Goal: Task Accomplishment & Management: Complete application form

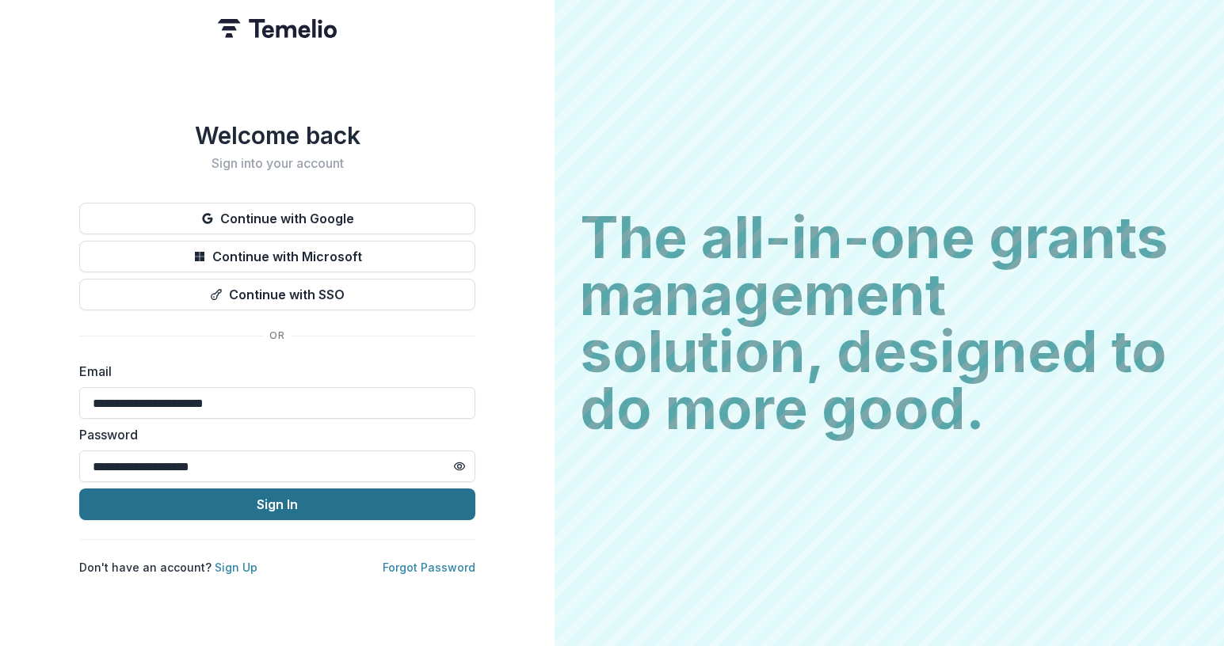
click at [269, 501] on button "Sign In" at bounding box center [277, 505] width 396 height 32
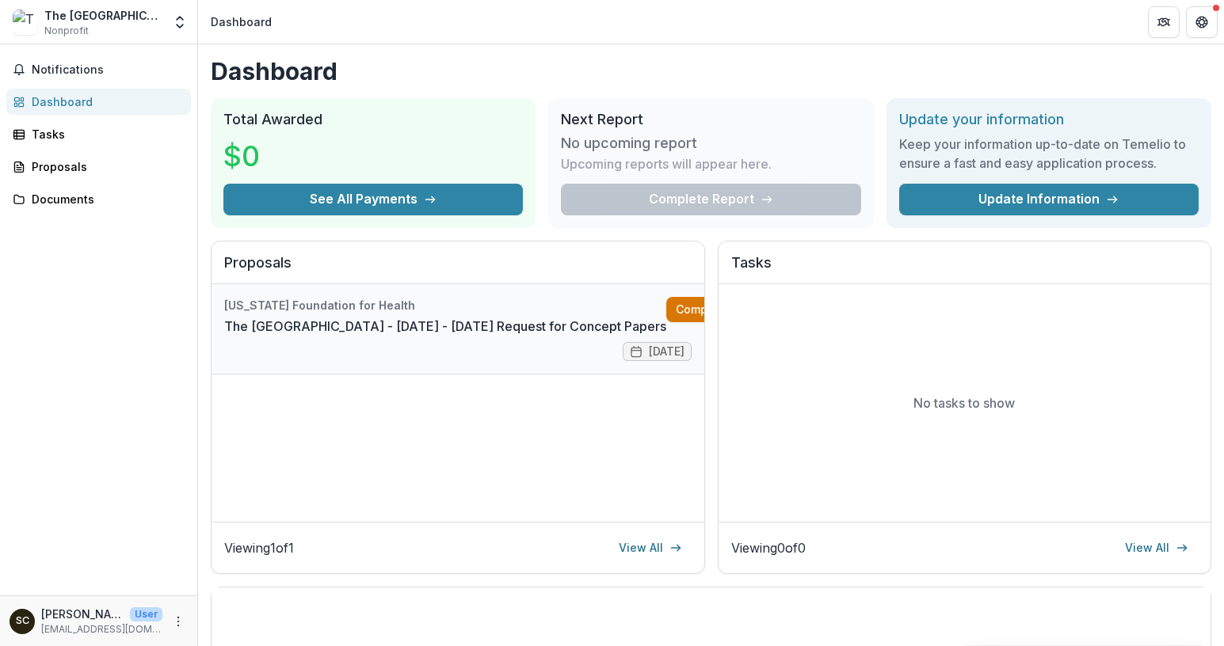
click at [673, 307] on link "Complete" at bounding box center [711, 309] width 91 height 25
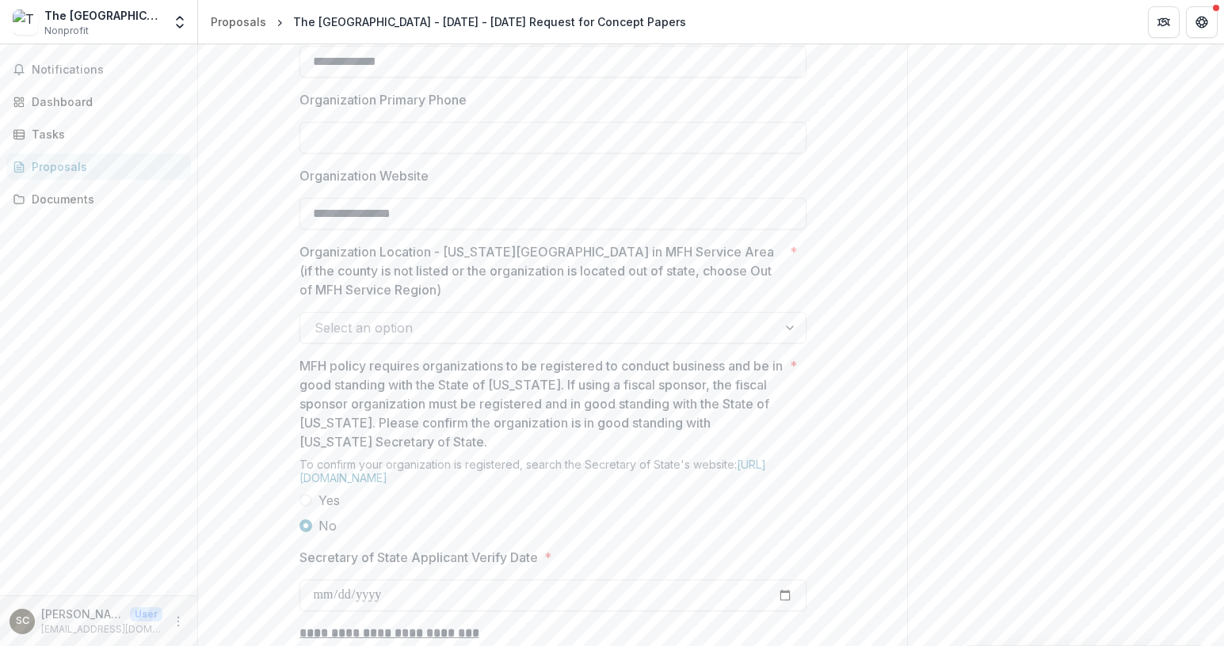
scroll to position [1064, 0]
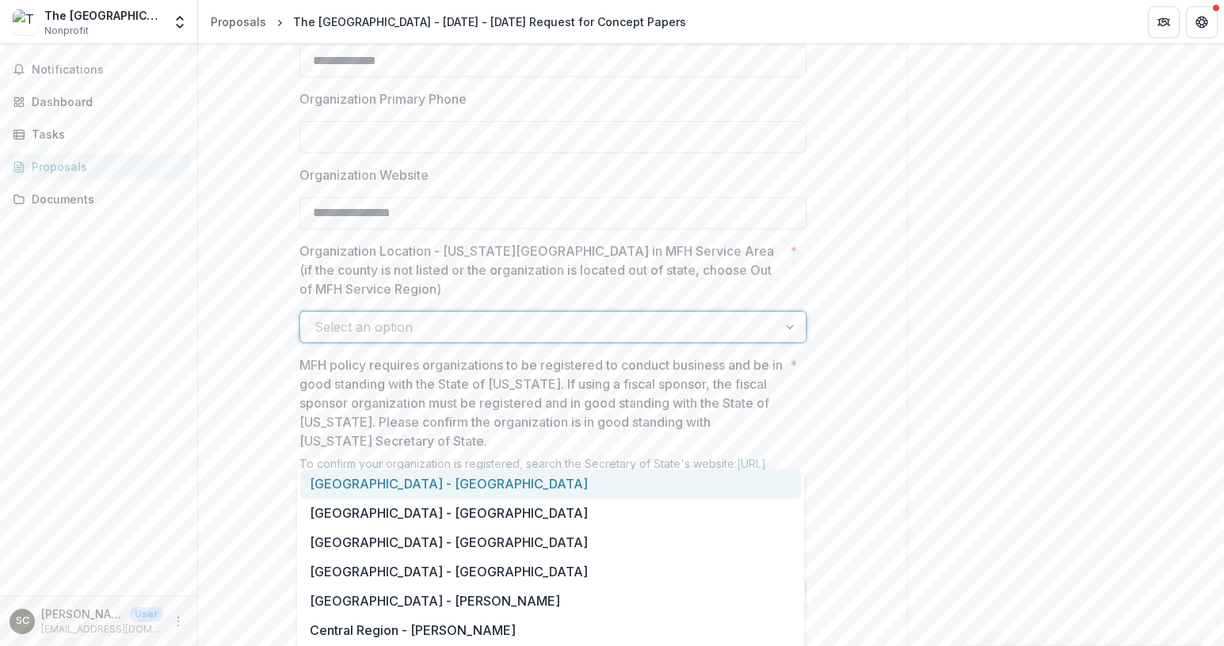
click at [342, 338] on div at bounding box center [538, 327] width 448 height 22
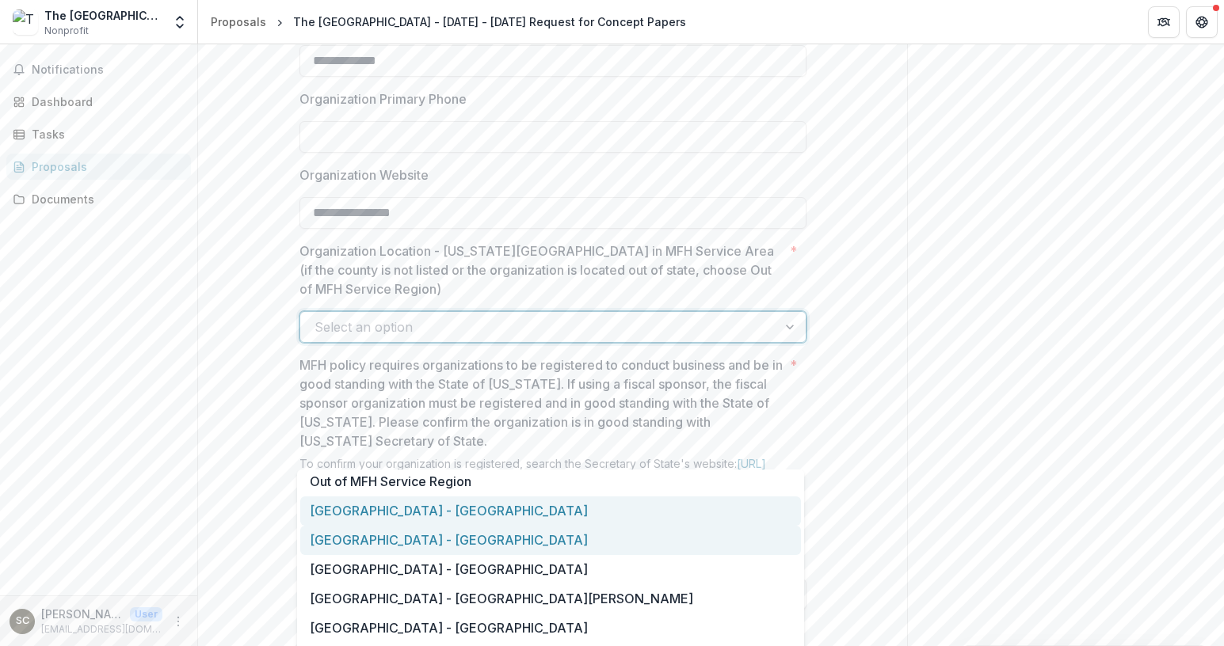
scroll to position [1058, 0]
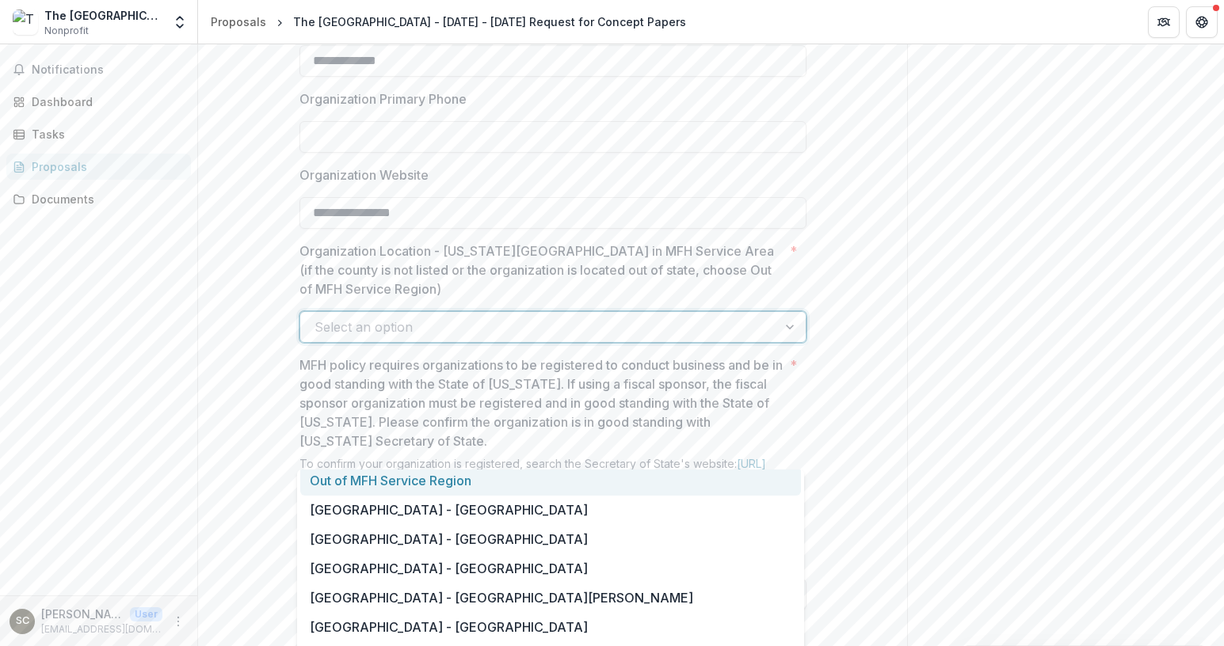
click at [390, 483] on div "Out of MFH Service Region" at bounding box center [550, 481] width 501 height 29
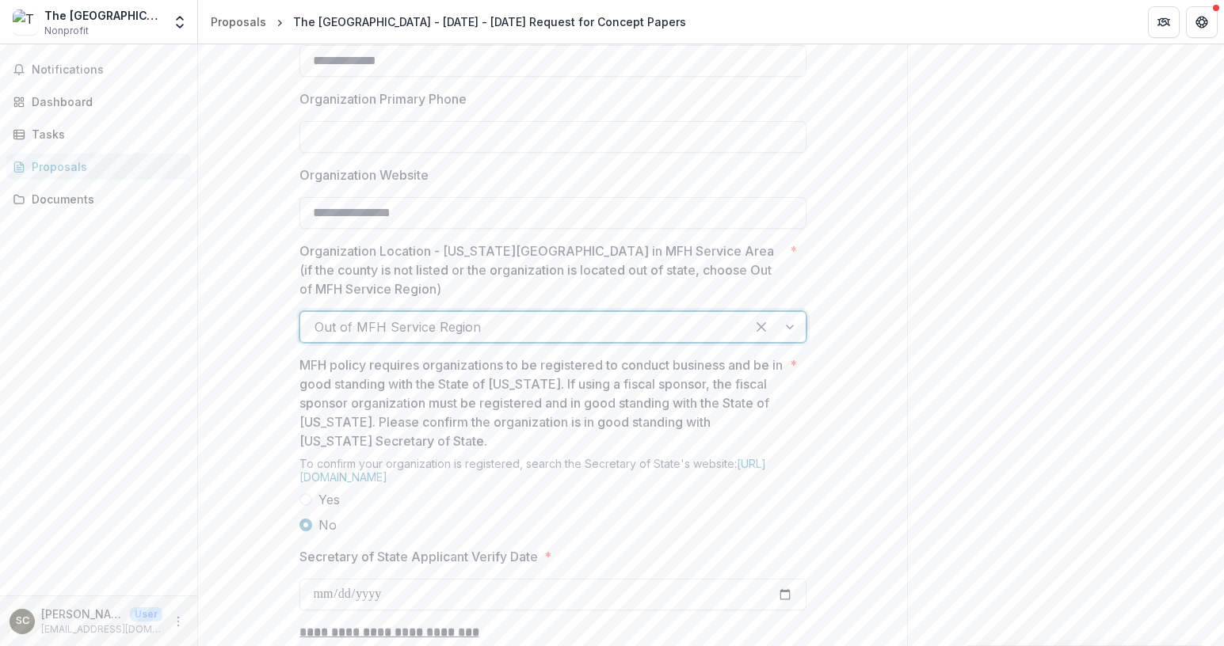
click at [258, 483] on div "**********" at bounding box center [552, 388] width 709 height 2232
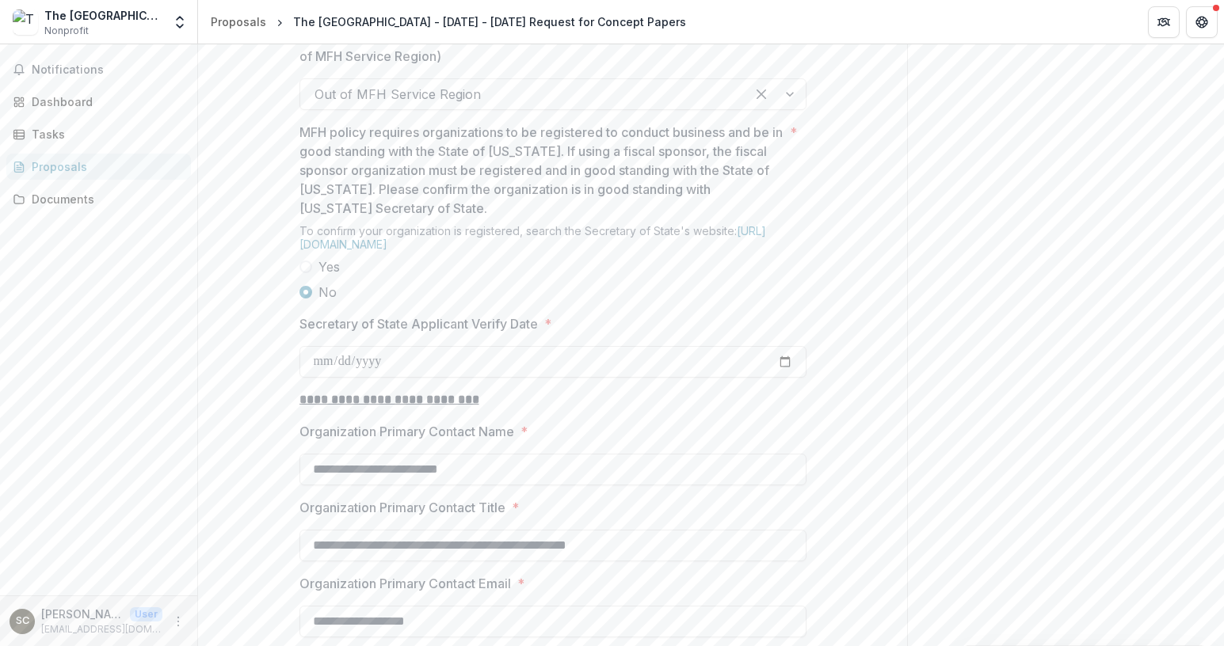
scroll to position [1288, 0]
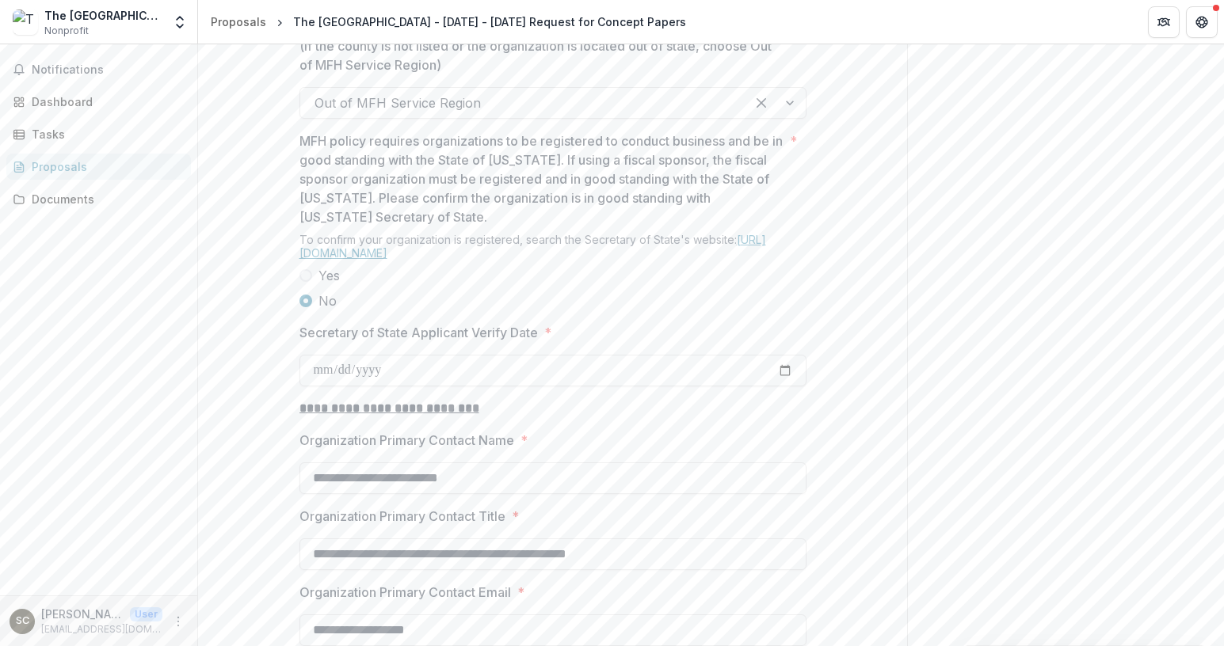
click at [403, 260] on link "[URL][DOMAIN_NAME]" at bounding box center [532, 246] width 467 height 27
click at [422, 260] on link "[URL][DOMAIN_NAME]" at bounding box center [532, 246] width 467 height 27
click at [388, 260] on link "[URL][DOMAIN_NAME]" at bounding box center [532, 246] width 467 height 27
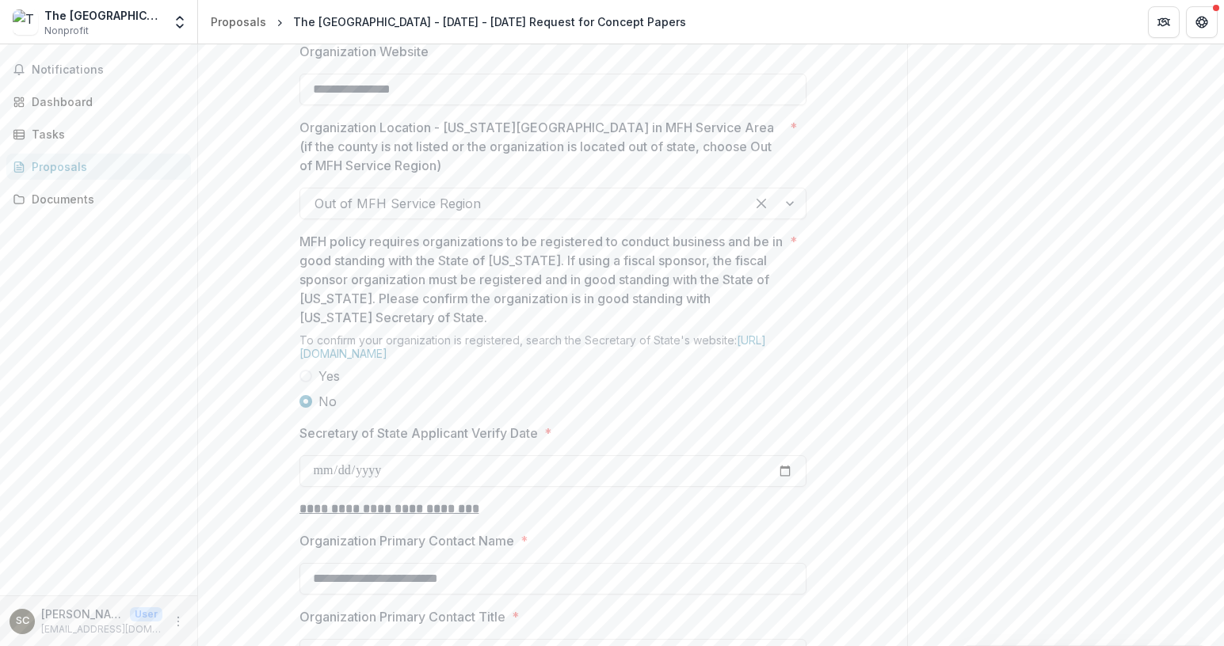
scroll to position [1188, 0]
click at [416, 360] on link "[URL][DOMAIN_NAME]" at bounding box center [532, 346] width 467 height 27
click at [248, 383] on div "**********" at bounding box center [552, 264] width 709 height 2232
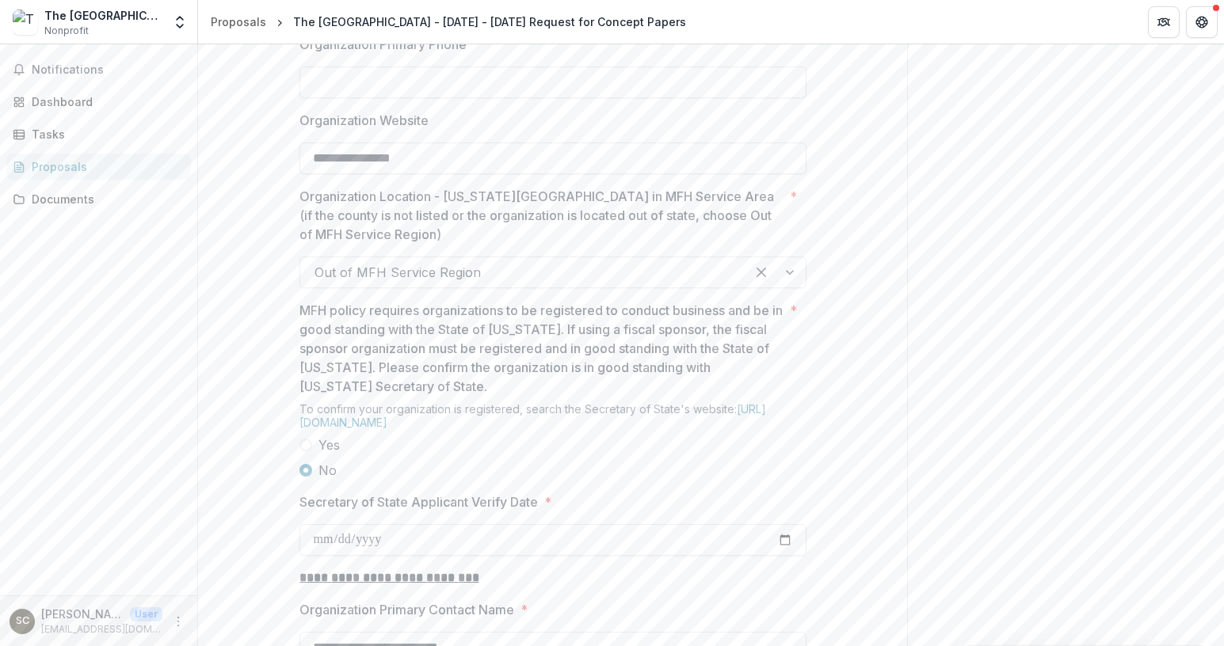
scroll to position [1117, 0]
click at [218, 371] on div "**********" at bounding box center [552, 335] width 709 height 2232
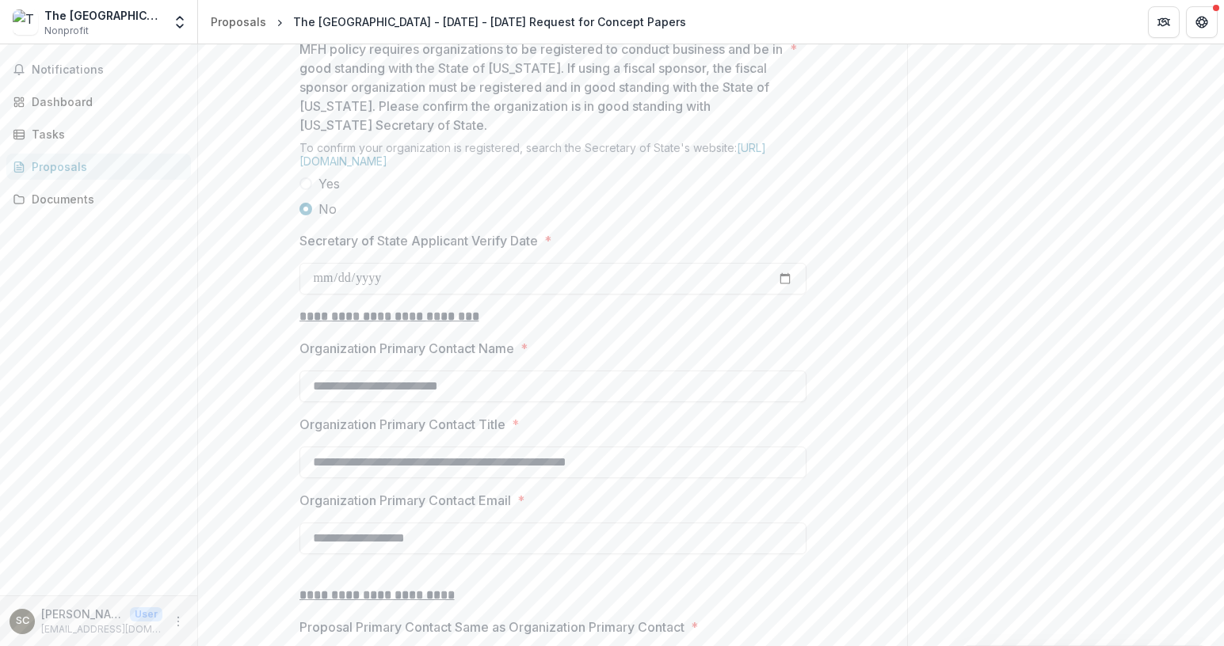
scroll to position [1380, 0]
click at [246, 280] on div "**********" at bounding box center [552, 72] width 709 height 2232
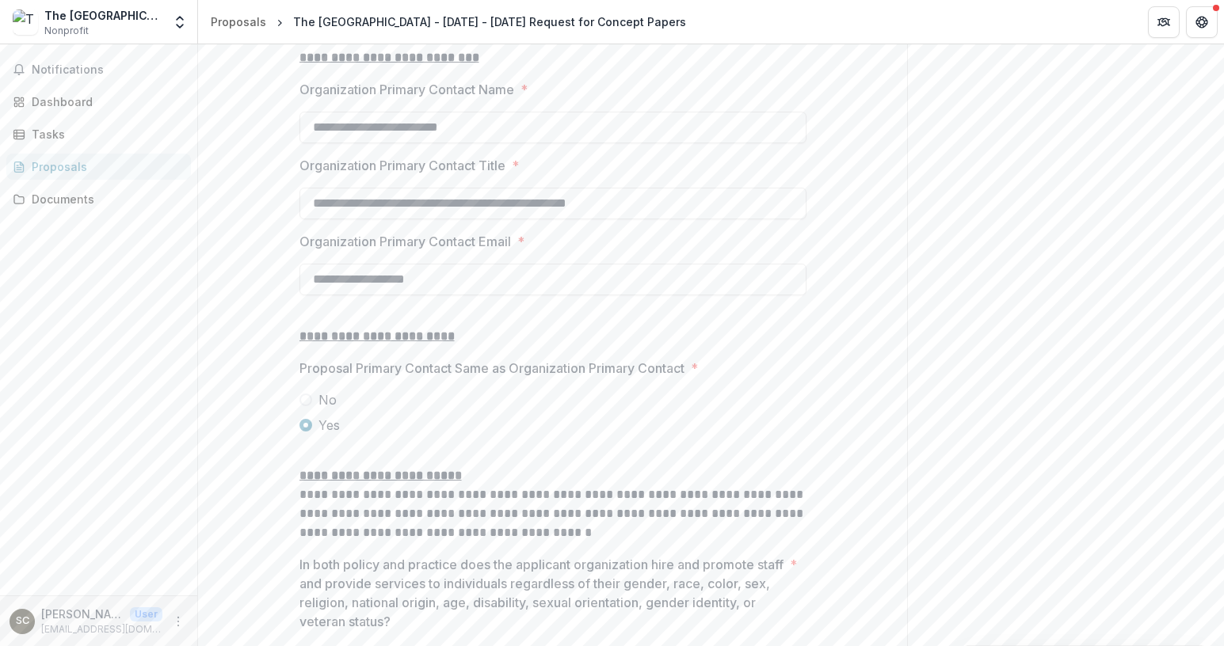
scroll to position [1651, 0]
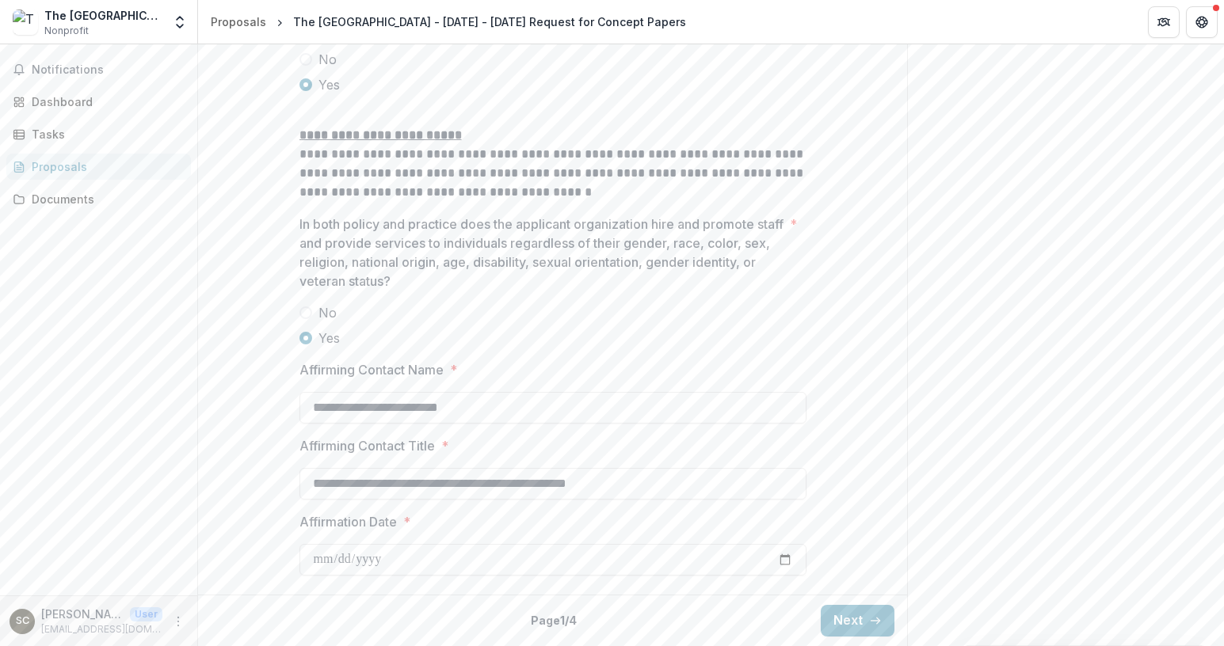
scroll to position [2100, 0]
click at [846, 621] on button "Next" at bounding box center [858, 621] width 74 height 32
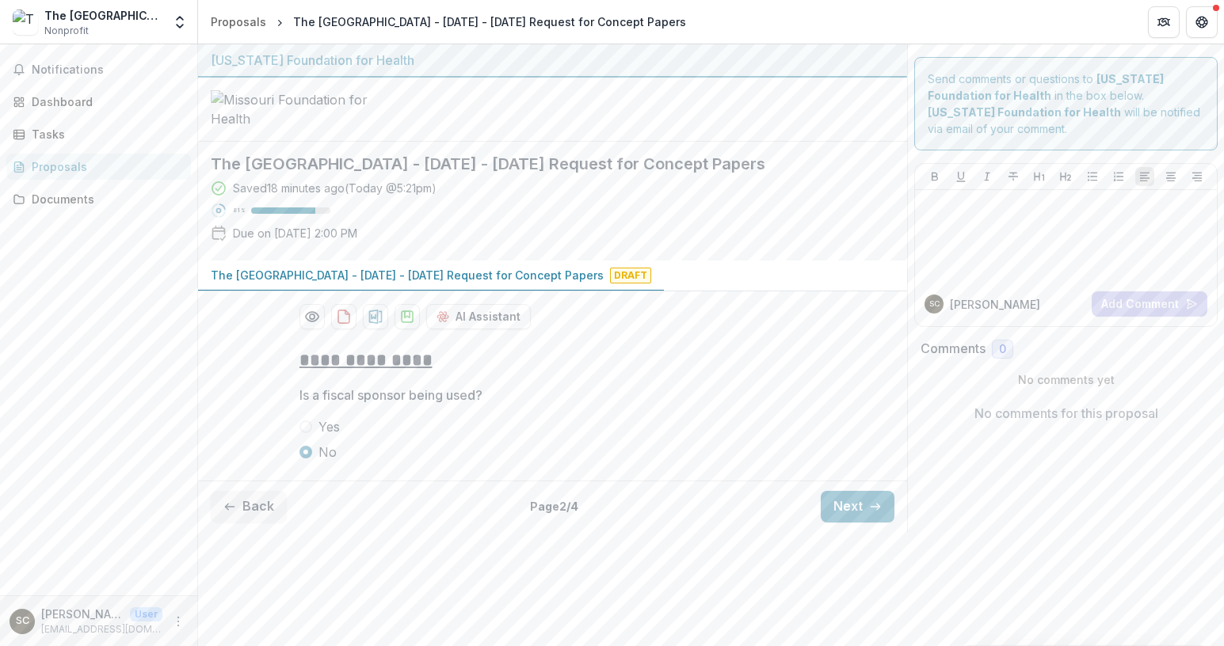
scroll to position [6, 0]
click at [843, 523] on button "Next" at bounding box center [858, 507] width 74 height 32
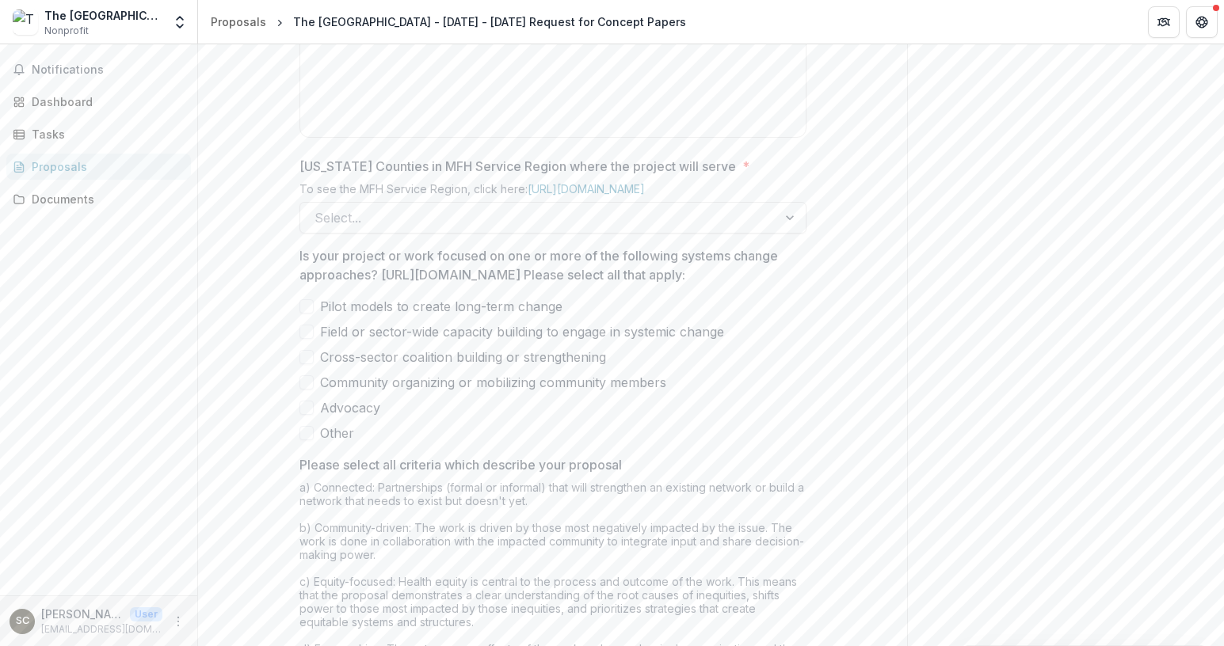
scroll to position [876, 0]
click at [217, 259] on div "**********" at bounding box center [552, 168] width 709 height 1416
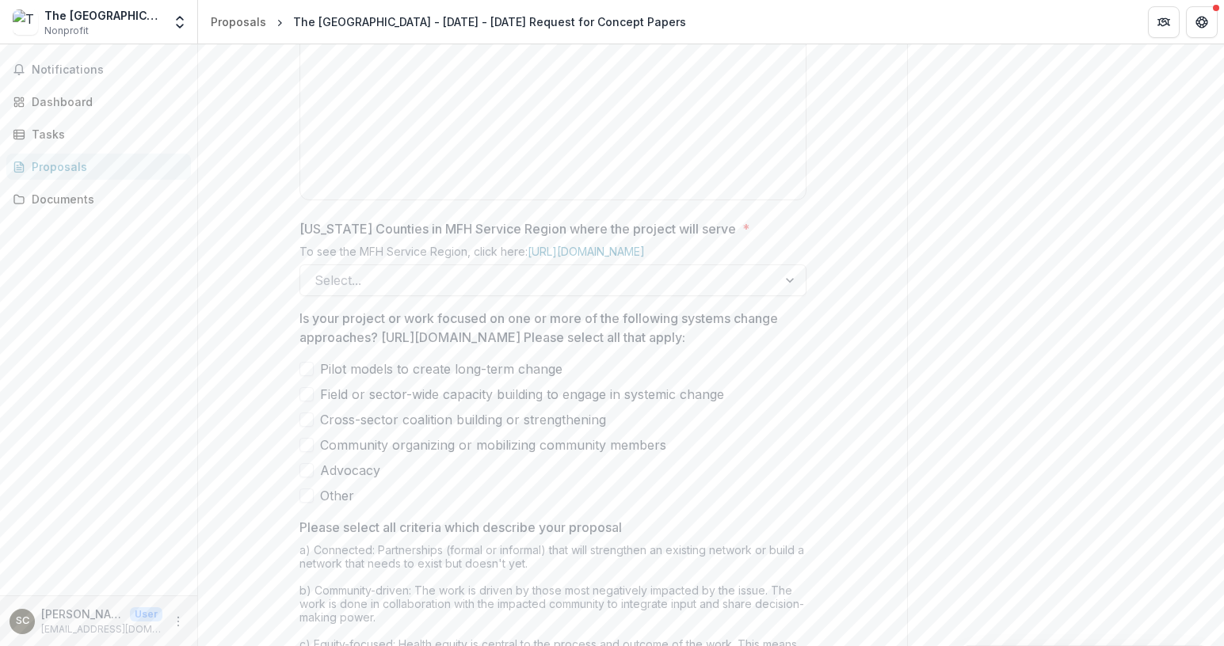
scroll to position [814, 0]
click at [322, 290] on div at bounding box center [538, 279] width 448 height 22
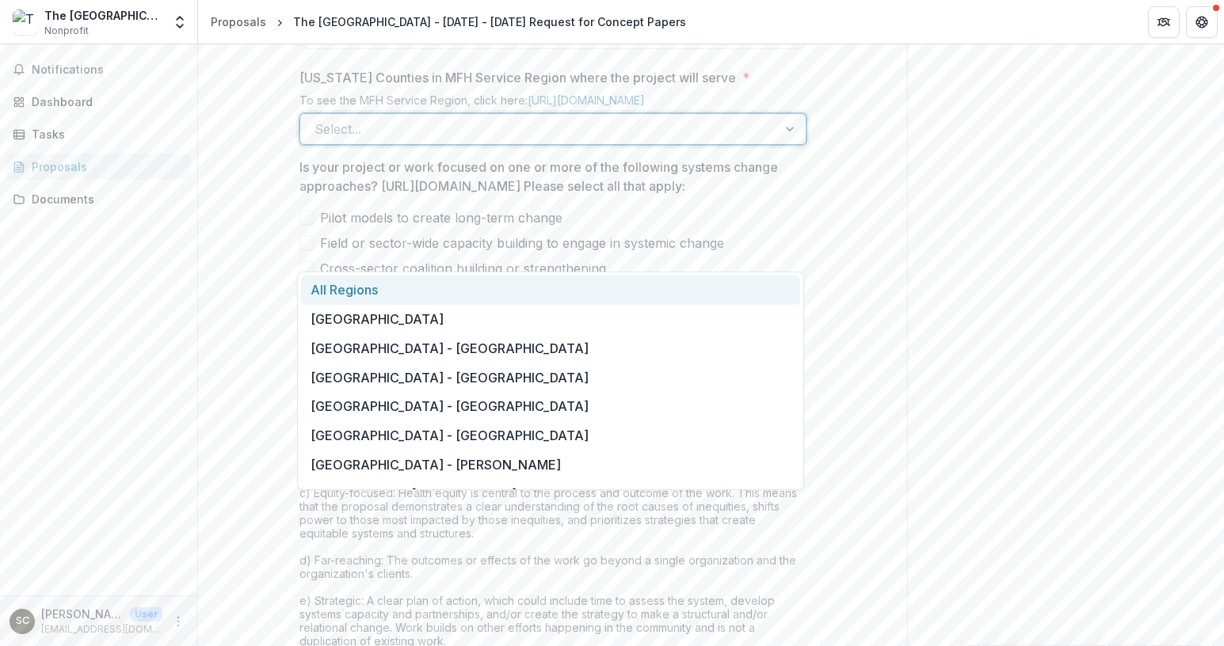
scroll to position [969, 0]
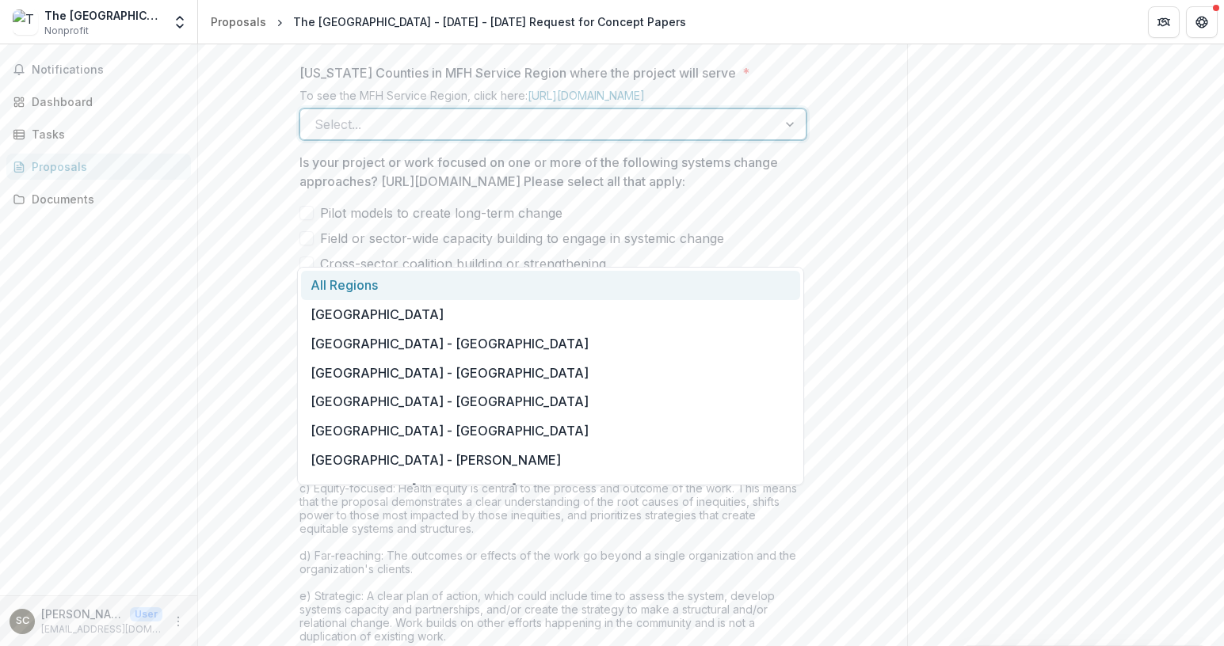
click at [350, 284] on div "All Regions" at bounding box center [550, 285] width 499 height 29
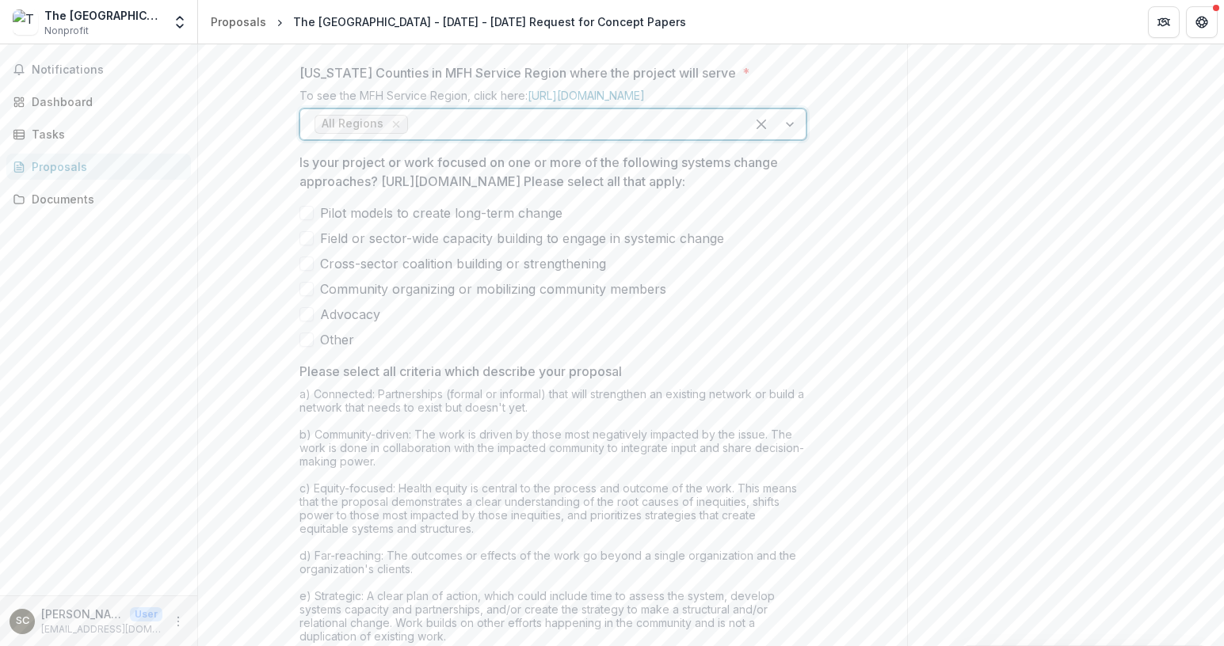
click at [269, 361] on div "**********" at bounding box center [552, 75] width 709 height 1416
click at [345, 191] on p "Is your project or work focused on one or more of the following systems change …" at bounding box center [547, 172] width 497 height 38
drag, startPoint x: 380, startPoint y: 301, endPoint x: 825, endPoint y: 303, distance: 445.2
click at [825, 303] on div "**********" at bounding box center [552, 75] width 709 height 1416
copy p "[URL][DOMAIN_NAME]"
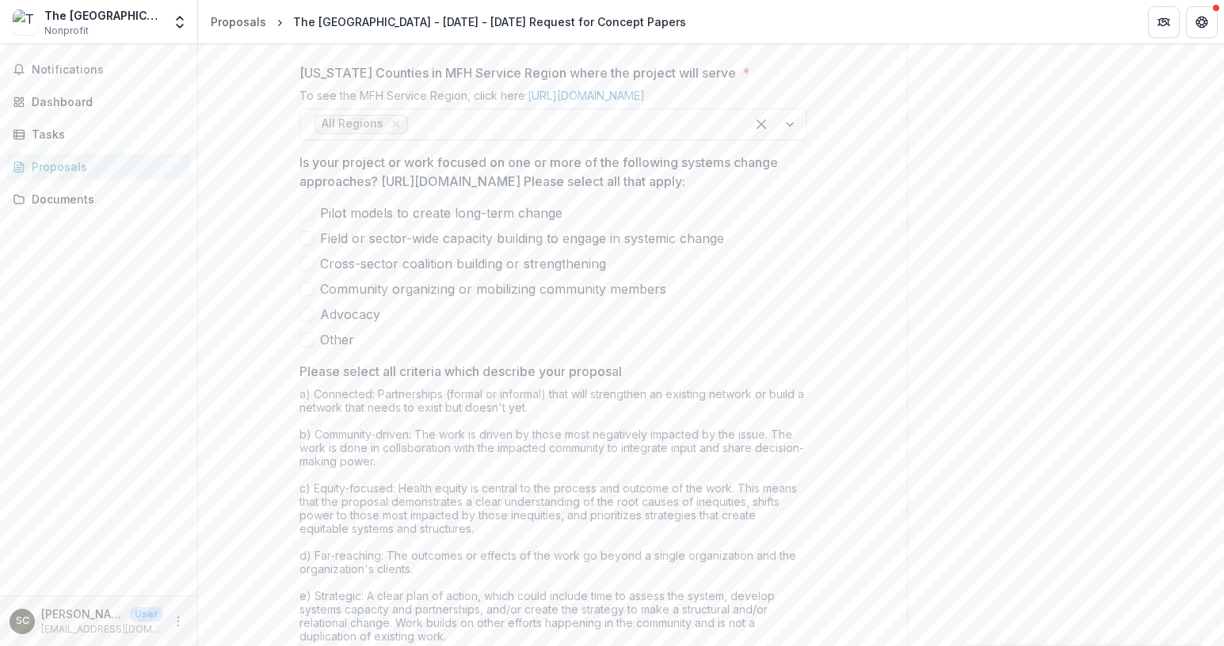
click at [366, 248] on span "Field or sector-wide capacity building to engage in systemic change" at bounding box center [522, 238] width 404 height 19
click at [302, 242] on icon at bounding box center [307, 238] width 10 height 8
click at [308, 220] on span at bounding box center [306, 213] width 14 height 14
click at [305, 246] on span at bounding box center [306, 238] width 14 height 14
click at [303, 271] on span at bounding box center [306, 264] width 14 height 14
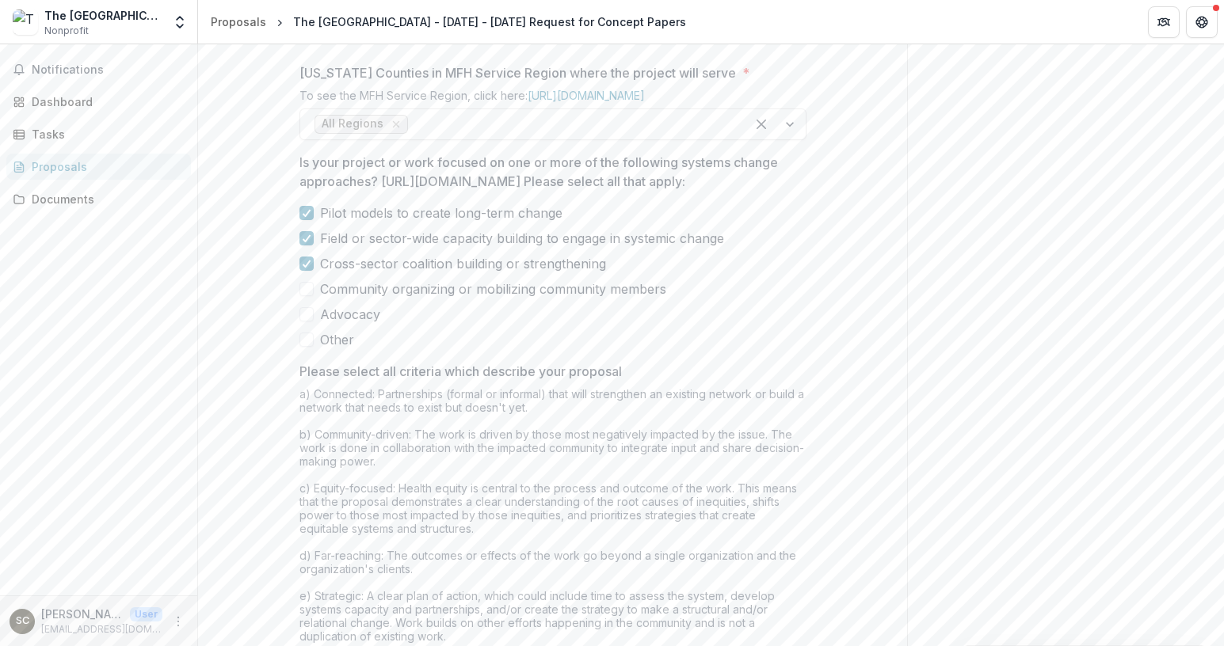
click at [303, 347] on span at bounding box center [306, 340] width 14 height 14
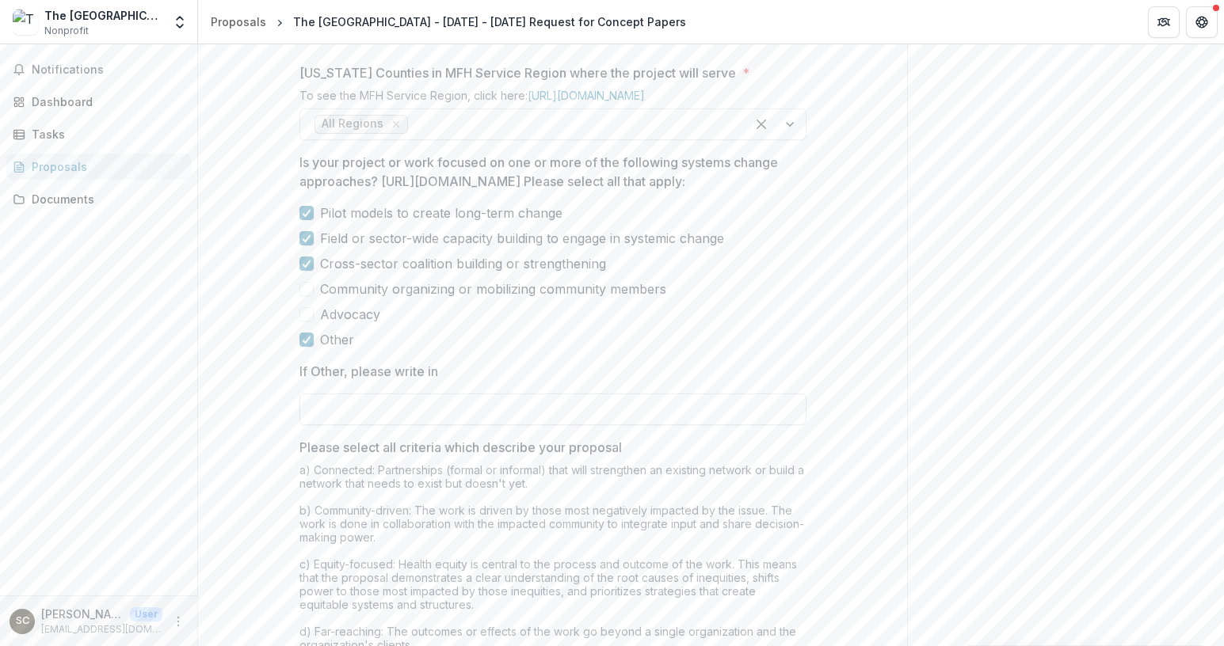
click at [315, 425] on input "If Other, please write in" at bounding box center [552, 410] width 507 height 32
click at [310, 347] on span at bounding box center [306, 340] width 14 height 14
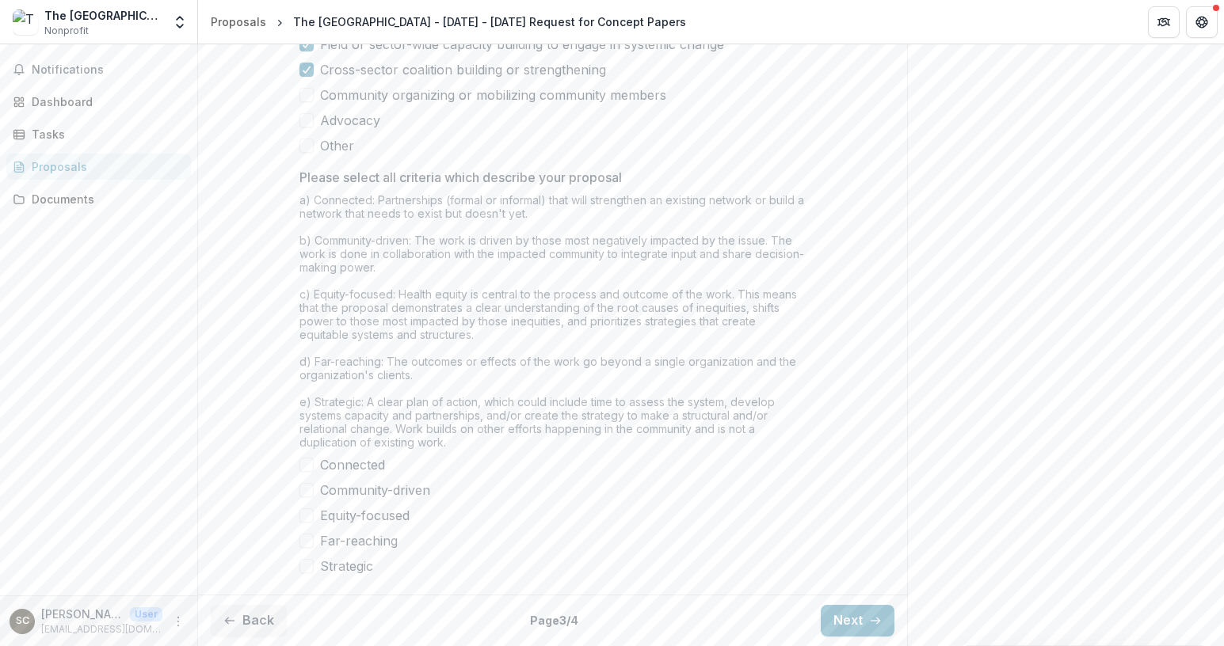
scroll to position [1287, 0]
click at [304, 472] on span at bounding box center [306, 465] width 14 height 14
click at [308, 497] on span at bounding box center [306, 490] width 14 height 14
click at [307, 523] on span at bounding box center [306, 516] width 14 height 14
click at [303, 548] on span at bounding box center [306, 541] width 14 height 14
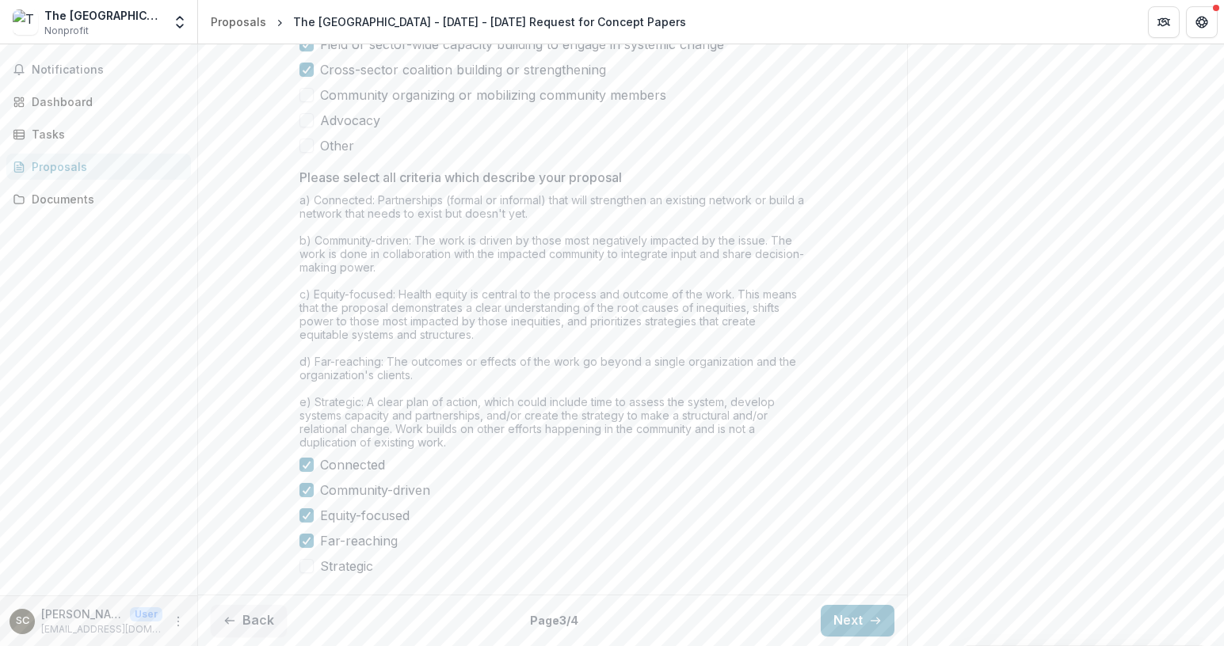
click at [302, 573] on span at bounding box center [306, 566] width 14 height 14
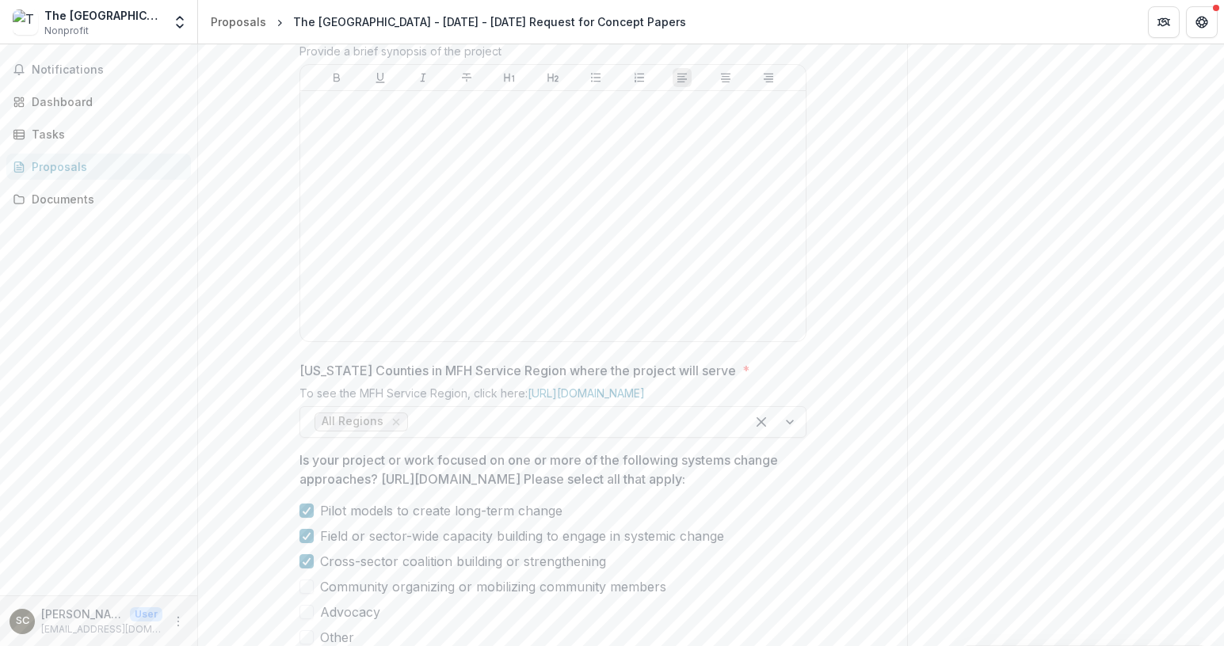
scroll to position [671, 0]
click at [331, 254] on div at bounding box center [553, 216] width 493 height 238
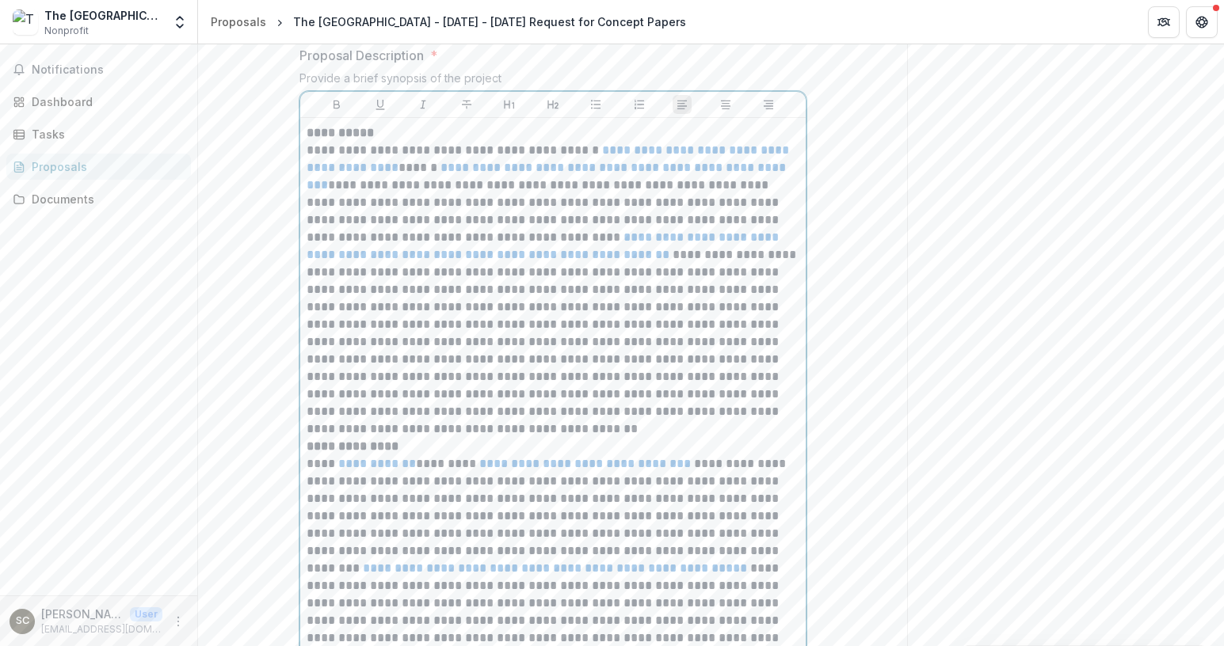
scroll to position [643, 0]
drag, startPoint x: 303, startPoint y: 253, endPoint x: 544, endPoint y: 566, distance: 395.3
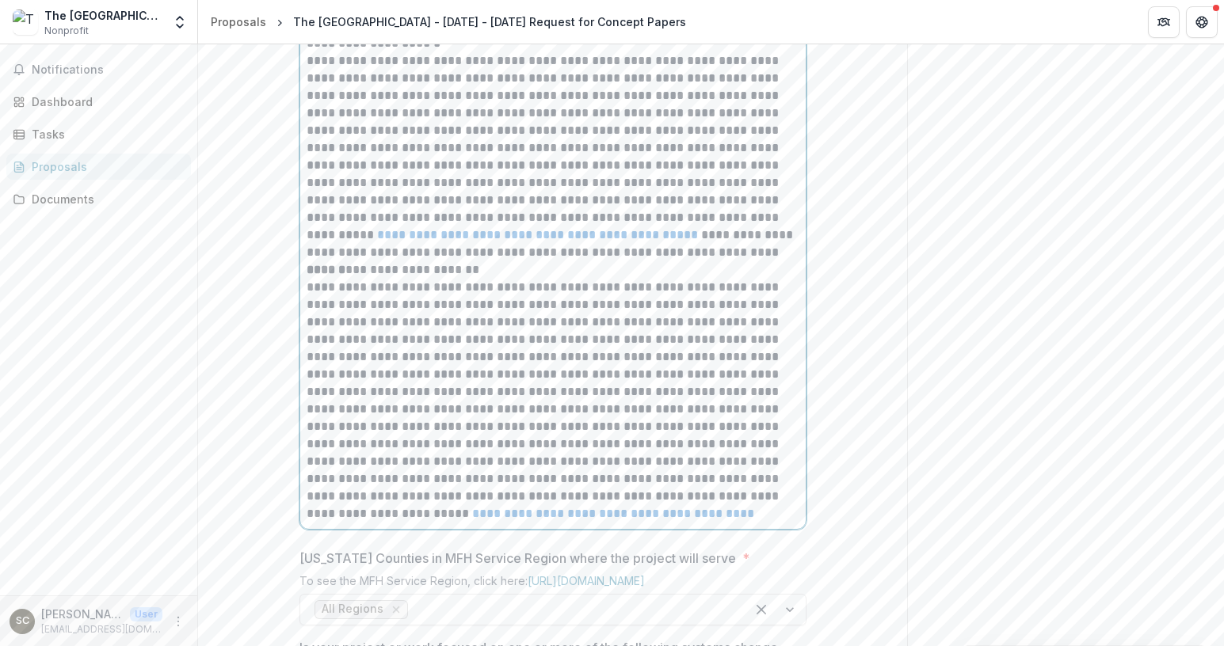
click at [423, 241] on link "**********" at bounding box center [537, 235] width 321 height 12
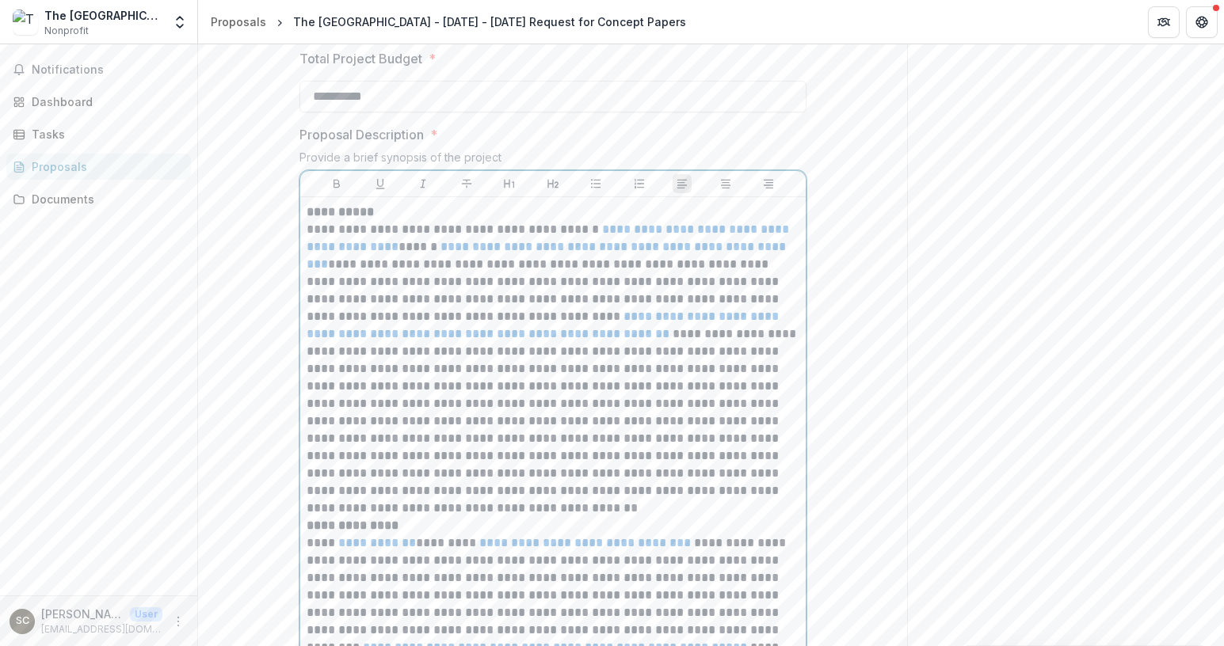
scroll to position [659, 0]
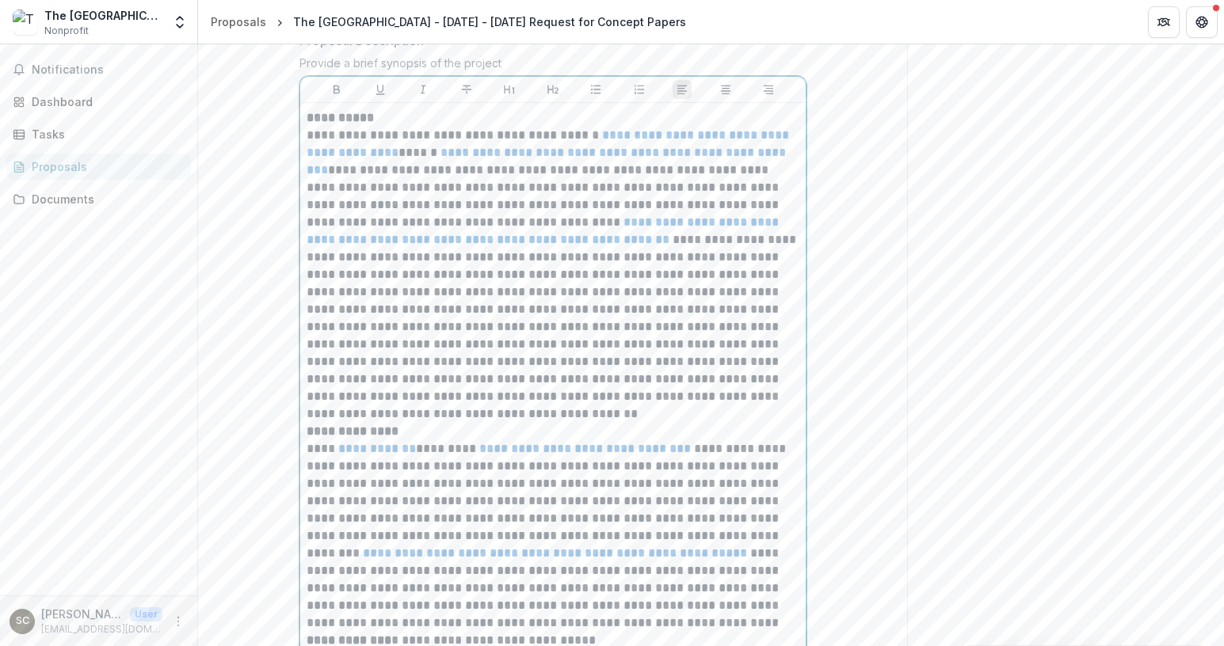
click at [409, 423] on p "**********" at bounding box center [553, 275] width 493 height 296
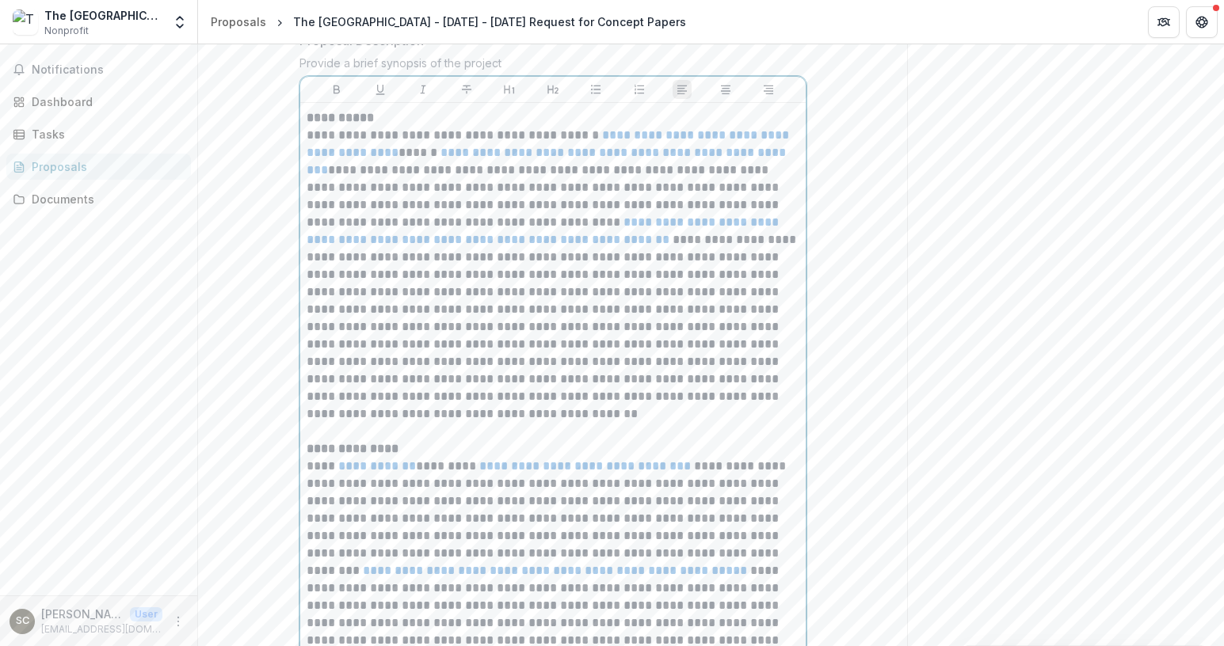
click at [308, 257] on p "**********" at bounding box center [553, 275] width 493 height 296
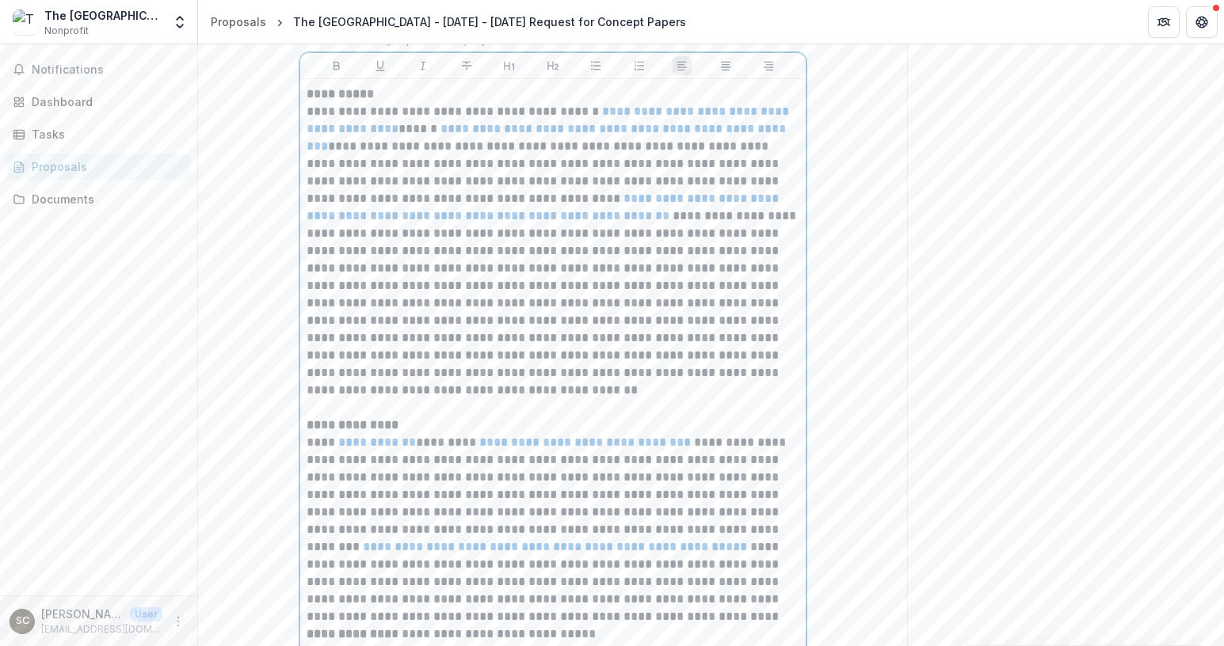
scroll to position [684, 0]
click at [307, 231] on p "**********" at bounding box center [553, 250] width 493 height 296
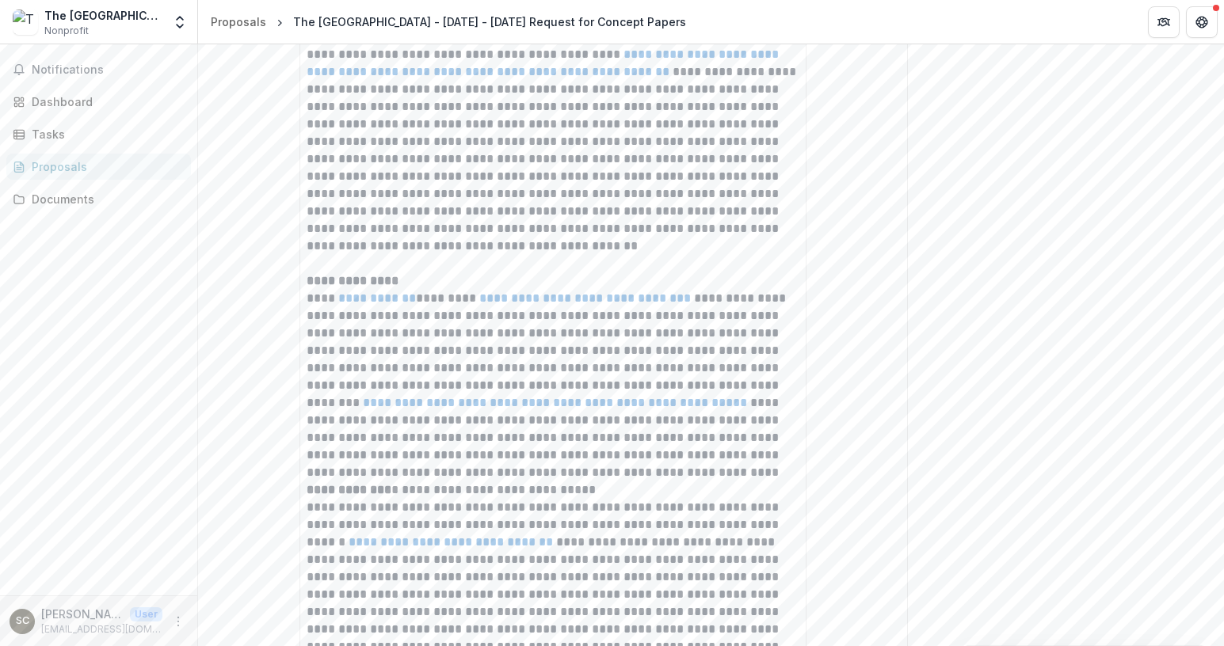
scroll to position [975, 0]
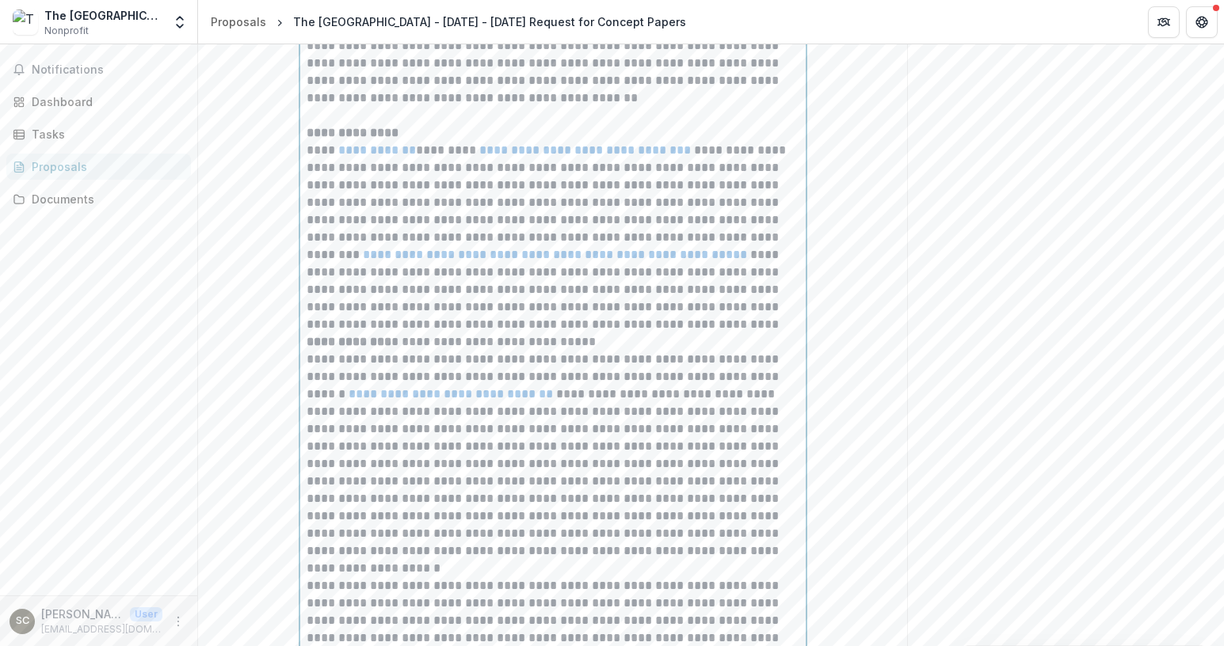
click at [307, 463] on div "**********" at bounding box center [553, 420] width 493 height 1255
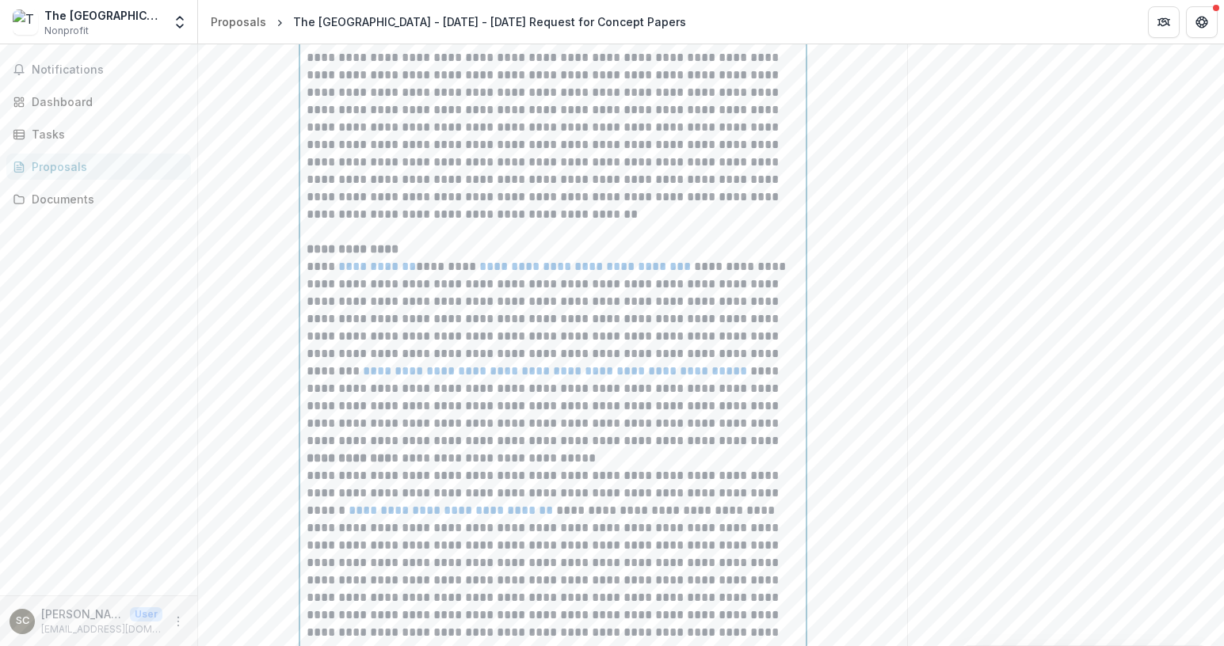
click at [307, 464] on strong "**********" at bounding box center [349, 458] width 85 height 12
click at [411, 448] on p "**********" at bounding box center [553, 354] width 493 height 192
click at [393, 377] on link "**********" at bounding box center [555, 371] width 384 height 12
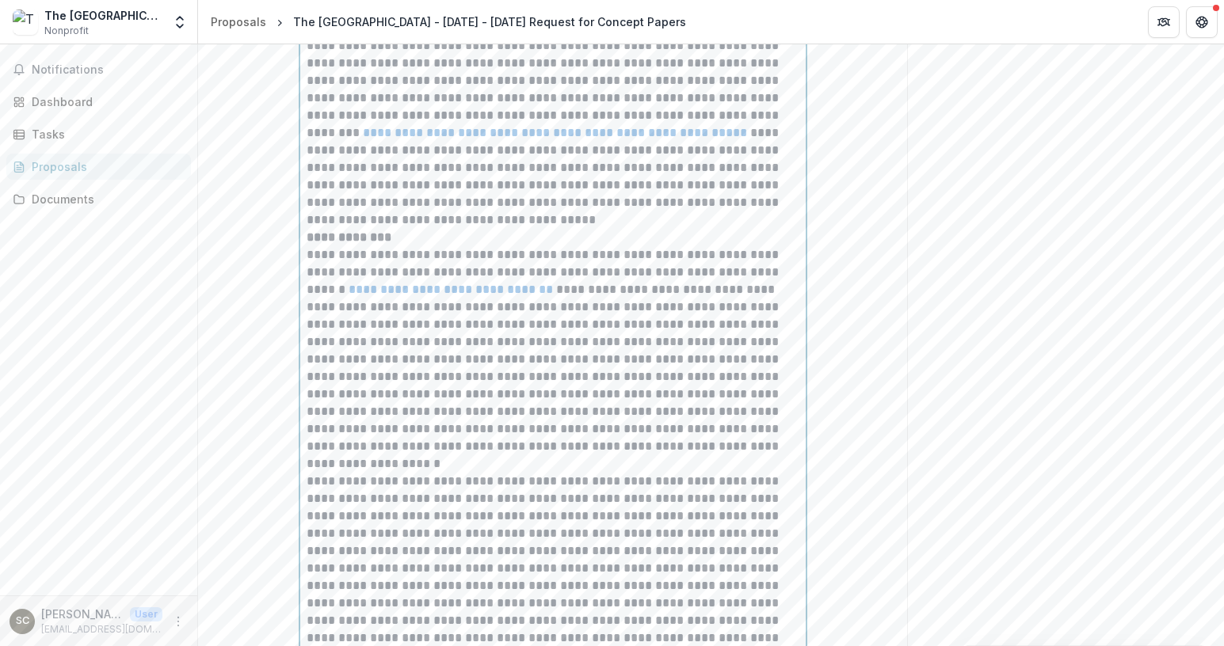
scroll to position [1262, 0]
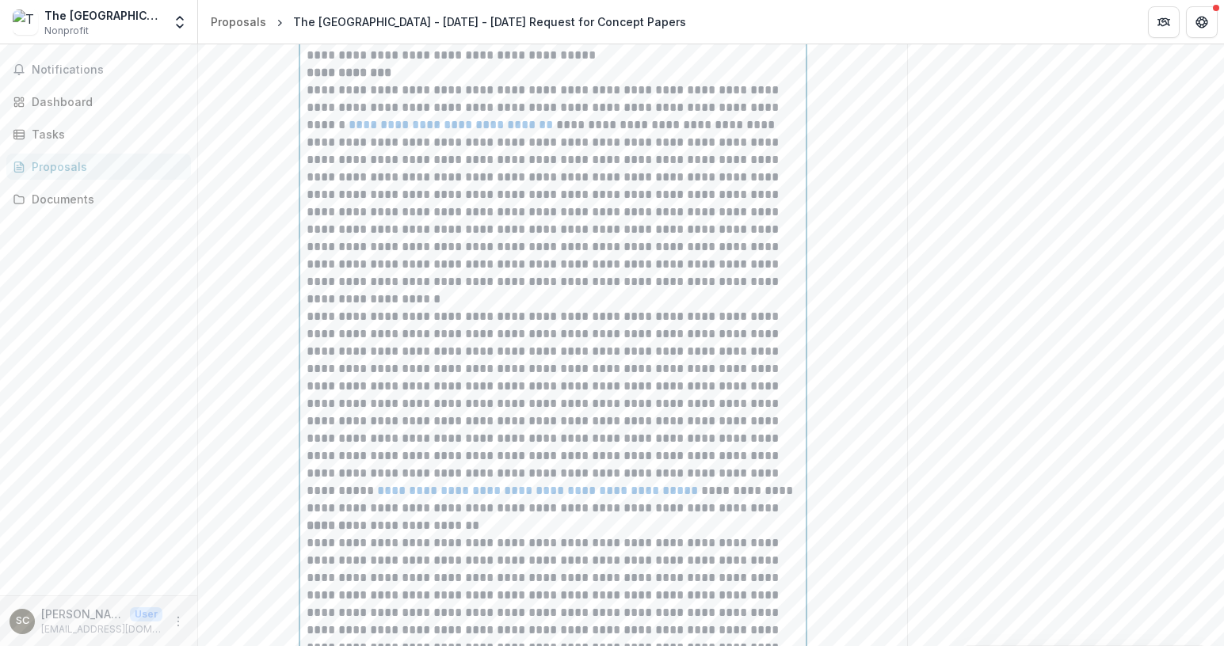
click at [398, 308] on p "**********" at bounding box center [553, 195] width 493 height 227
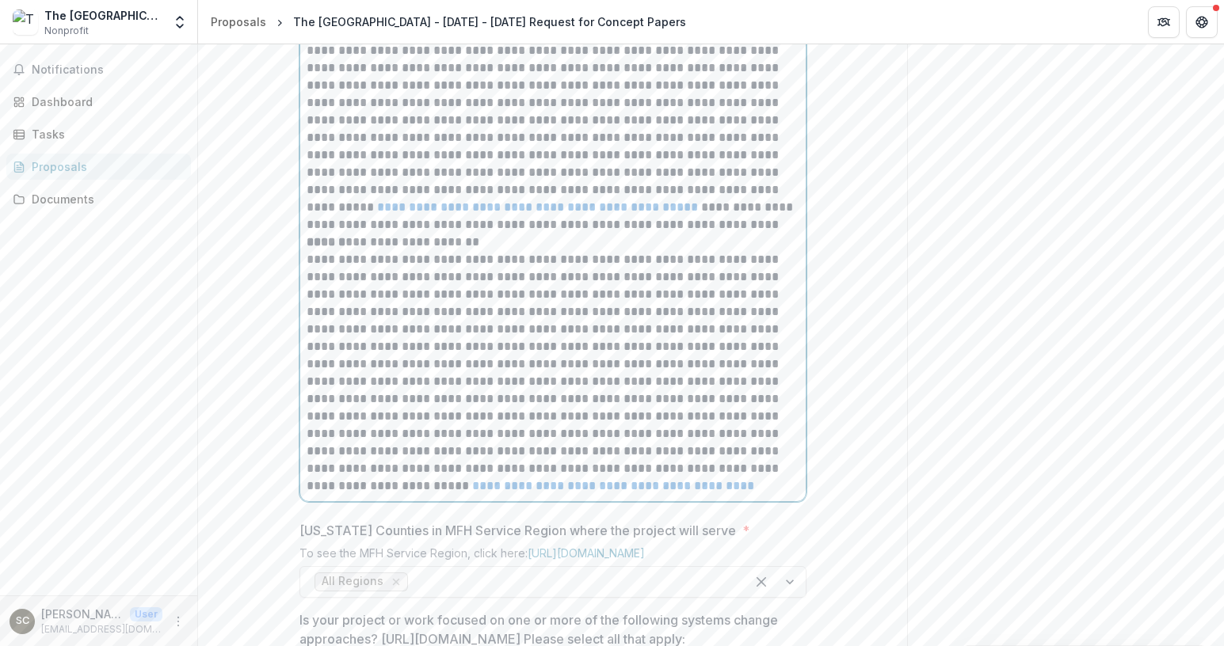
scroll to position [1564, 0]
click at [773, 233] on p "**********" at bounding box center [553, 128] width 493 height 209
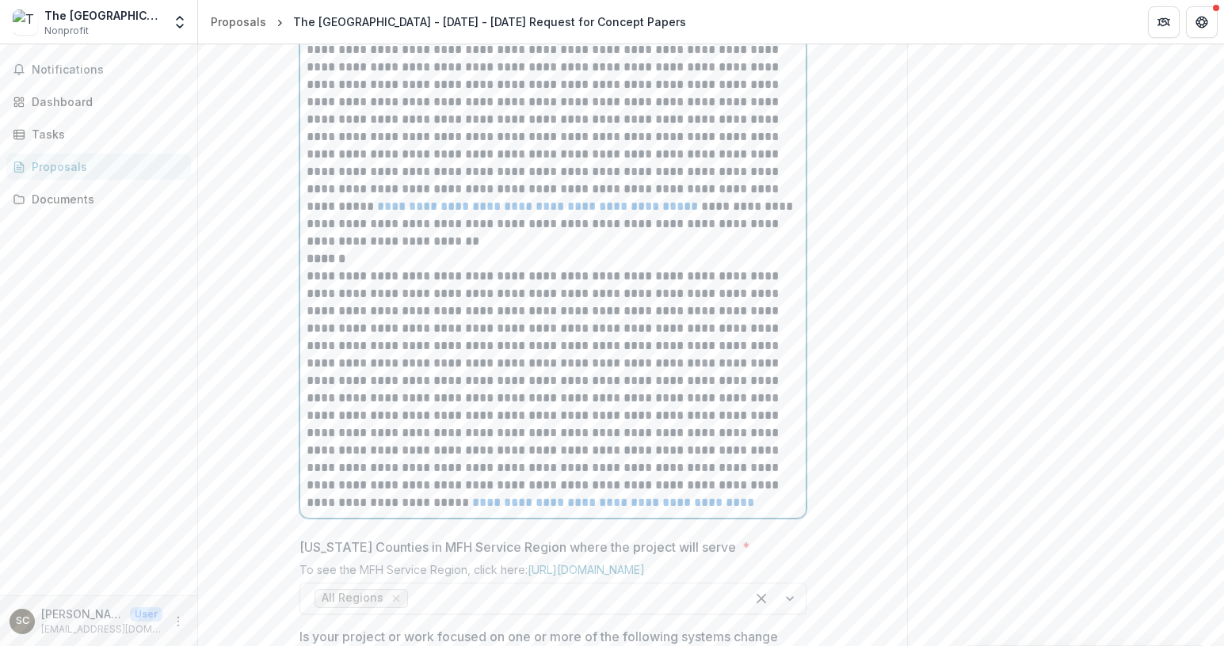
click at [417, 233] on p "**********" at bounding box center [553, 128] width 493 height 209
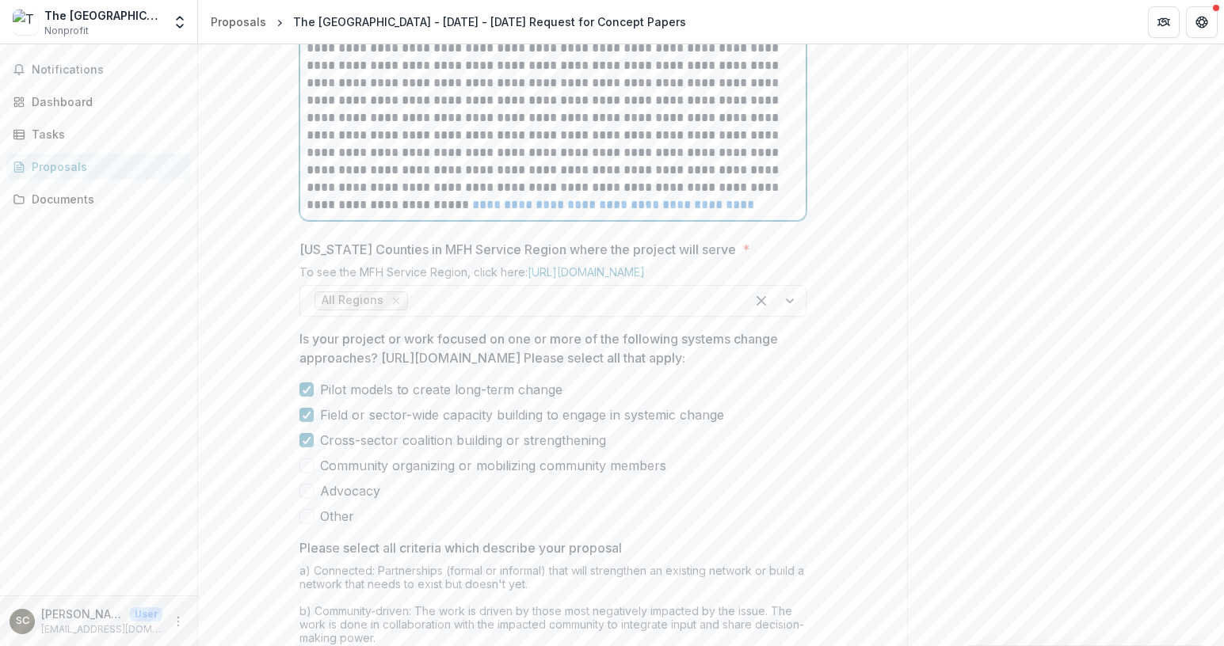
scroll to position [1861, 0]
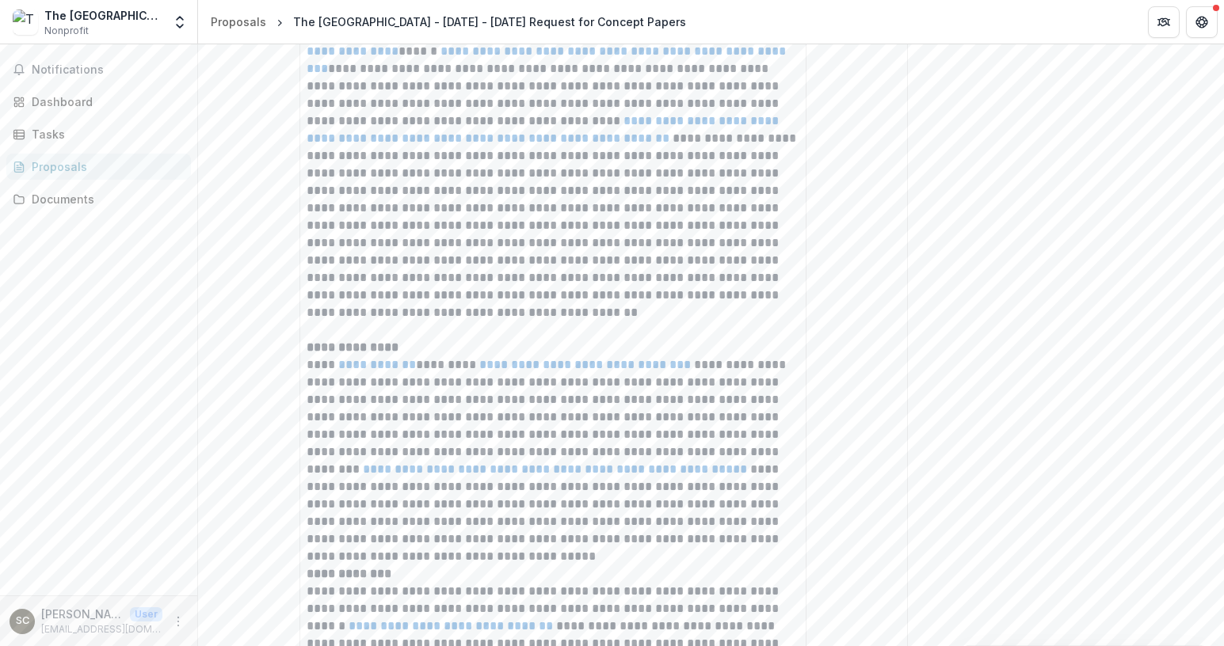
scroll to position [623, 0]
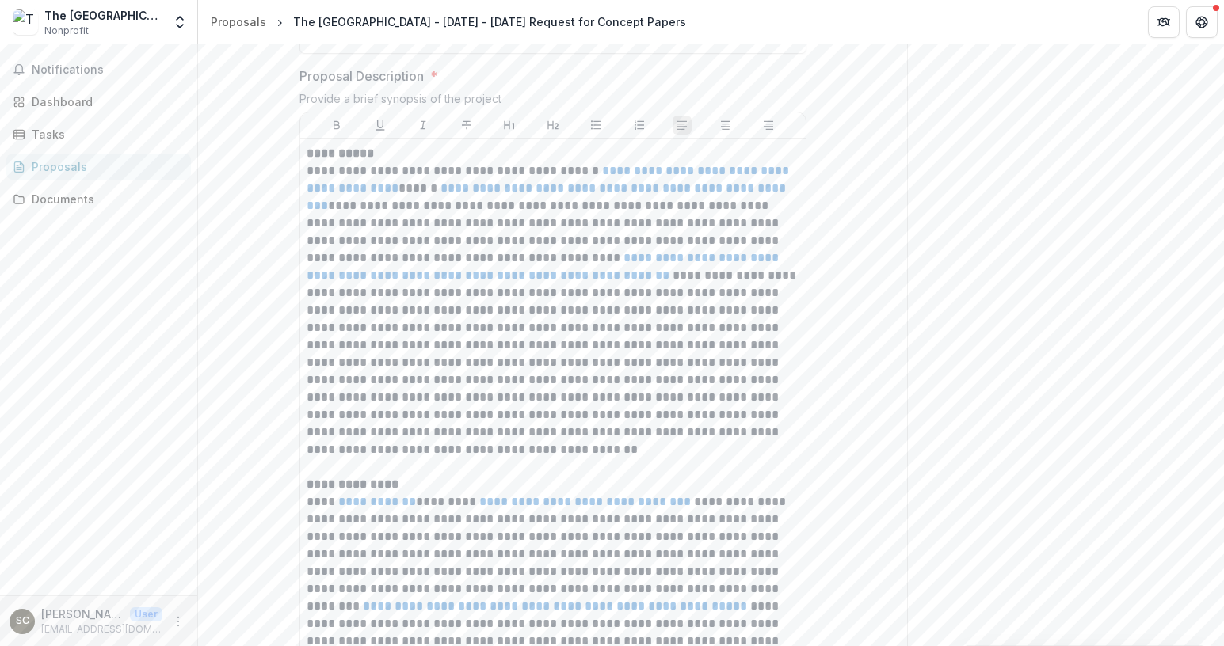
click at [471, 112] on div "Provide a brief synopsis of the project" at bounding box center [552, 102] width 507 height 20
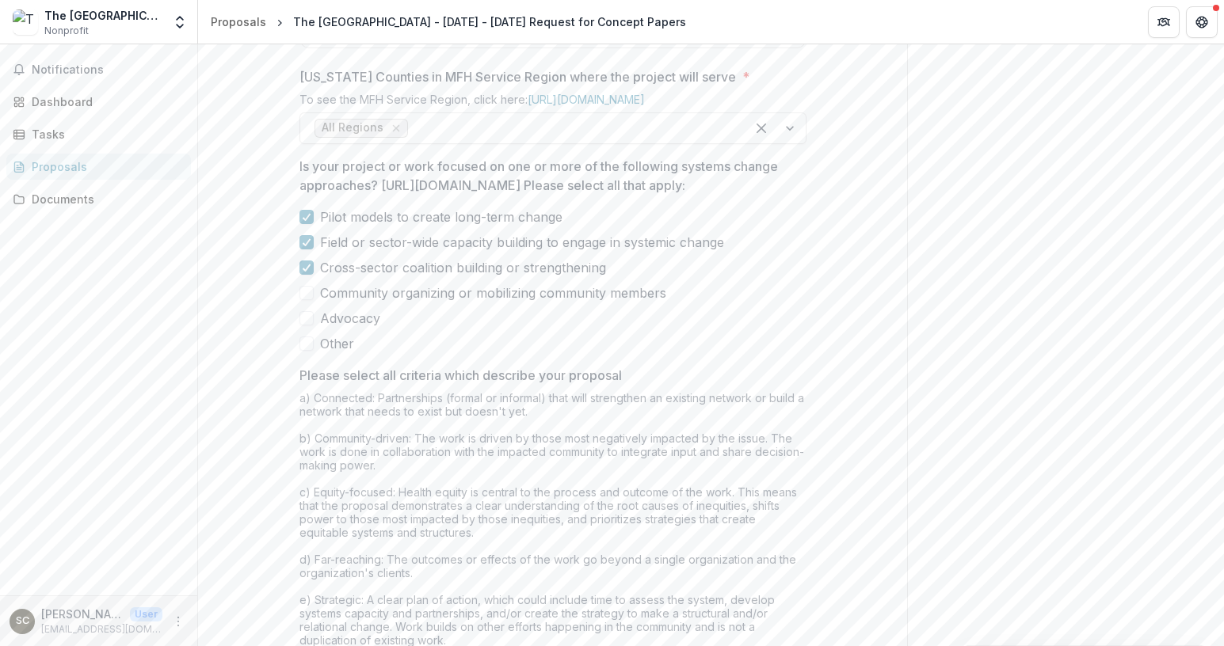
scroll to position [2034, 0]
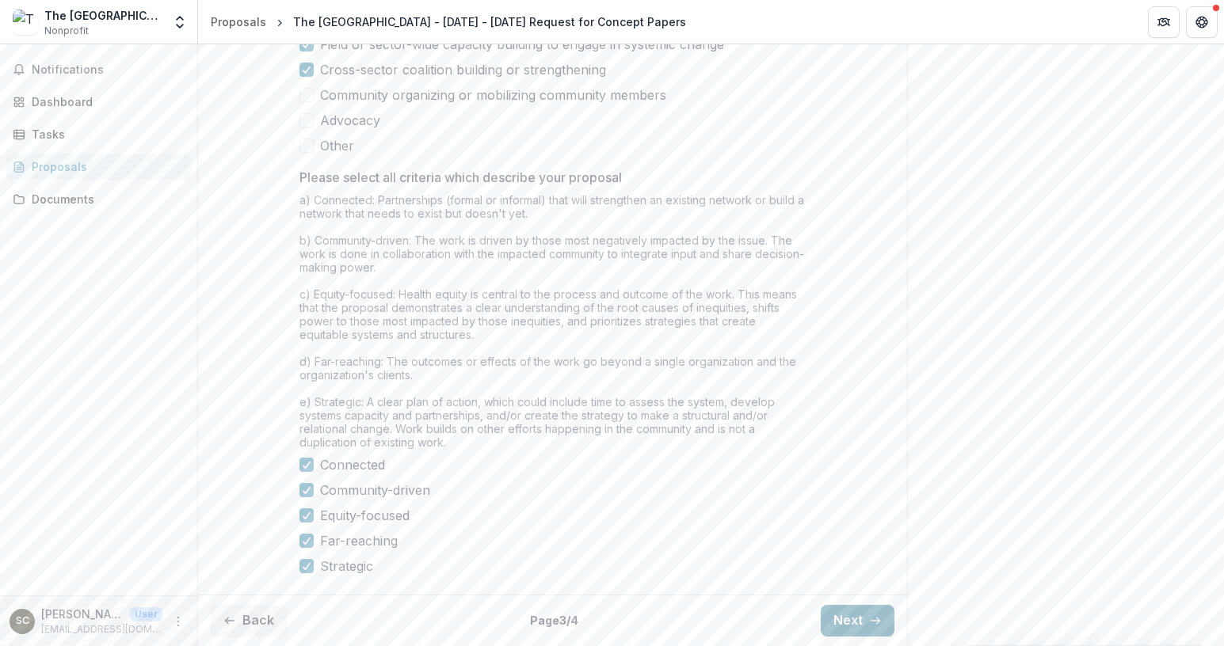
click at [843, 615] on button "Next" at bounding box center [858, 621] width 74 height 32
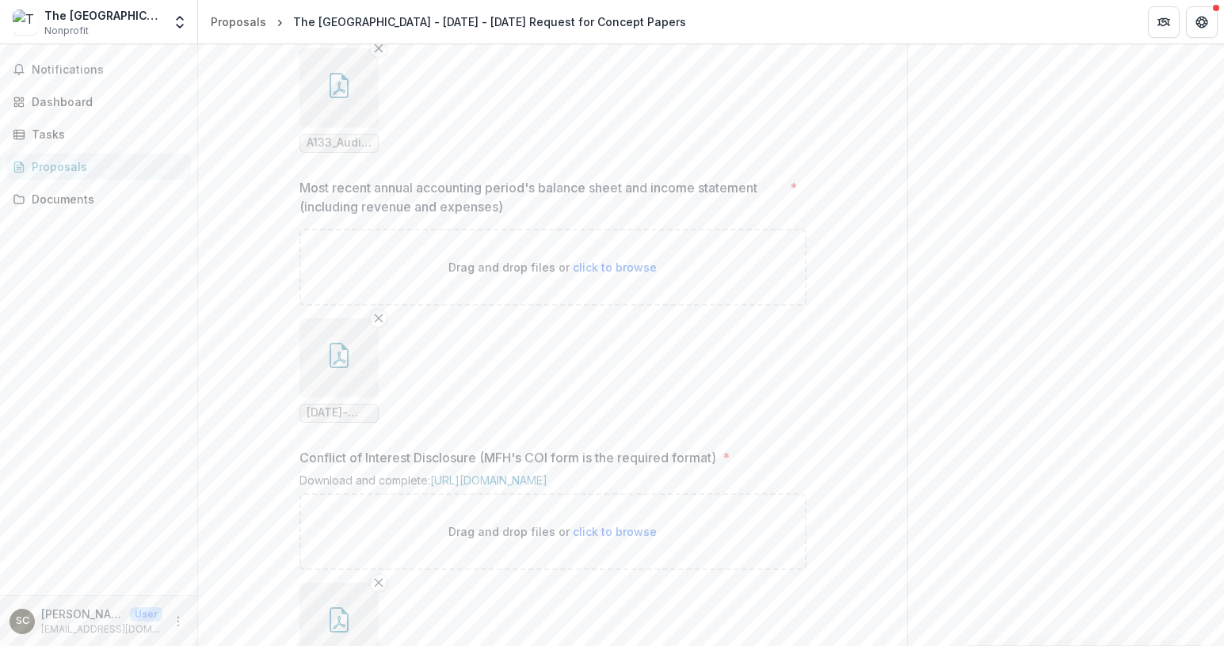
scroll to position [1764, 0]
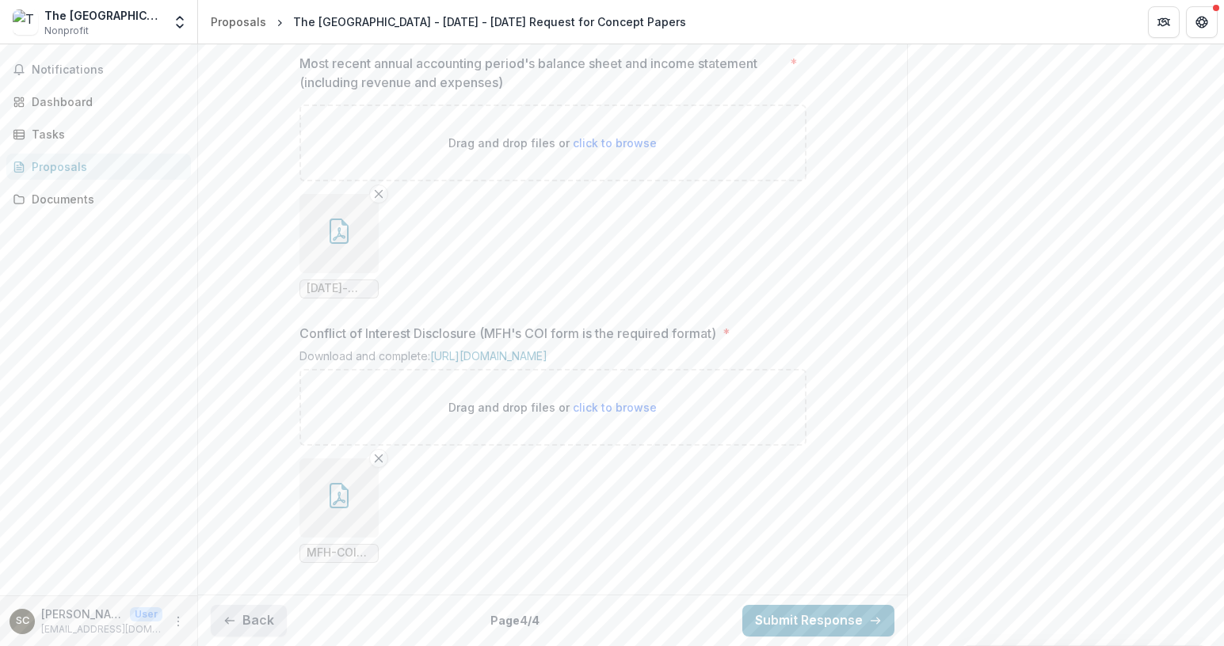
click at [223, 623] on button "Back" at bounding box center [249, 621] width 76 height 32
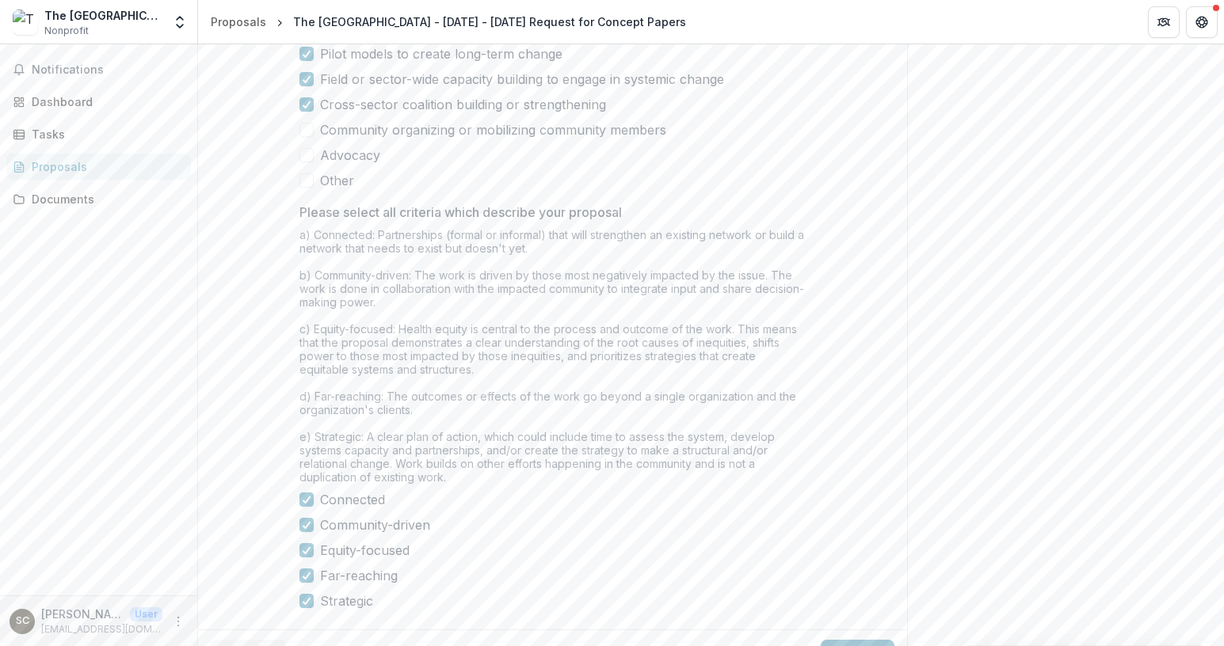
scroll to position [2372, 0]
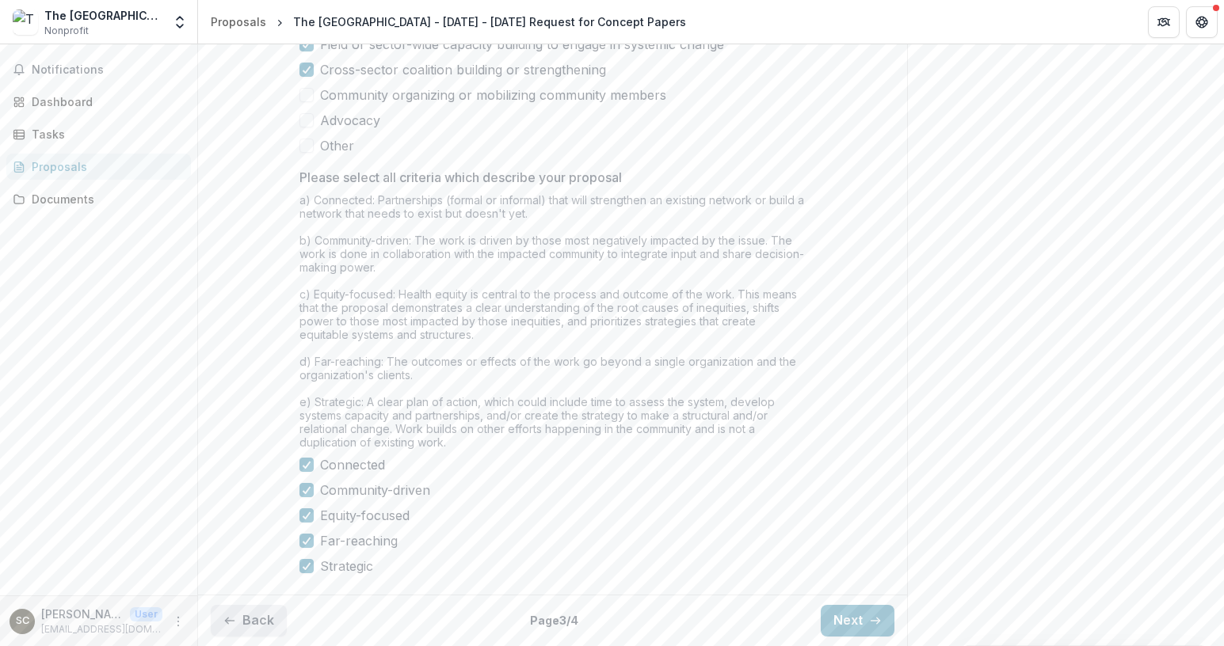
click at [245, 619] on button "Back" at bounding box center [249, 621] width 76 height 32
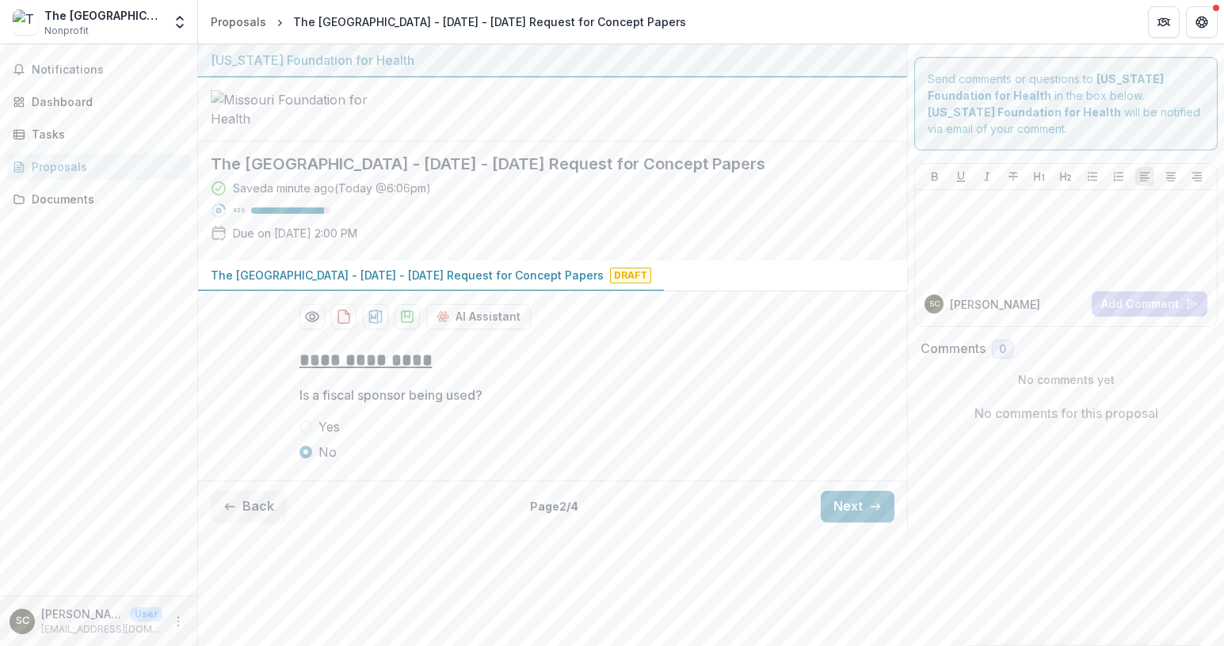
scroll to position [6, 0]
click at [252, 523] on button "Back" at bounding box center [249, 507] width 76 height 32
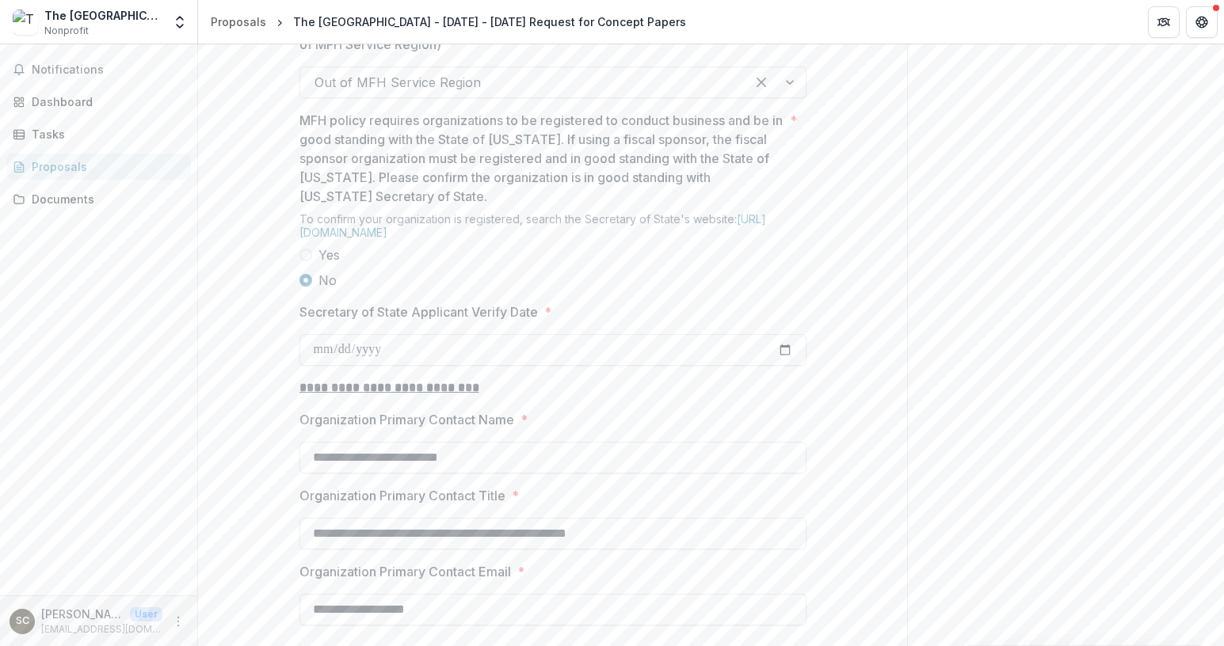
scroll to position [1309, 0]
click at [336, 205] on p "MFH policy requires organizations to be registered to conduct business and be i…" at bounding box center [541, 157] width 484 height 95
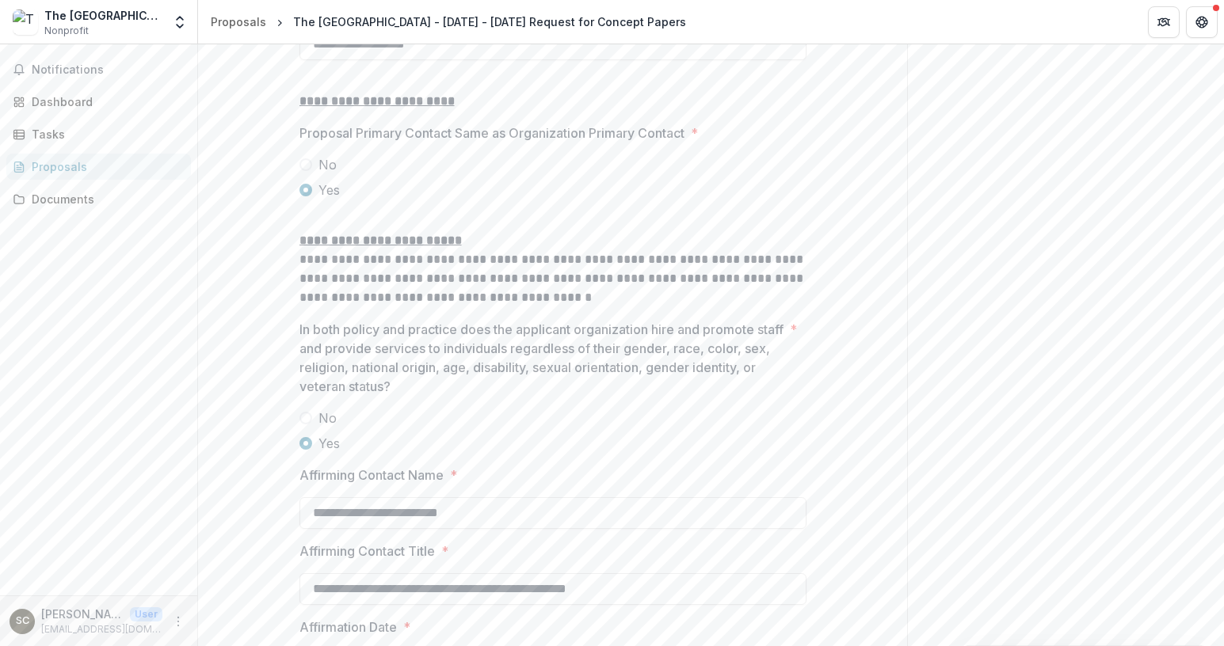
scroll to position [2100, 0]
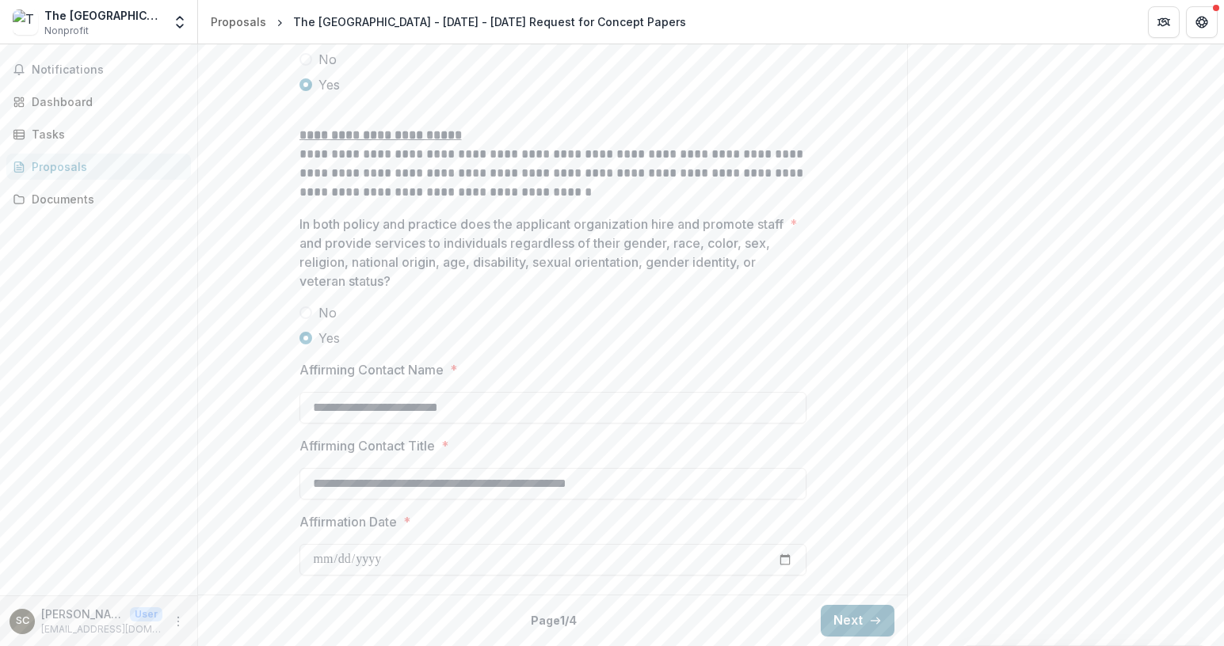
click at [836, 627] on button "Next" at bounding box center [858, 621] width 74 height 32
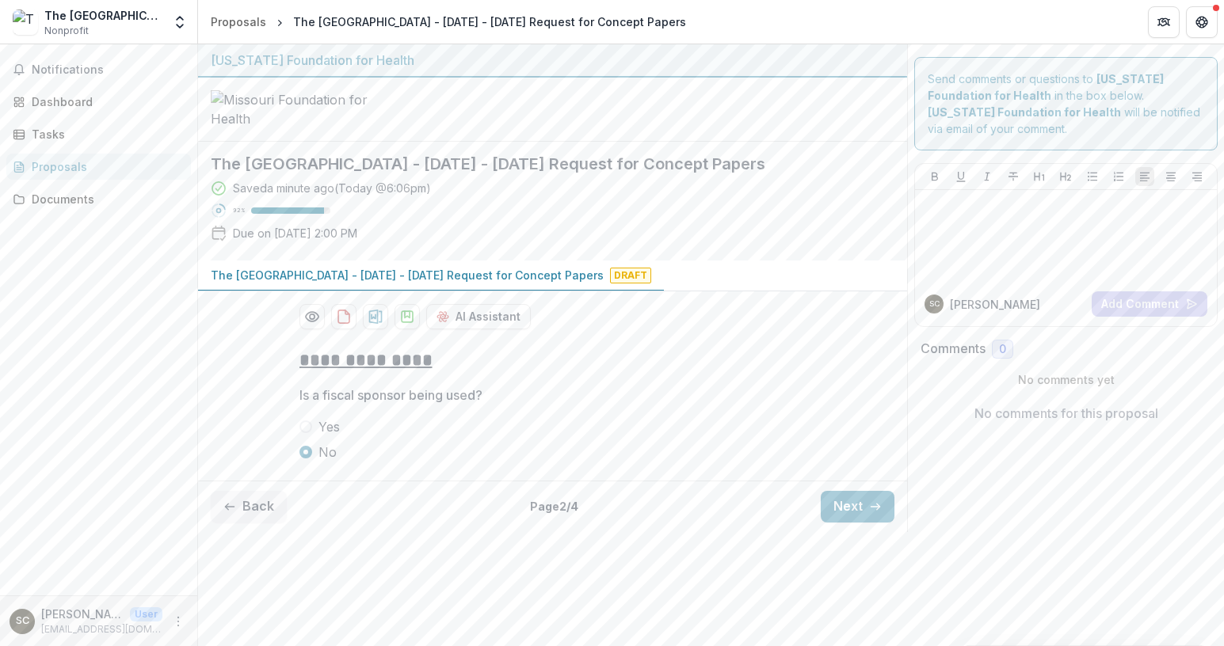
scroll to position [6, 0]
click at [839, 523] on button "Next" at bounding box center [858, 507] width 74 height 32
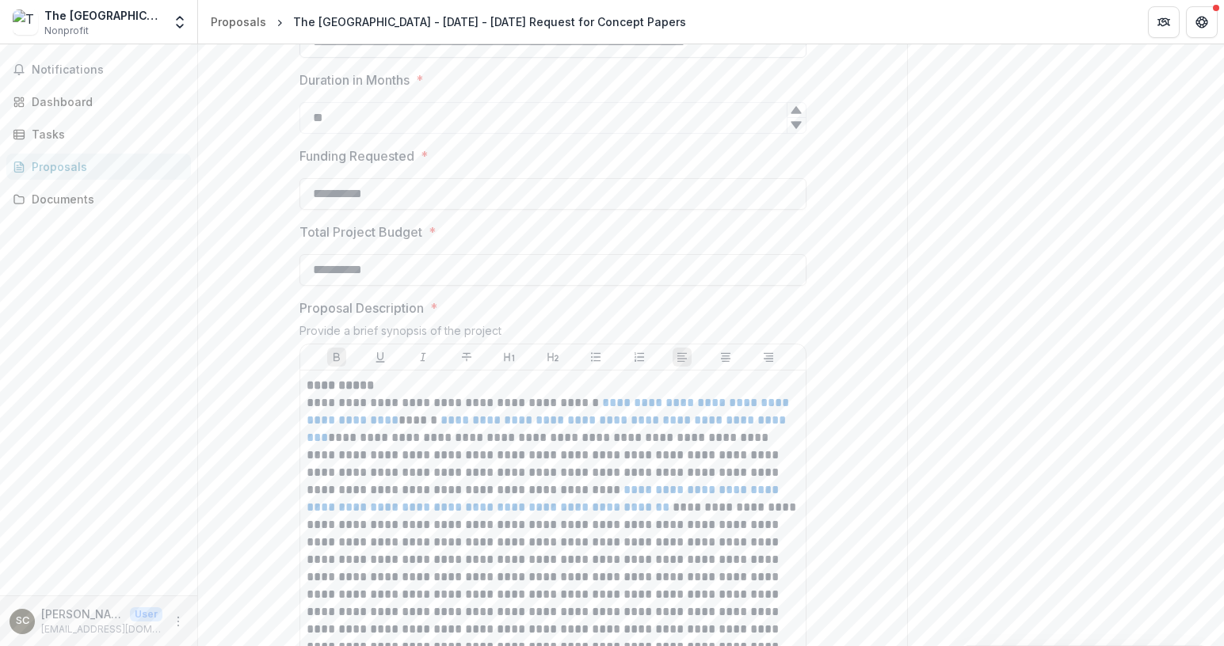
scroll to position [392, 0]
click at [641, 549] on p "**********" at bounding box center [553, 542] width 493 height 296
drag, startPoint x: 642, startPoint y: 162, endPoint x: 840, endPoint y: 167, distance: 198.9
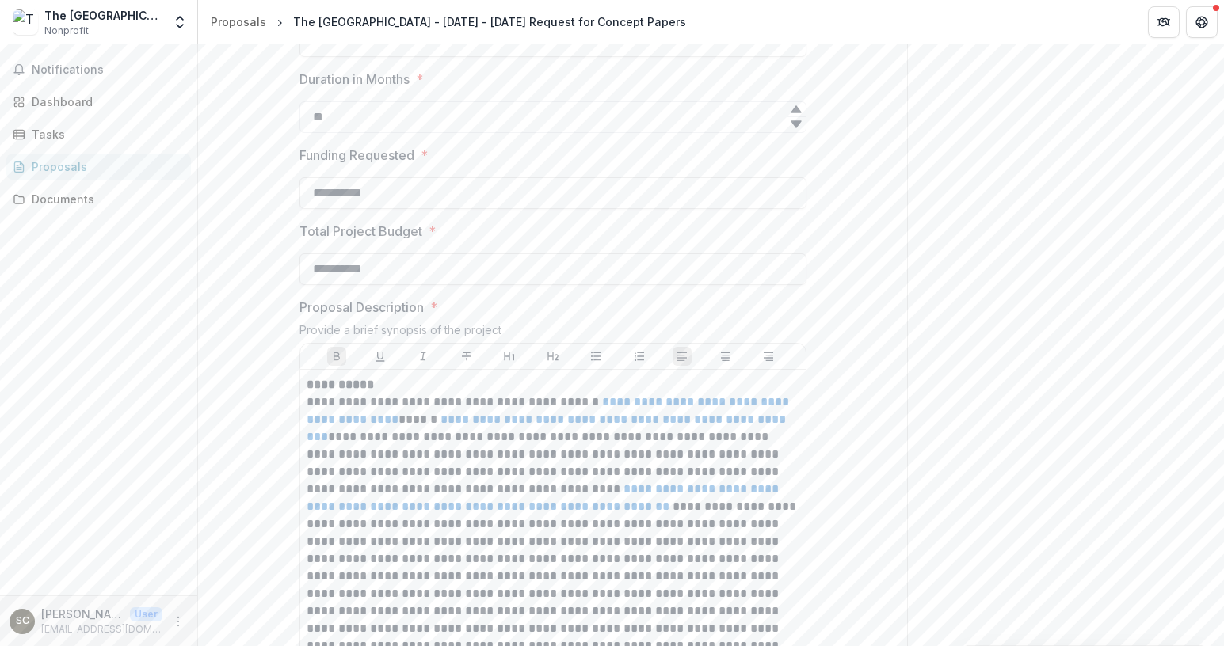
scroll to position [0, 0]
click at [313, 57] on input "**********" at bounding box center [552, 41] width 507 height 32
type input "**********"
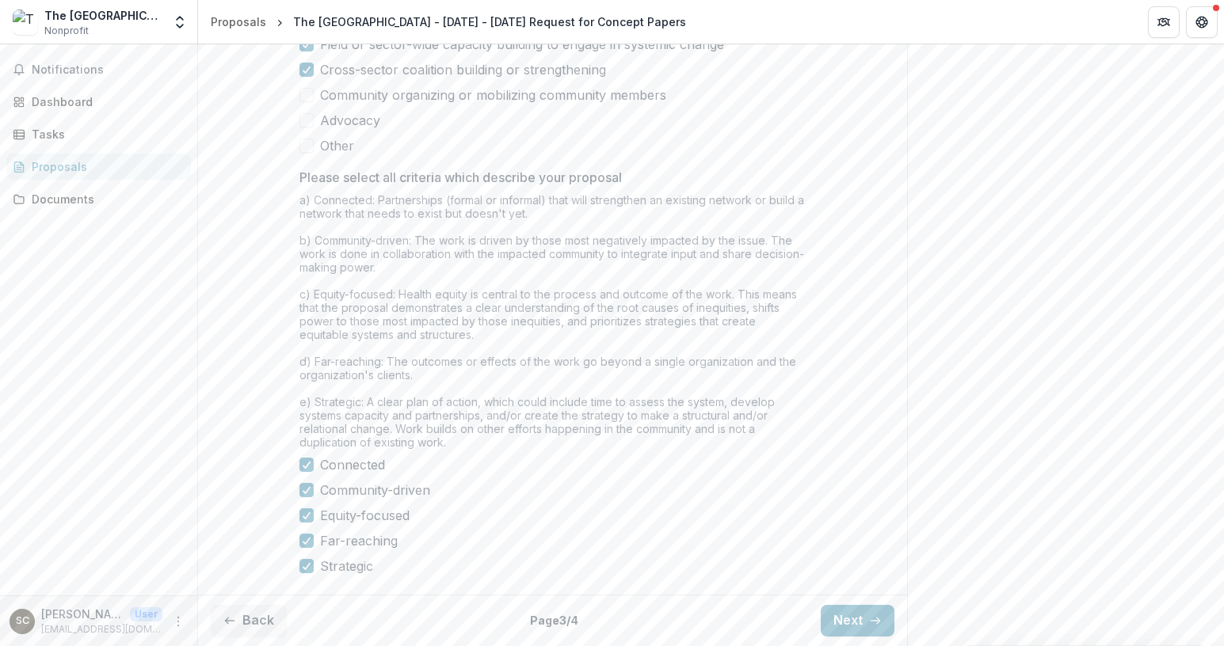
scroll to position [2372, 0]
click at [845, 623] on button "Next" at bounding box center [858, 621] width 74 height 32
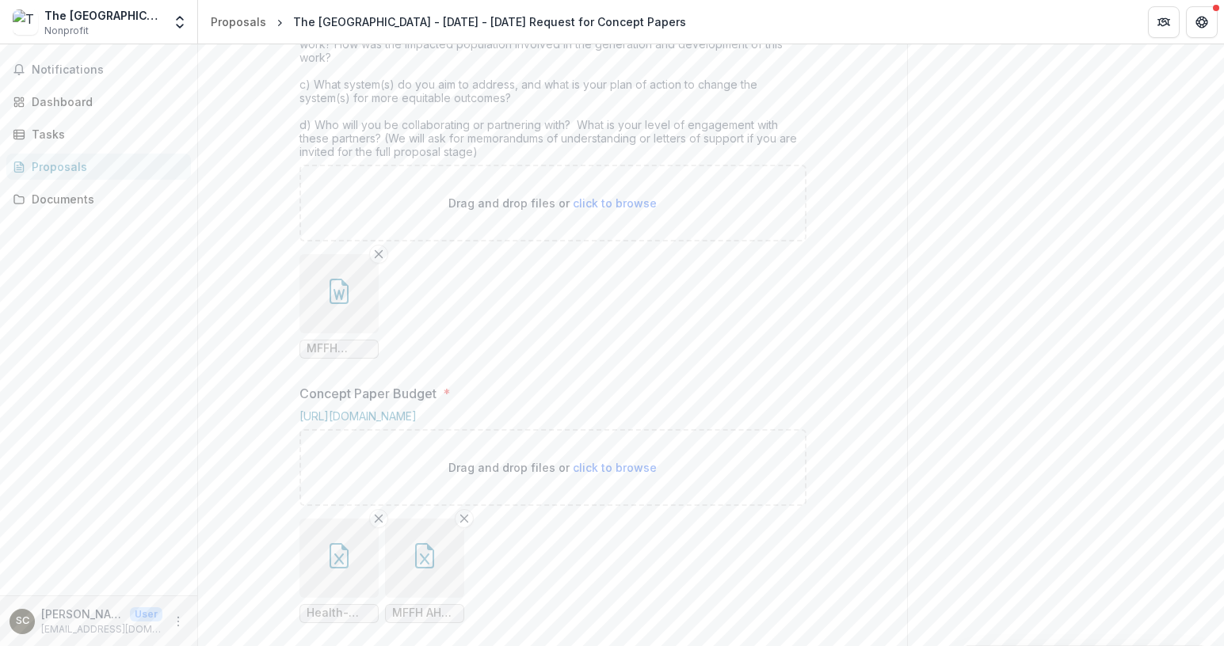
scroll to position [734, 0]
click at [336, 355] on span "MFFH Concept Paper Draft 08_21_2025.docx" at bounding box center [339, 347] width 65 height 13
click at [334, 303] on icon "button" at bounding box center [339, 290] width 19 height 25
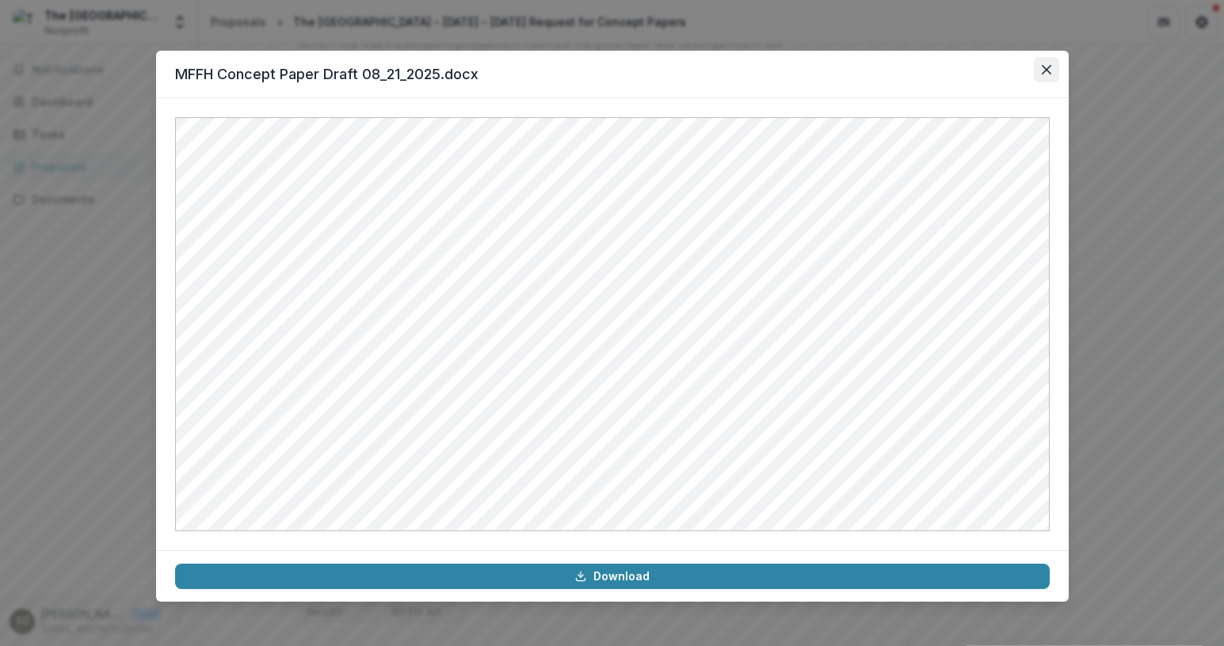
click at [1043, 70] on icon "Close" at bounding box center [1047, 70] width 10 height 10
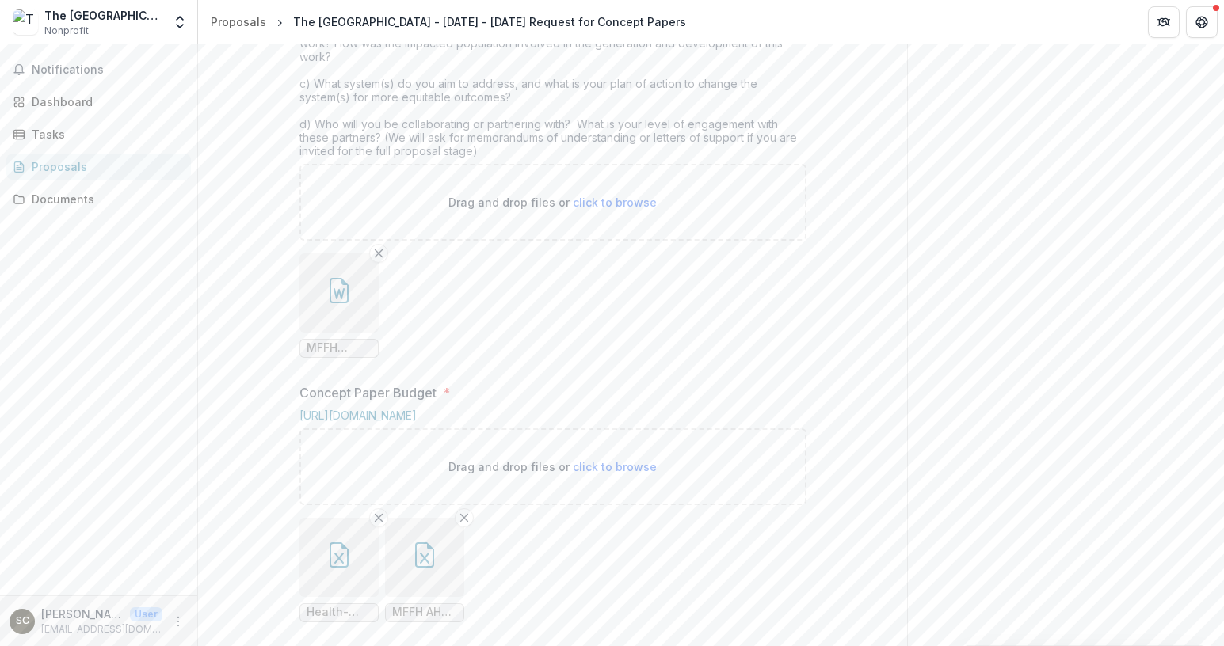
click at [472, 358] on ul "MFFH Concept Paper Draft 08_21_2025.docx" at bounding box center [552, 305] width 507 height 105
click at [373, 260] on icon "Remove File" at bounding box center [378, 253] width 13 height 13
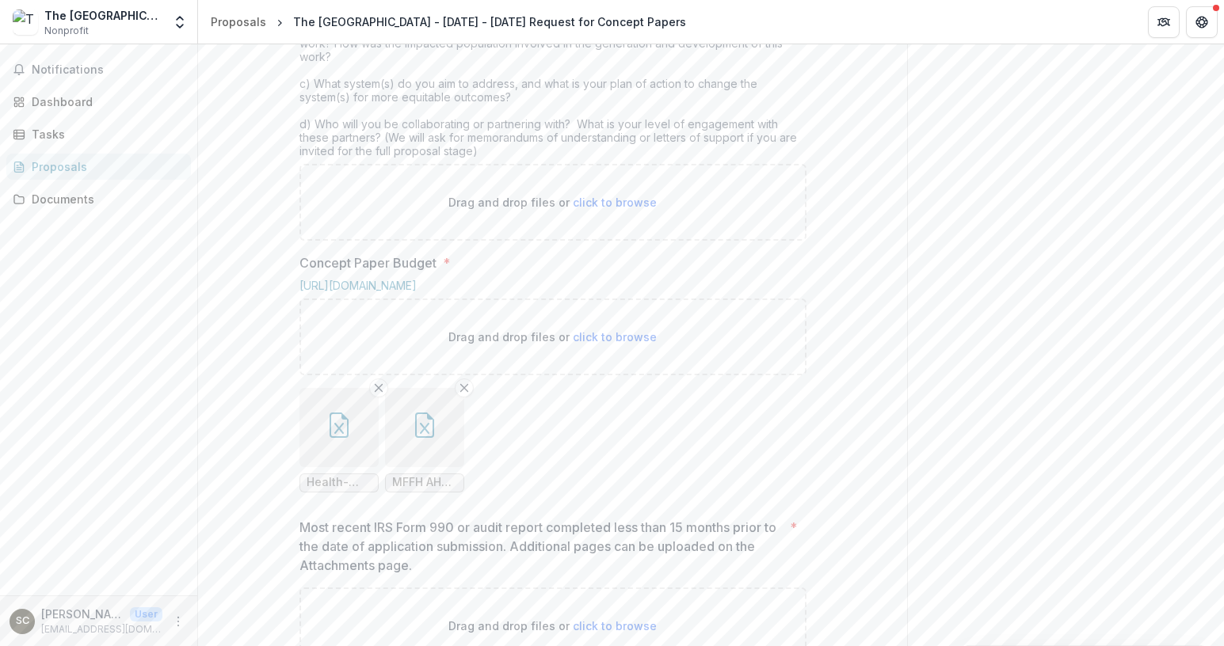
click at [592, 209] on span "click to browse" at bounding box center [615, 202] width 84 height 13
type input "**********"
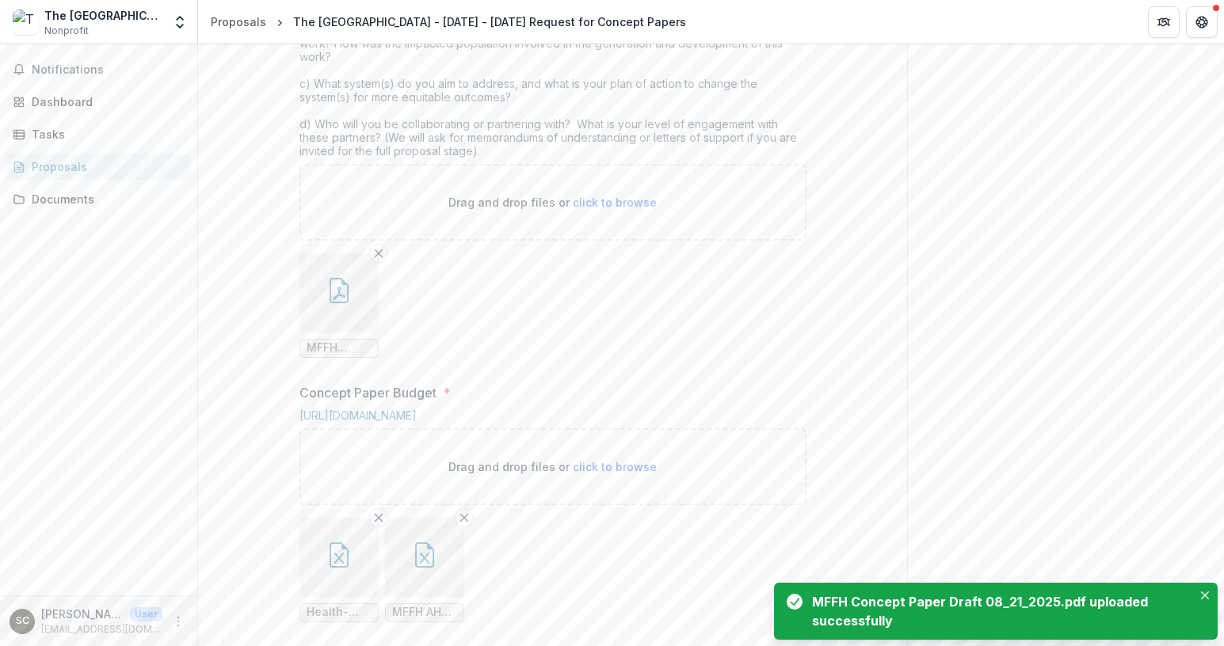
click at [458, 358] on ul "MFFH Concept Paper Draft 08_21_2025.pdf" at bounding box center [552, 305] width 507 height 105
click at [360, 333] on button "button" at bounding box center [338, 292] width 79 height 79
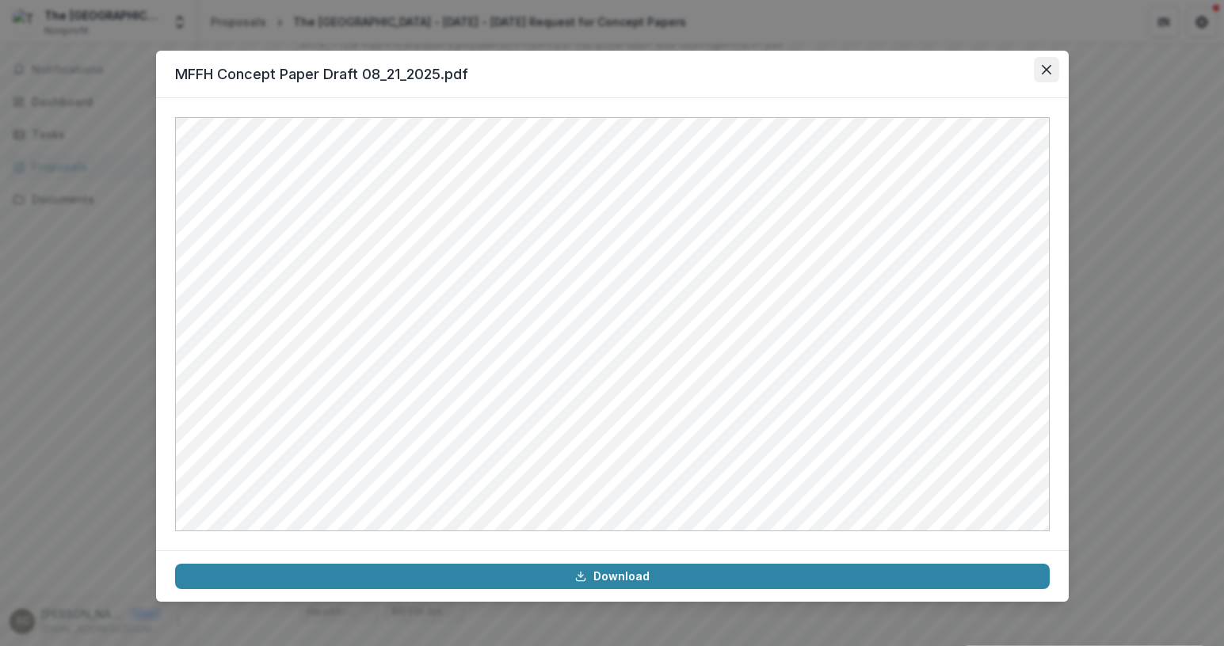
click at [1050, 65] on icon "Close" at bounding box center [1047, 70] width 10 height 10
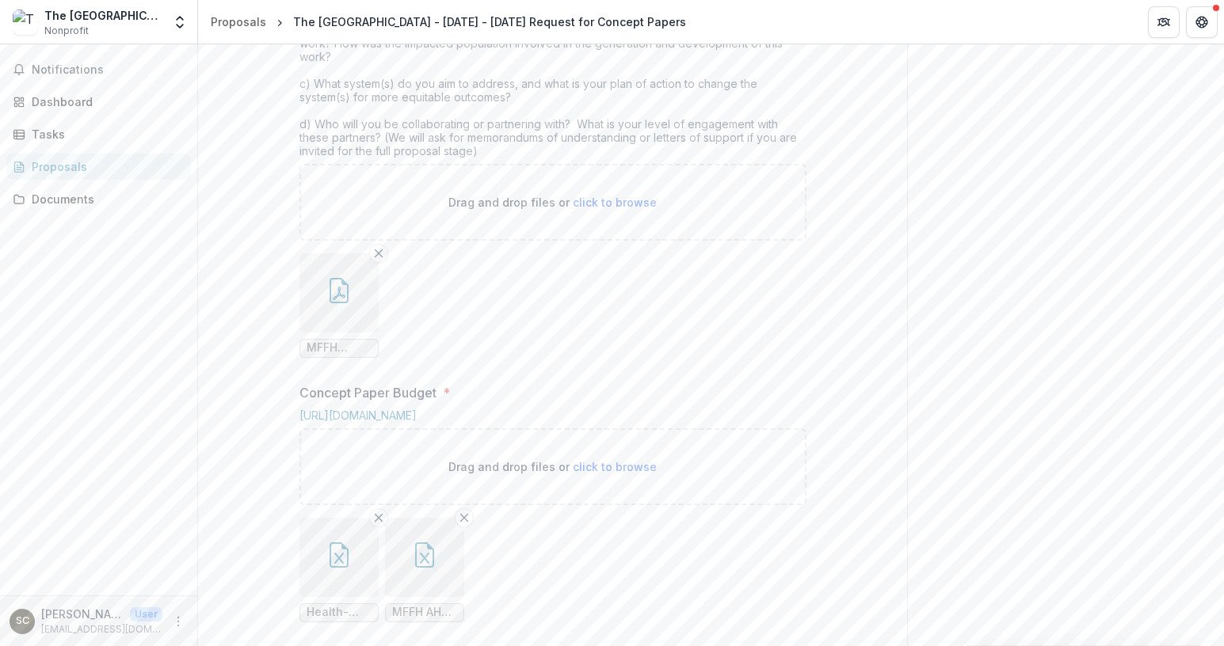
click at [264, 325] on div "**********" at bounding box center [552, 536] width 709 height 1869
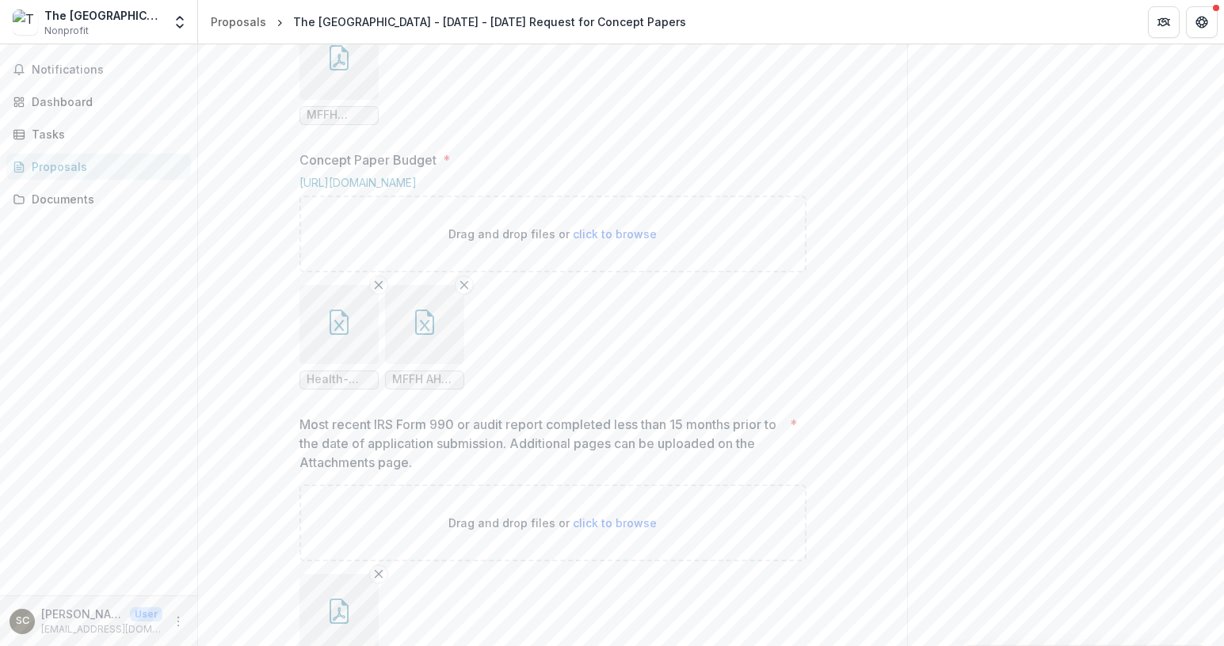
scroll to position [998, 0]
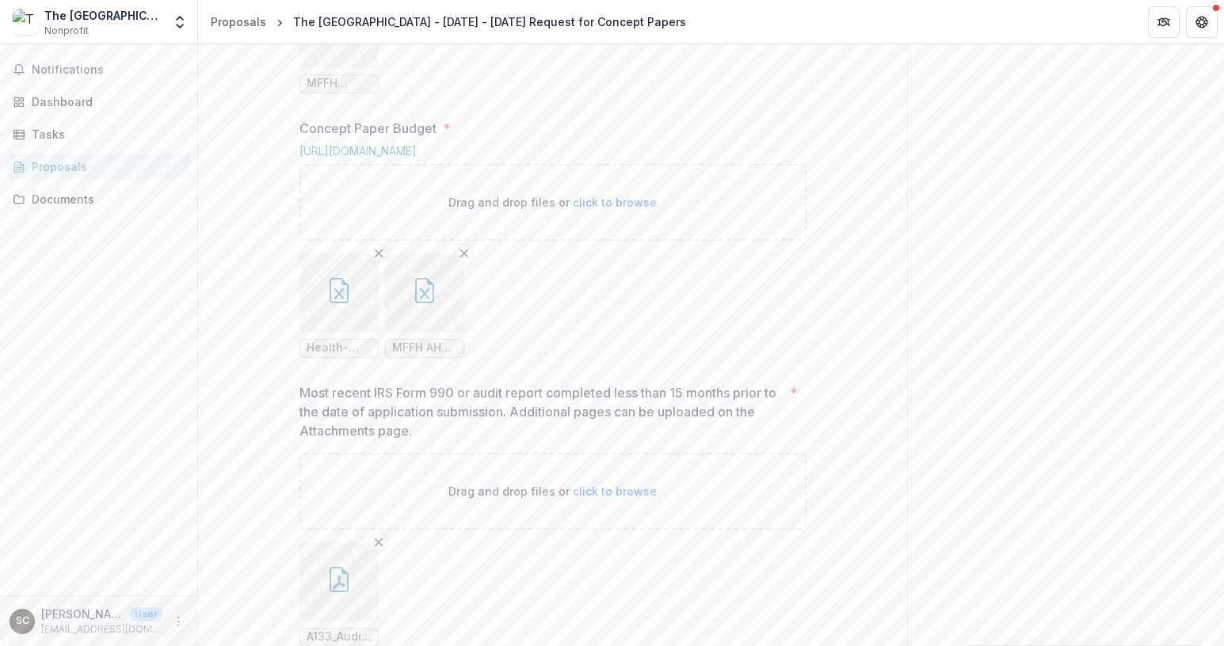
click at [333, 303] on icon "button" at bounding box center [338, 290] width 25 height 25
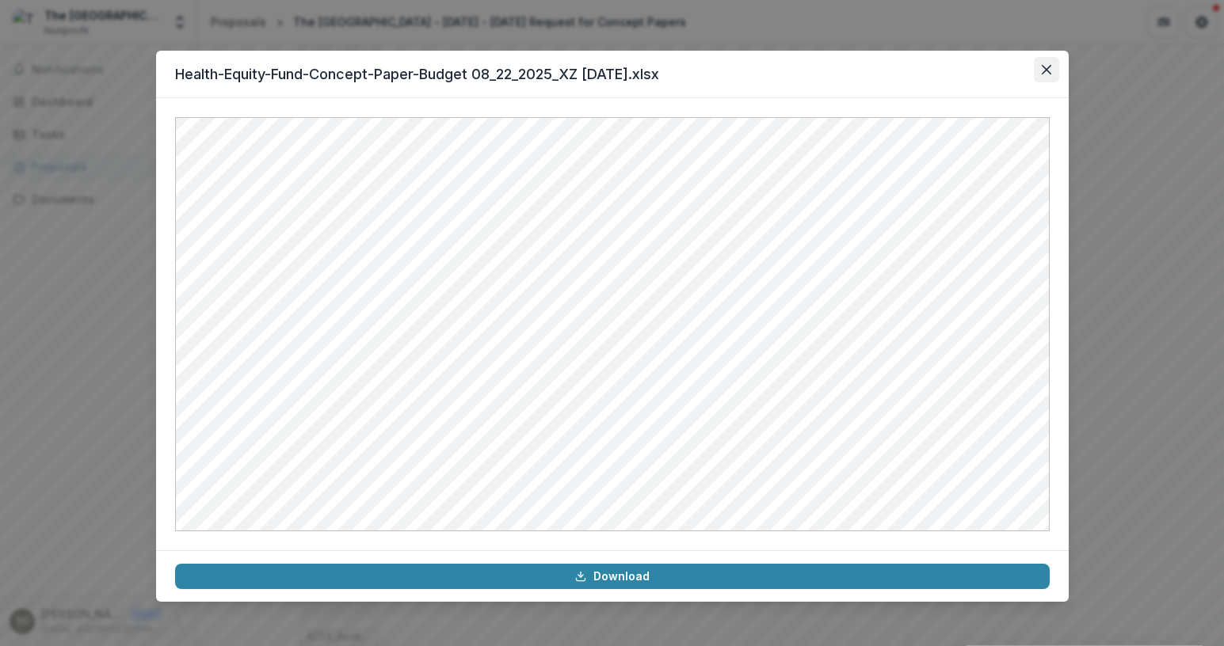
click at [1049, 68] on icon "Close" at bounding box center [1047, 70] width 10 height 10
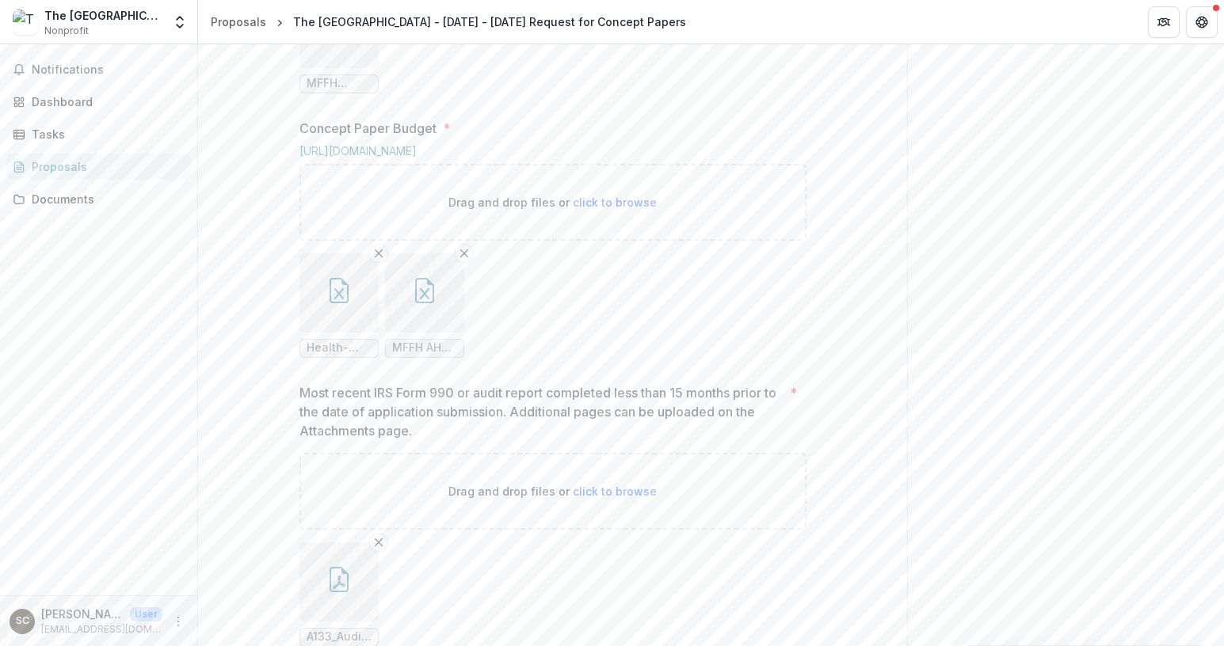
click at [430, 303] on icon "button" at bounding box center [424, 290] width 19 height 25
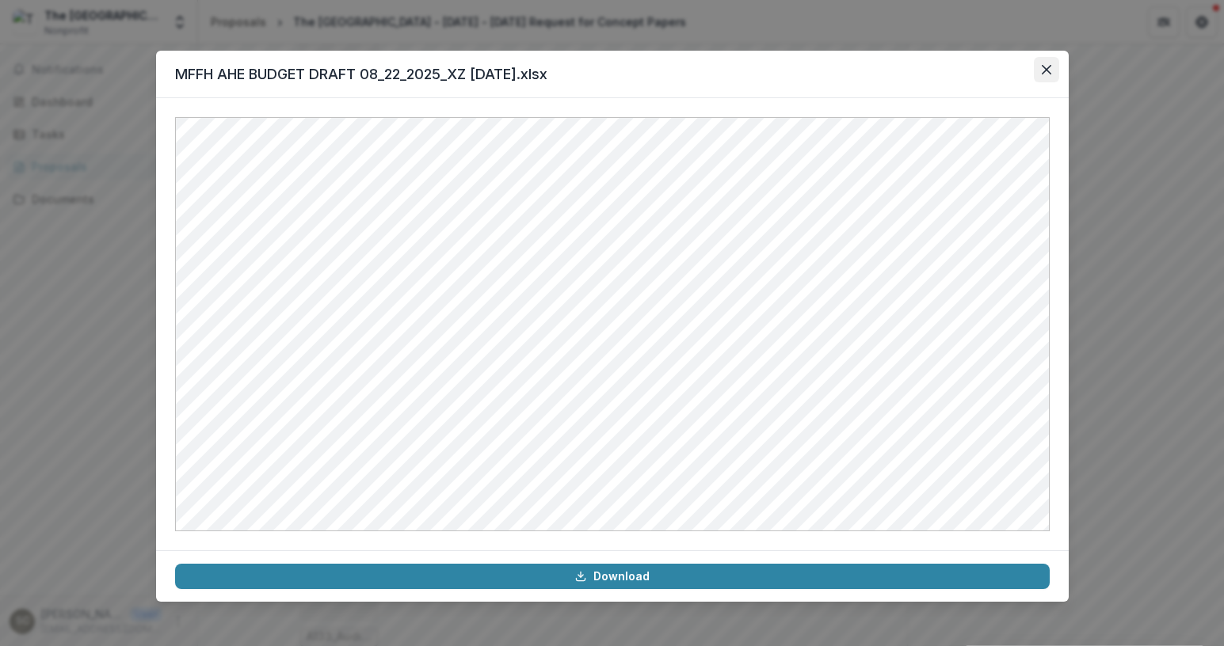
drag, startPoint x: 1046, startPoint y: 67, endPoint x: 1043, endPoint y: 78, distance: 10.6
click at [1043, 78] on button "Close" at bounding box center [1046, 69] width 25 height 25
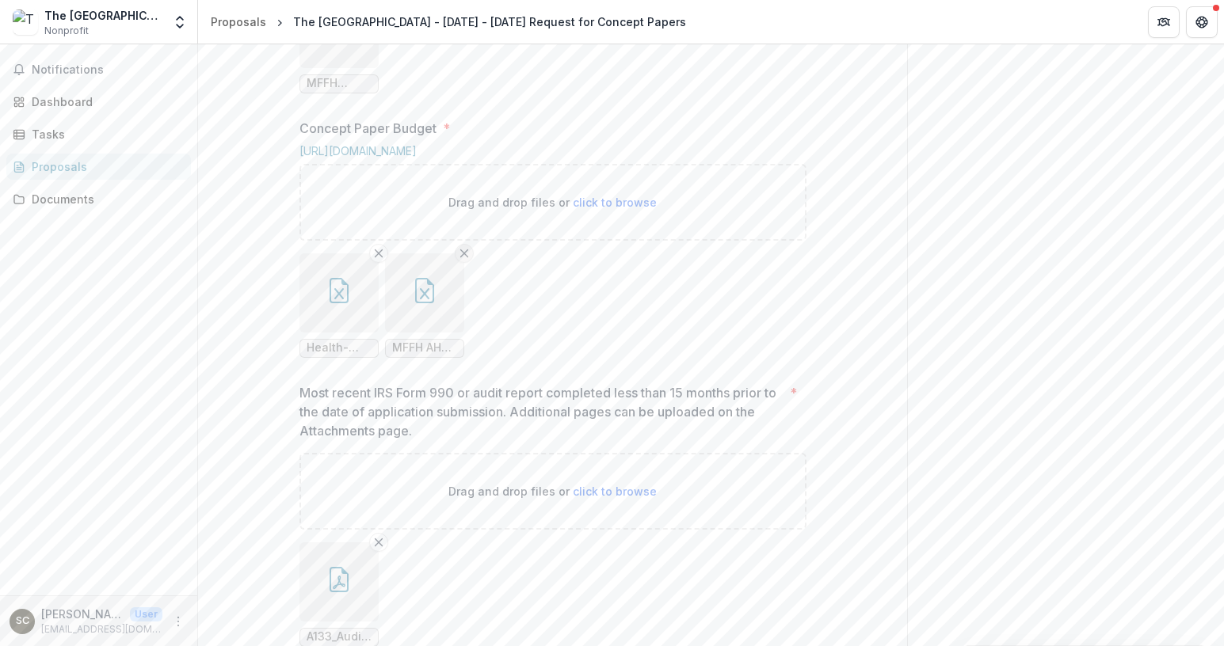
click at [464, 260] on icon "Remove File" at bounding box center [464, 253] width 13 height 13
click at [454, 358] on ul "Health-Equity-Fund-Concept-Paper-Budget 08_22_2025_XZ [DATE].xlsx" at bounding box center [552, 305] width 507 height 105
click at [467, 358] on ul "Health-Equity-Fund-Concept-Paper-Budget 08_22_2025_XZ [DATE].xlsx" at bounding box center [552, 305] width 507 height 105
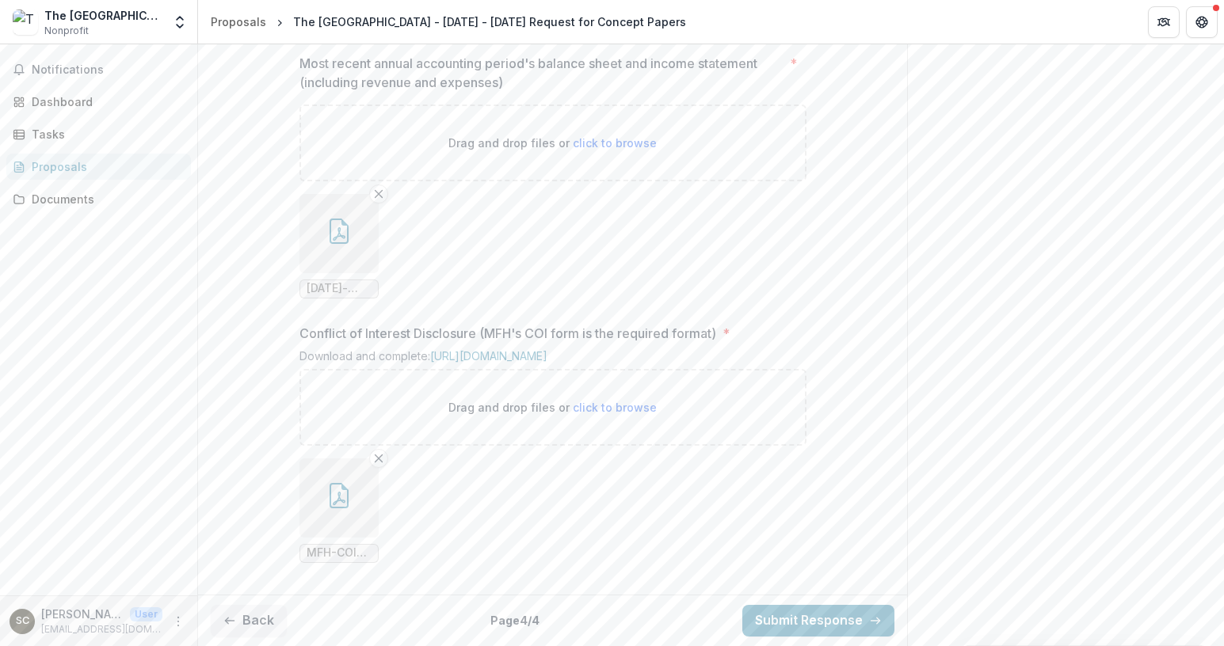
scroll to position [1764, 0]
click at [329, 501] on icon "button" at bounding box center [338, 495] width 25 height 25
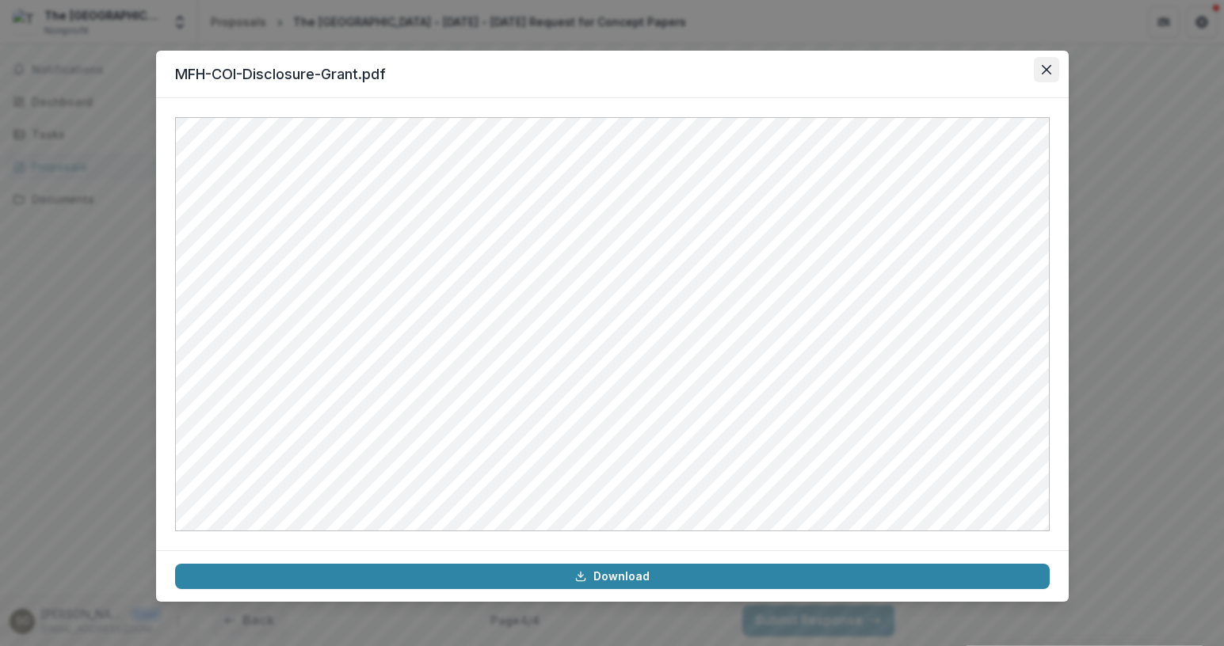
click at [1042, 70] on icon "Close" at bounding box center [1047, 70] width 10 height 10
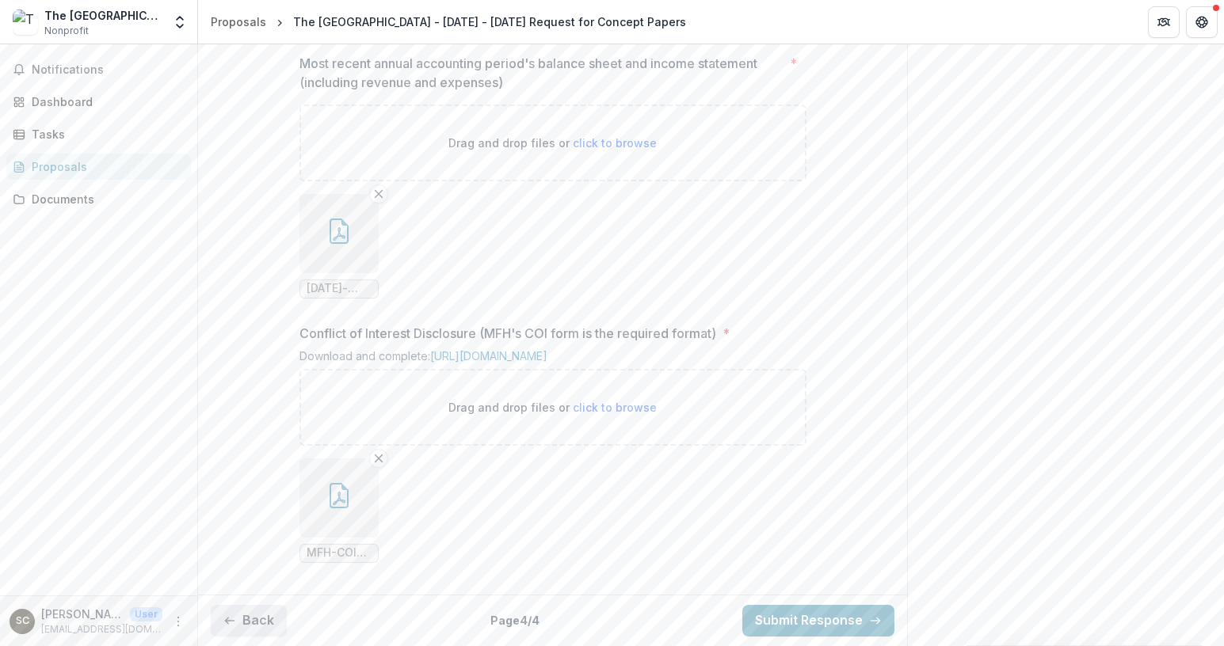
click at [250, 619] on button "Back" at bounding box center [249, 621] width 76 height 32
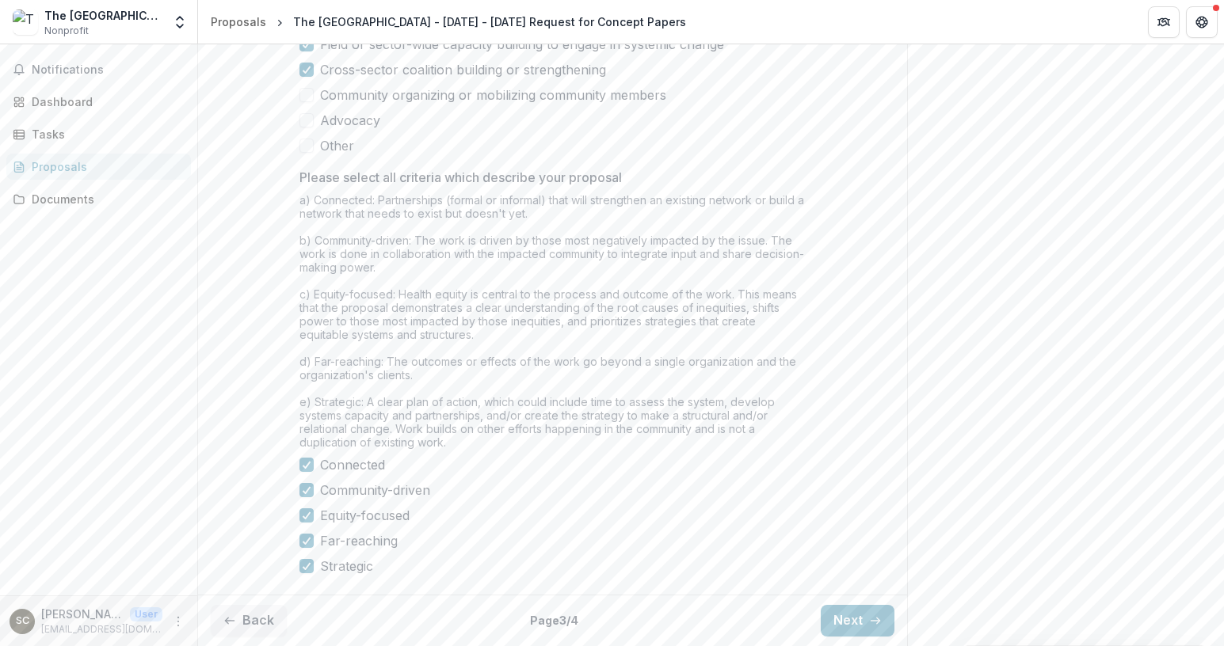
scroll to position [2372, 0]
click at [254, 615] on button "Back" at bounding box center [249, 621] width 76 height 32
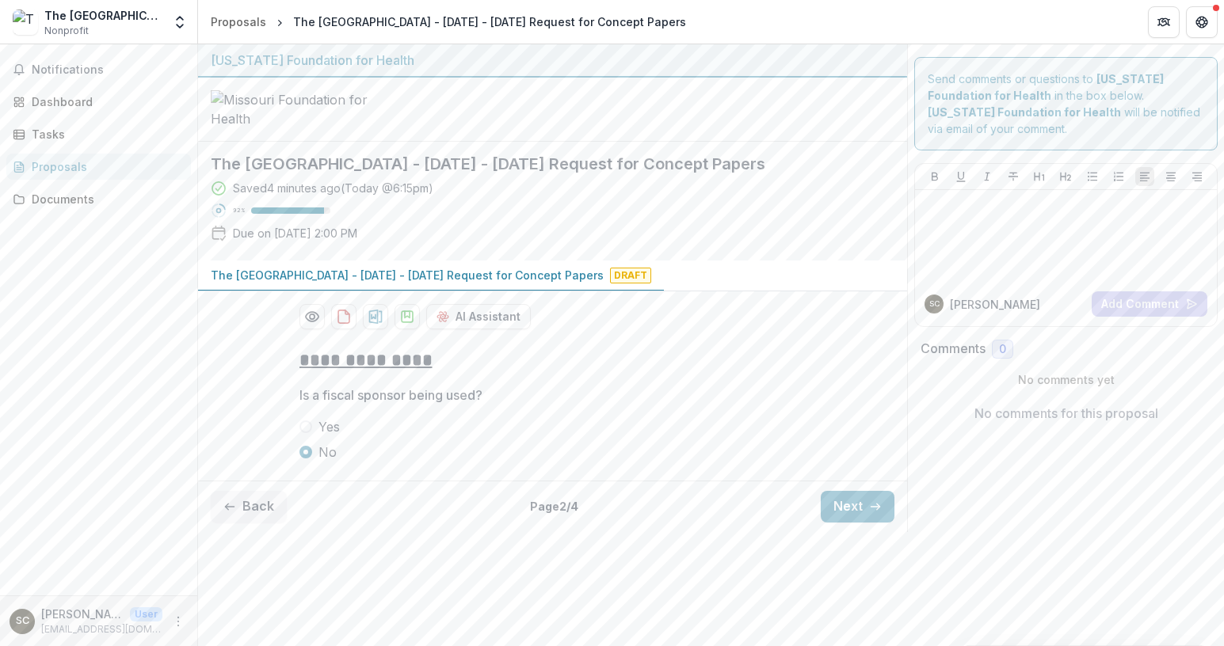
scroll to position [6, 0]
click at [242, 523] on button "Back" at bounding box center [249, 507] width 76 height 32
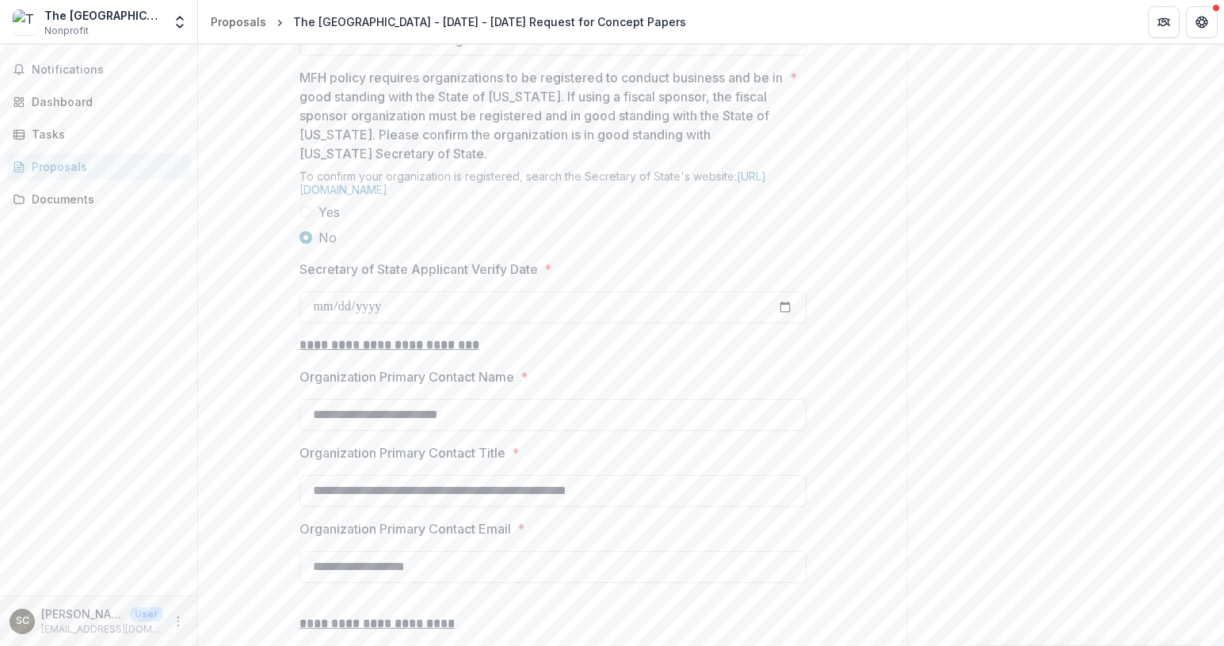
scroll to position [1352, 0]
click at [234, 421] on div "**********" at bounding box center [552, 100] width 709 height 2232
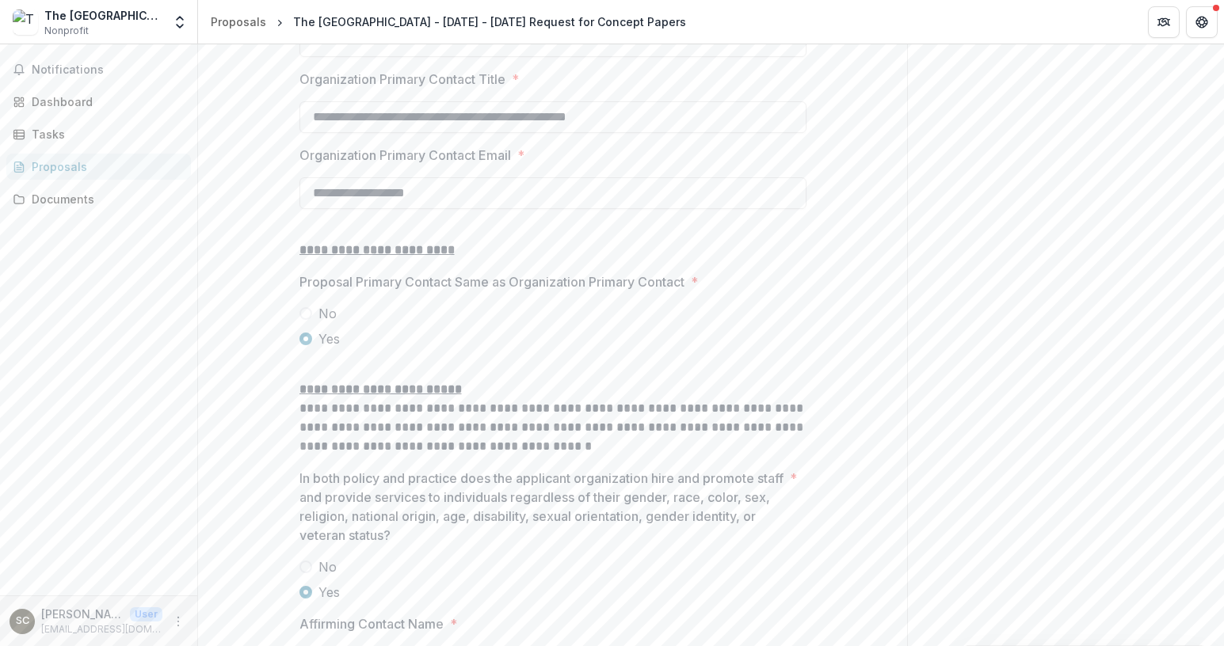
scroll to position [1724, 0]
click at [303, 321] on span at bounding box center [305, 314] width 13 height 13
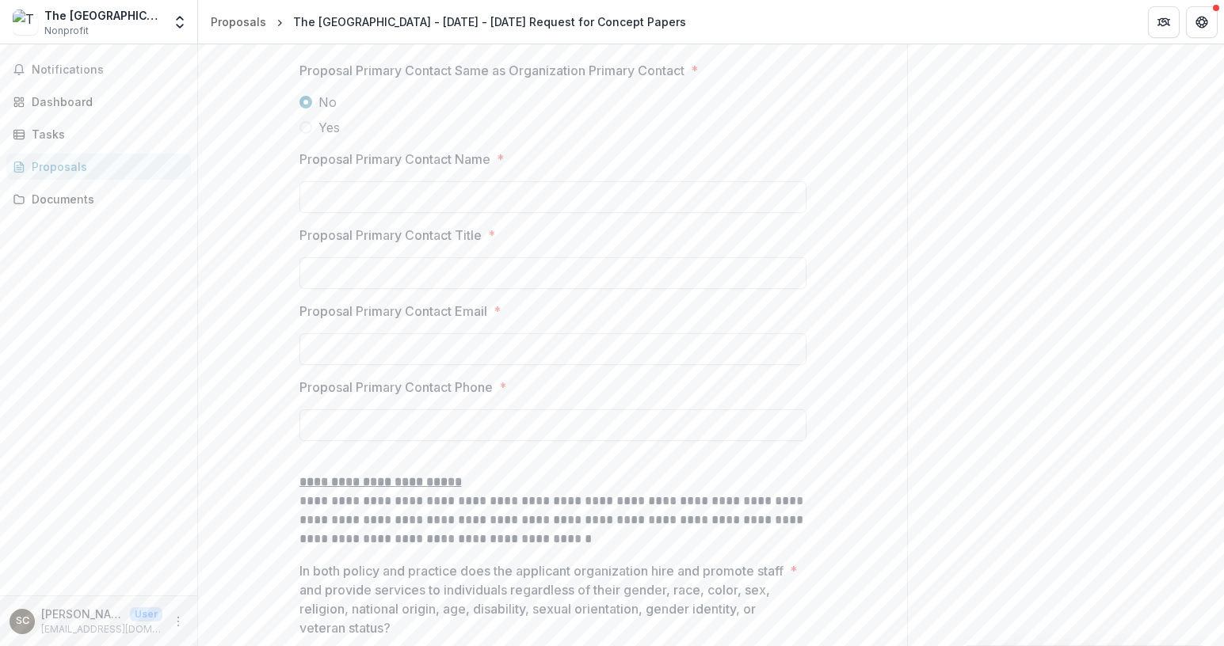
scroll to position [1938, 0]
click at [322, 212] on input "Proposal Primary Contact Name *" at bounding box center [552, 197] width 507 height 32
type input "**********"
click at [349, 288] on input "Proposal Primary Contact Title *" at bounding box center [552, 273] width 507 height 32
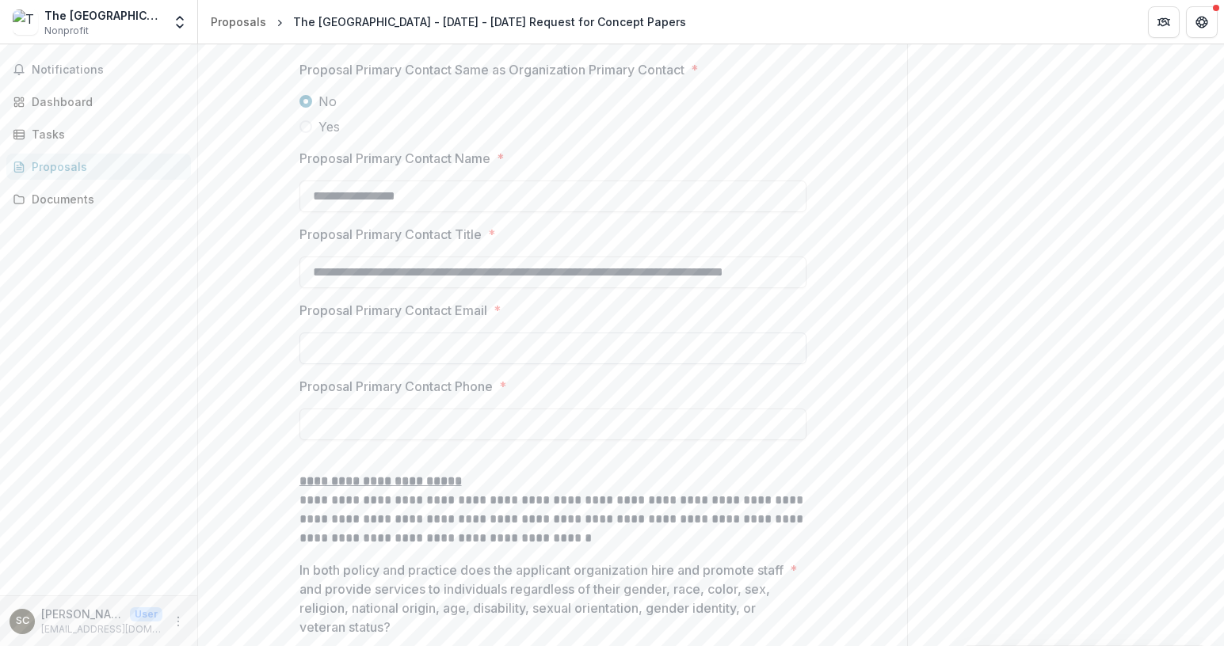
type input "**********"
click at [332, 364] on input "Proposal Primary Contact Email *" at bounding box center [552, 349] width 507 height 32
type input "**********"
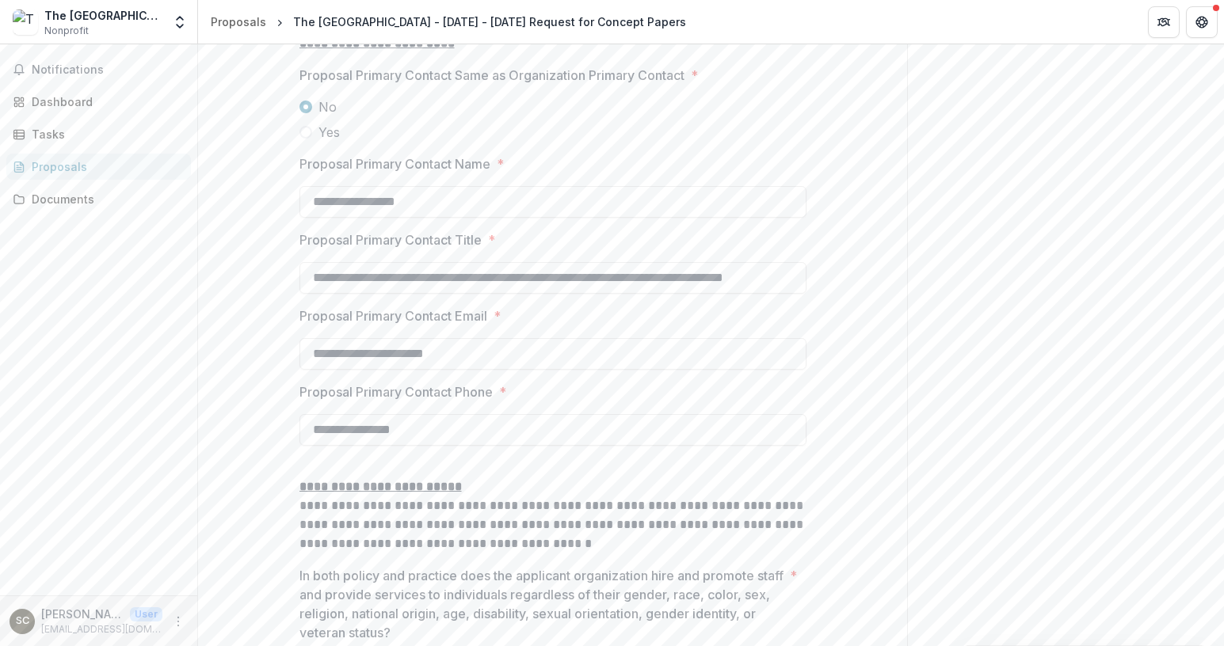
scroll to position [1931, 0]
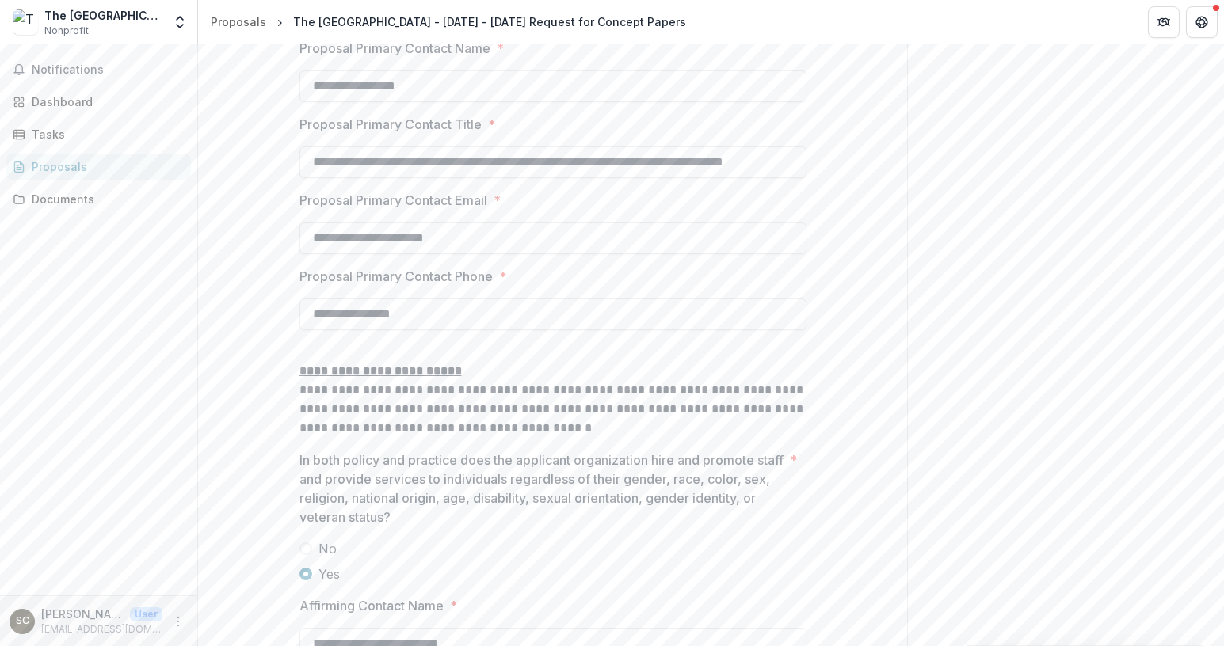
scroll to position [2049, 0]
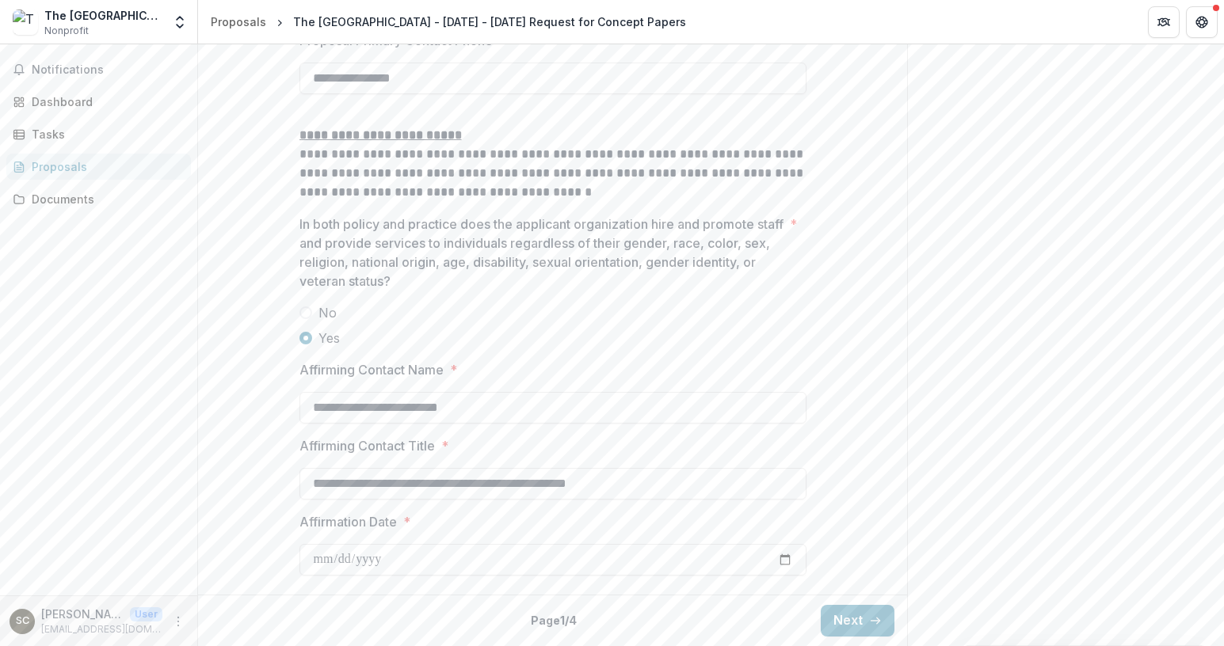
scroll to position [2404, 0]
click at [859, 610] on button "Next" at bounding box center [858, 621] width 74 height 32
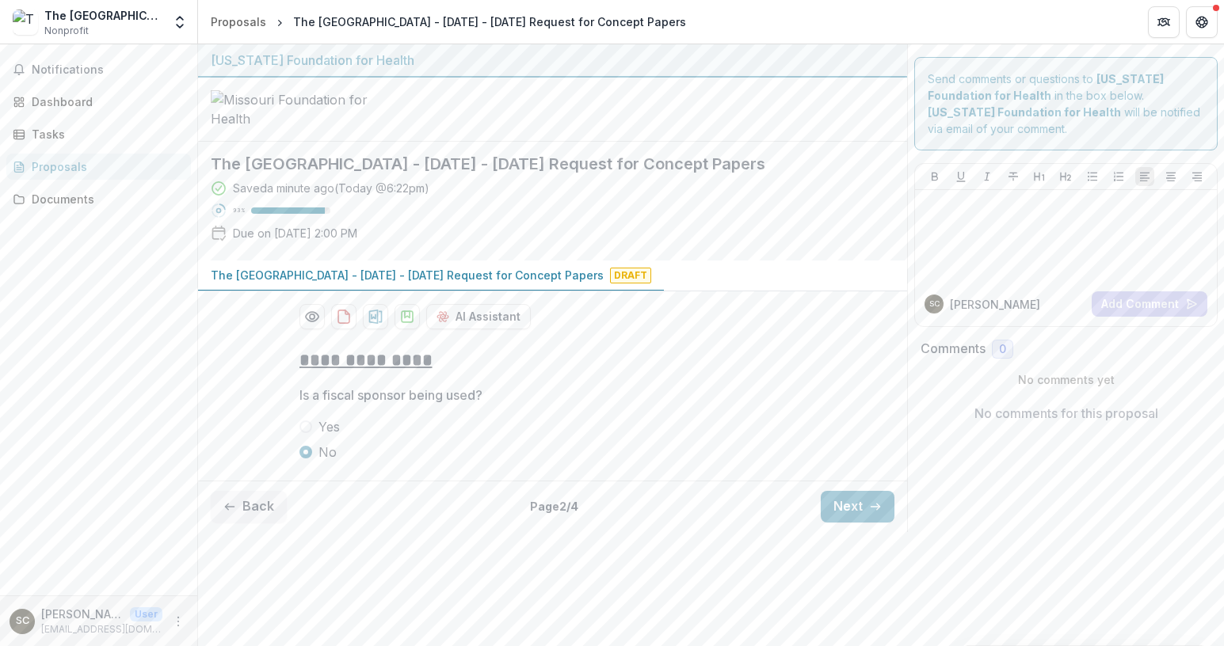
scroll to position [6, 0]
click at [849, 523] on button "Next" at bounding box center [858, 507] width 74 height 32
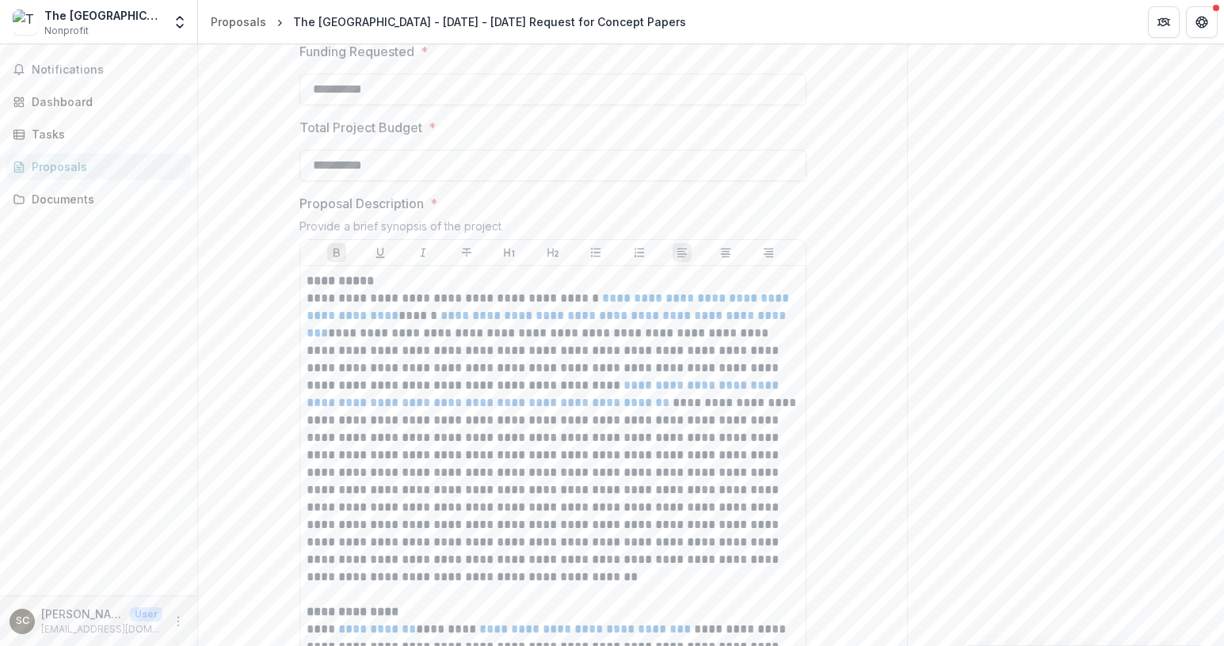
scroll to position [497, 0]
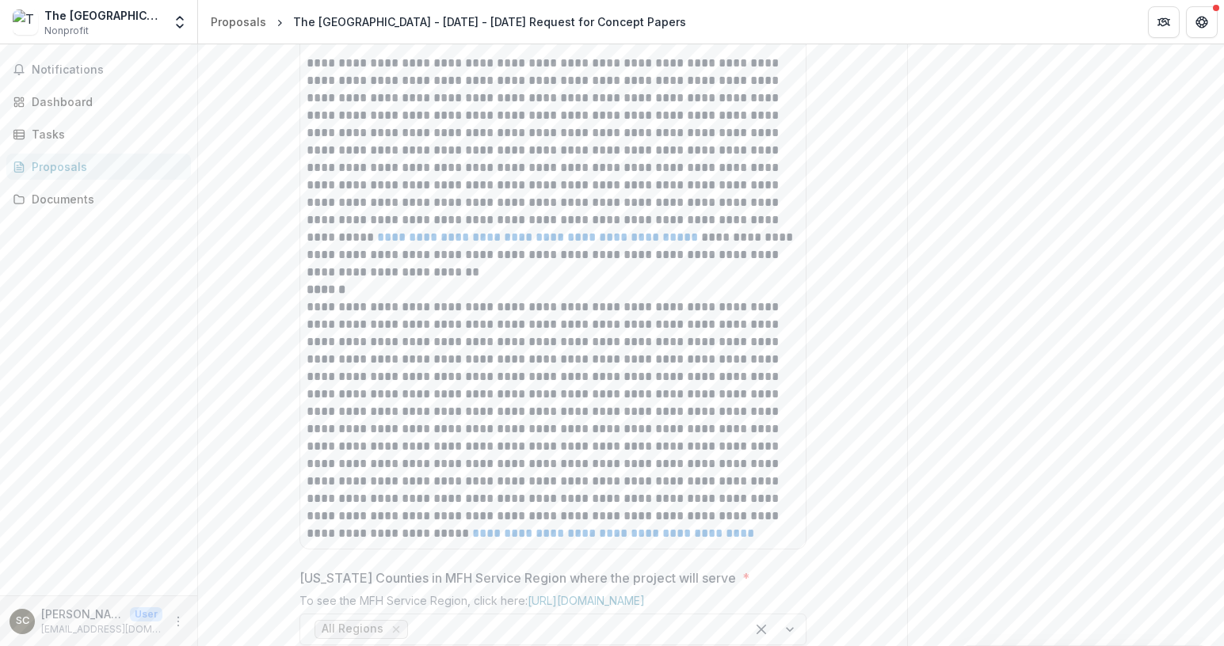
scroll to position [1984, 0]
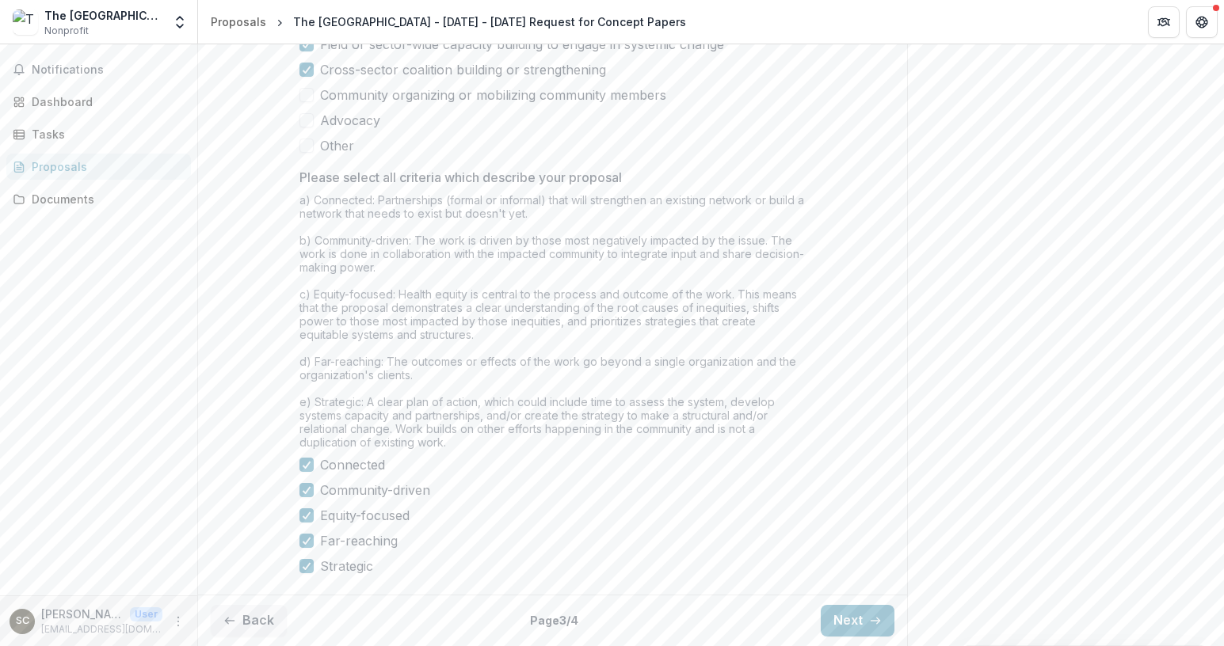
scroll to position [2372, 0]
click at [830, 625] on button "Next" at bounding box center [858, 621] width 74 height 32
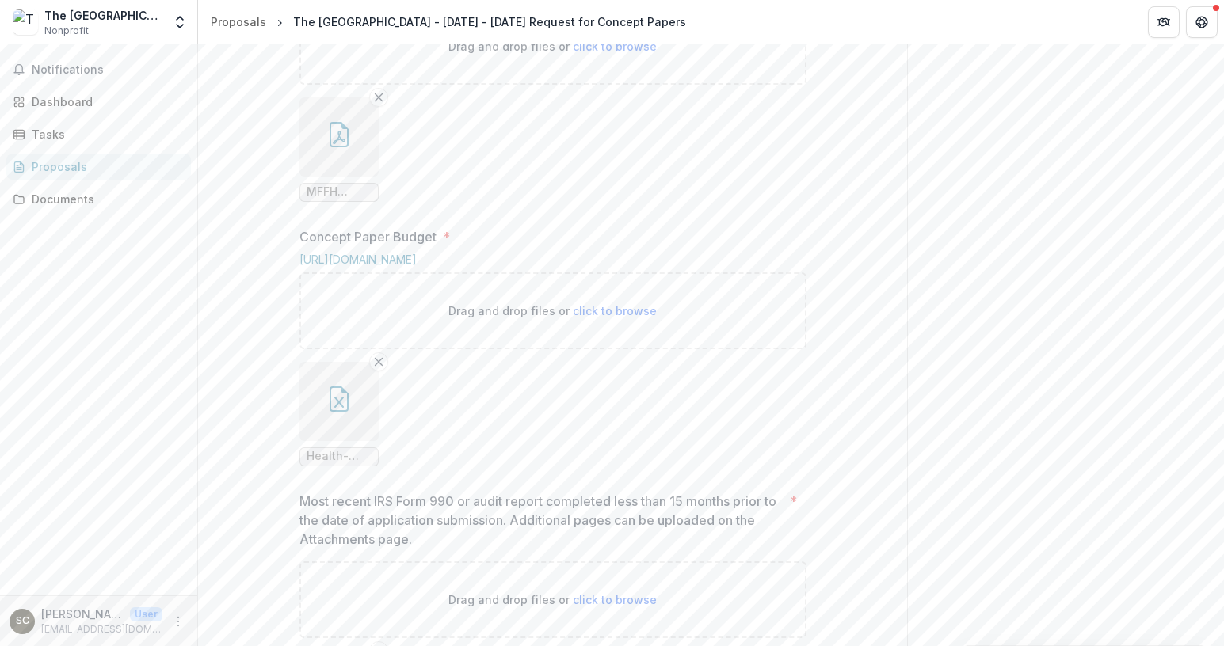
scroll to position [890, 0]
click at [330, 176] on button "button" at bounding box center [338, 136] width 79 height 79
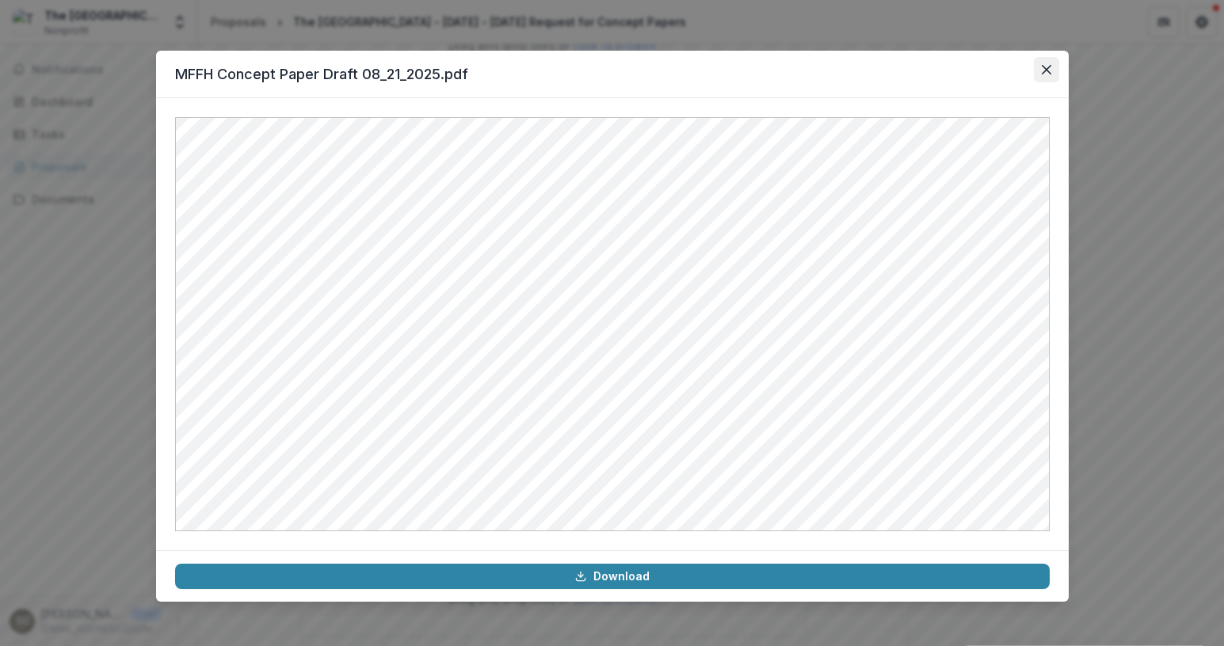
click at [1047, 74] on icon "Close" at bounding box center [1047, 70] width 10 height 10
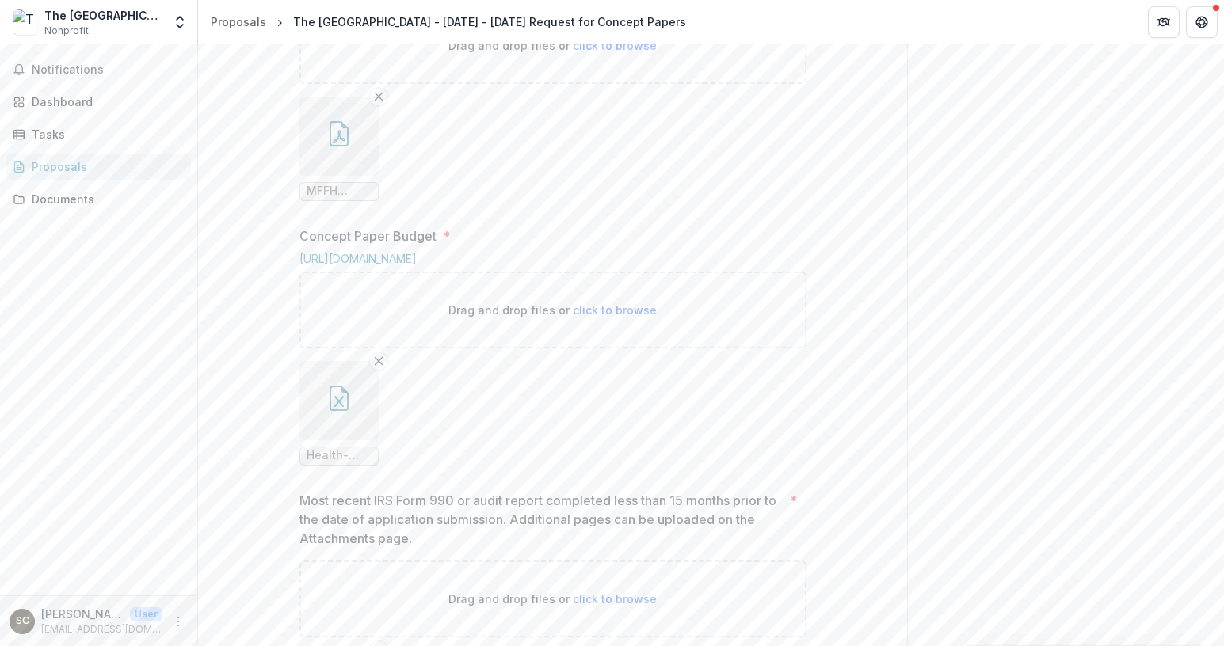
click at [446, 201] on ul "MFFH Concept Paper Draft 08_21_2025.pdf" at bounding box center [552, 149] width 507 height 105
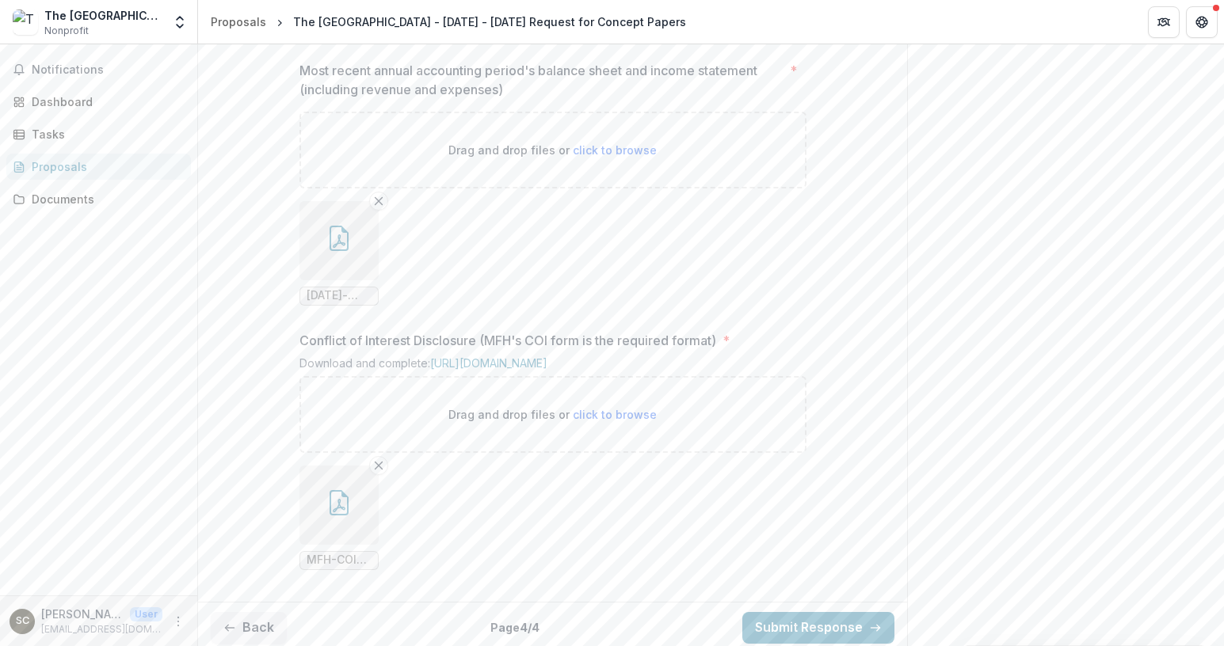
scroll to position [1764, 0]
click at [242, 619] on button "Back" at bounding box center [249, 621] width 76 height 32
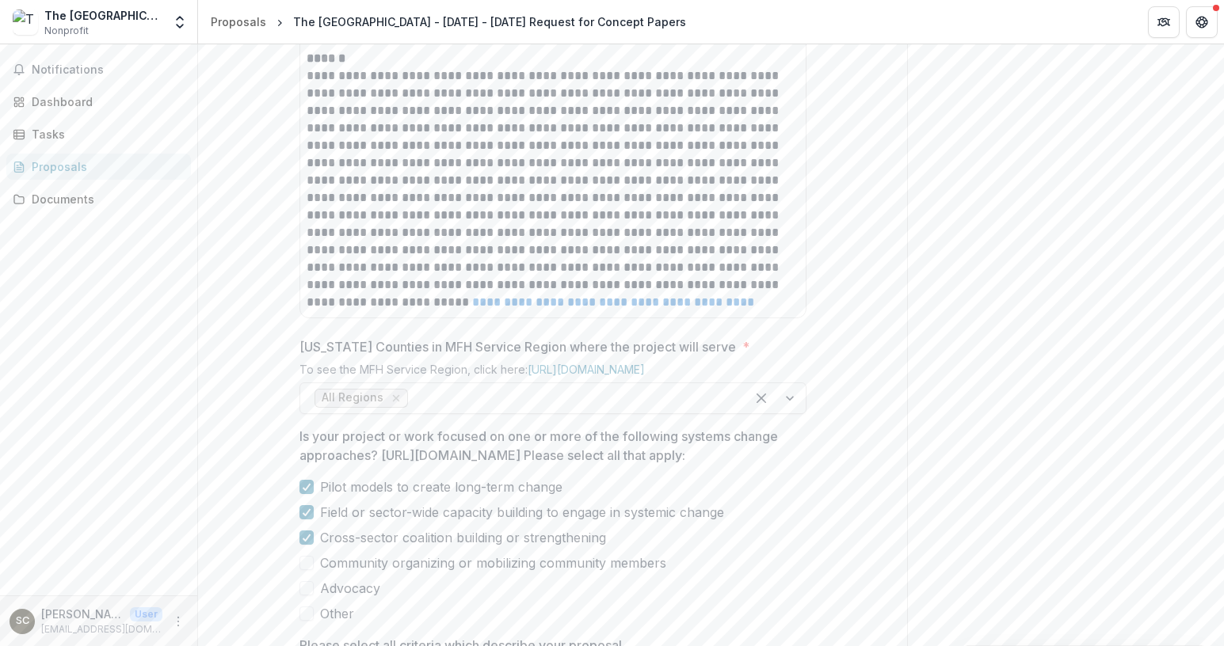
scroll to position [2372, 0]
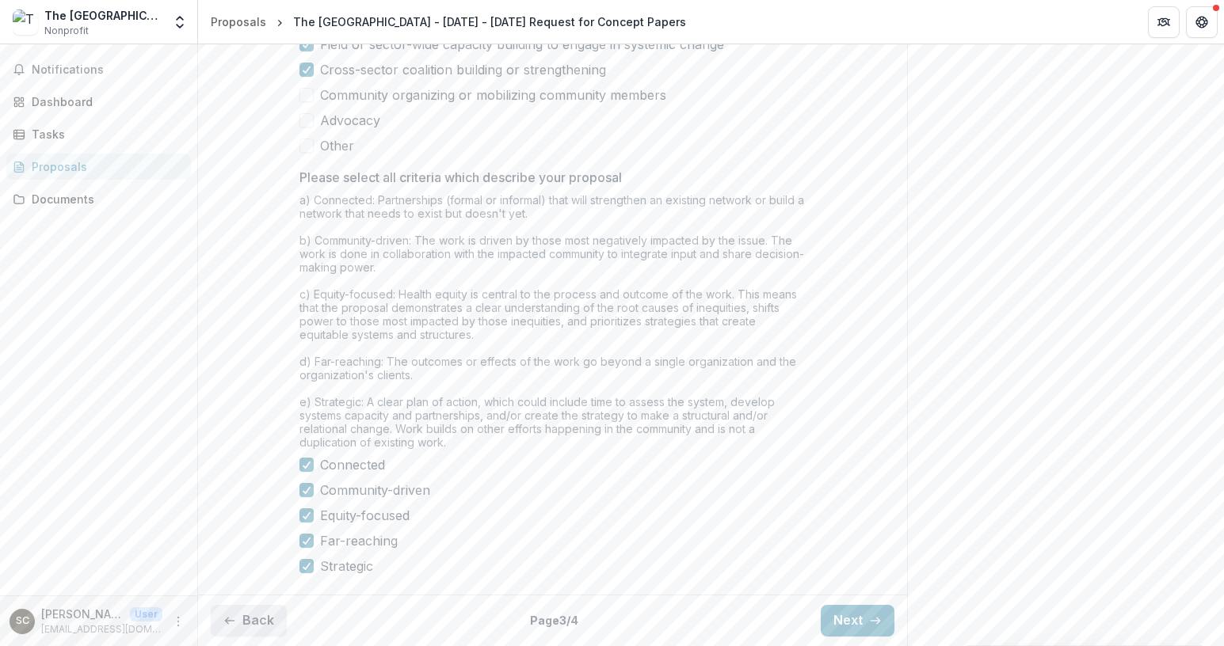
click at [260, 613] on button "Back" at bounding box center [249, 621] width 76 height 32
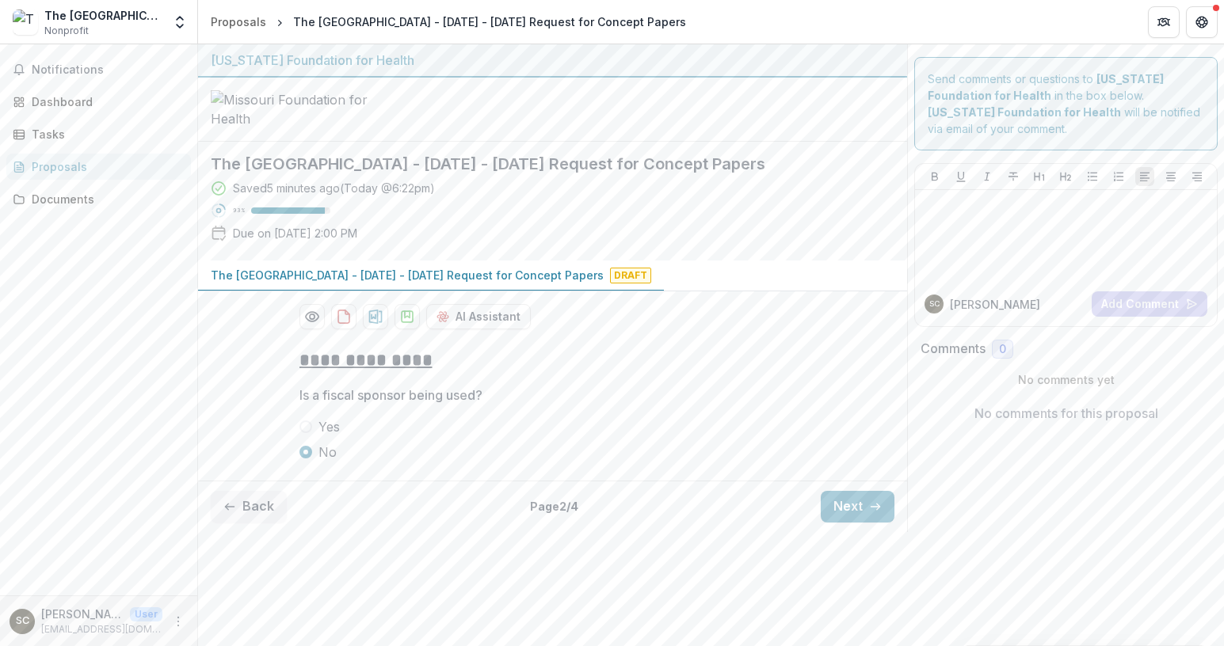
scroll to position [6, 0]
click at [249, 523] on button "Back" at bounding box center [249, 507] width 76 height 32
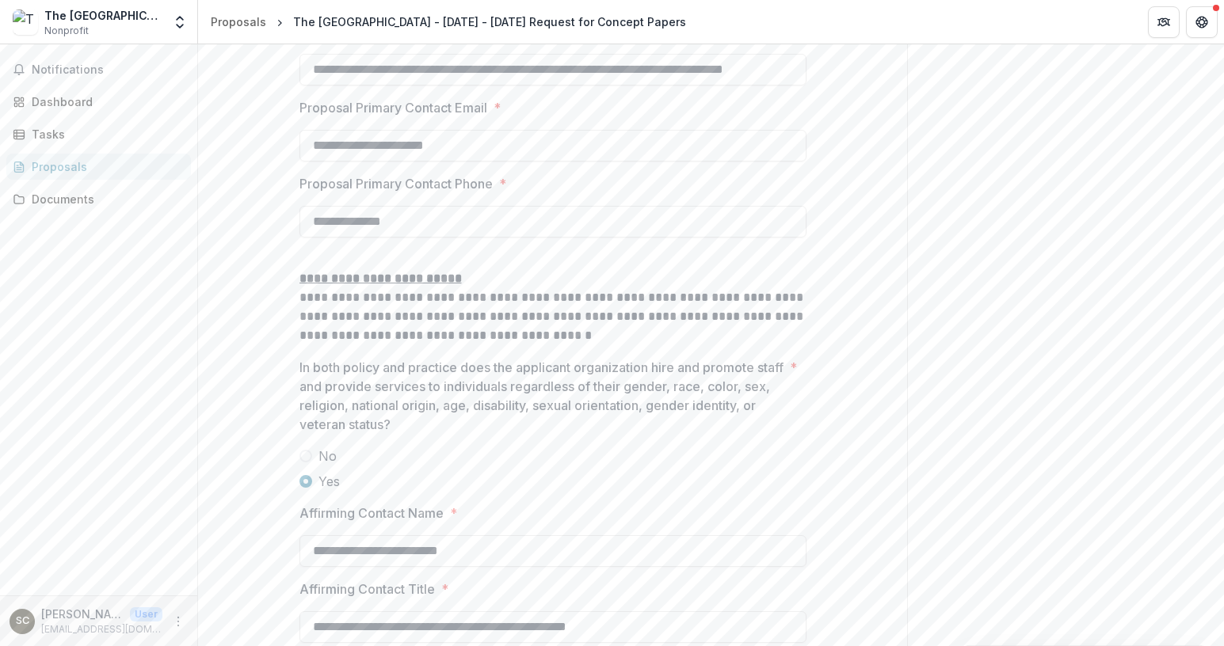
scroll to position [2404, 0]
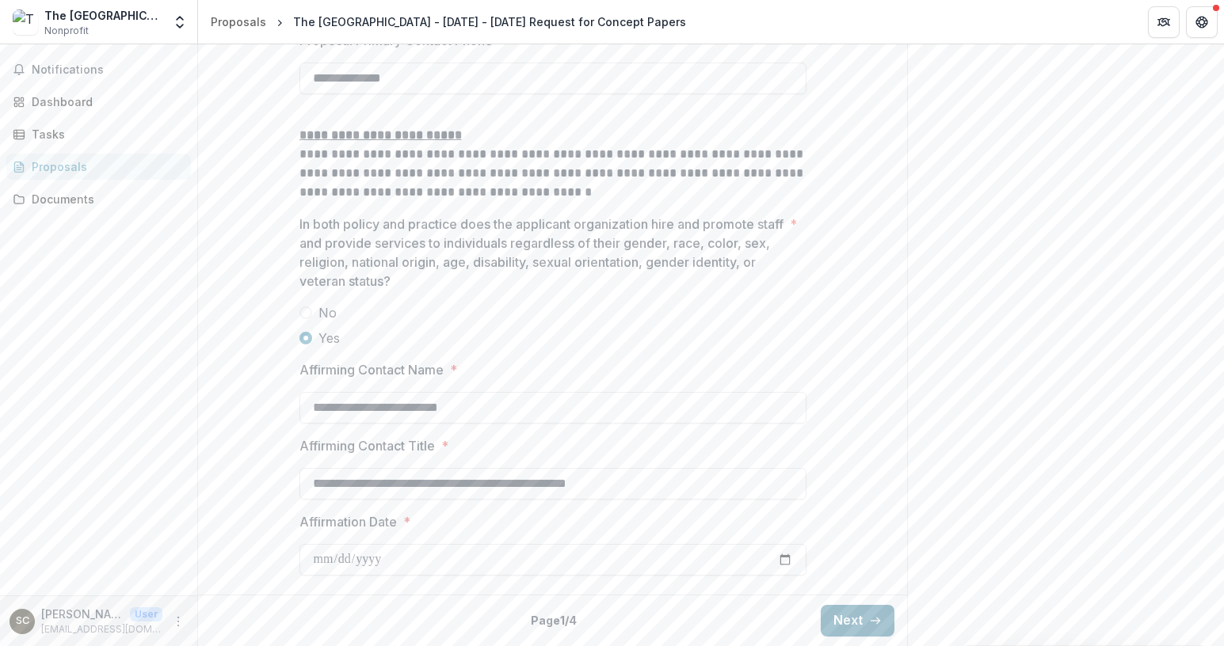
click at [844, 623] on button "Next" at bounding box center [858, 621] width 74 height 32
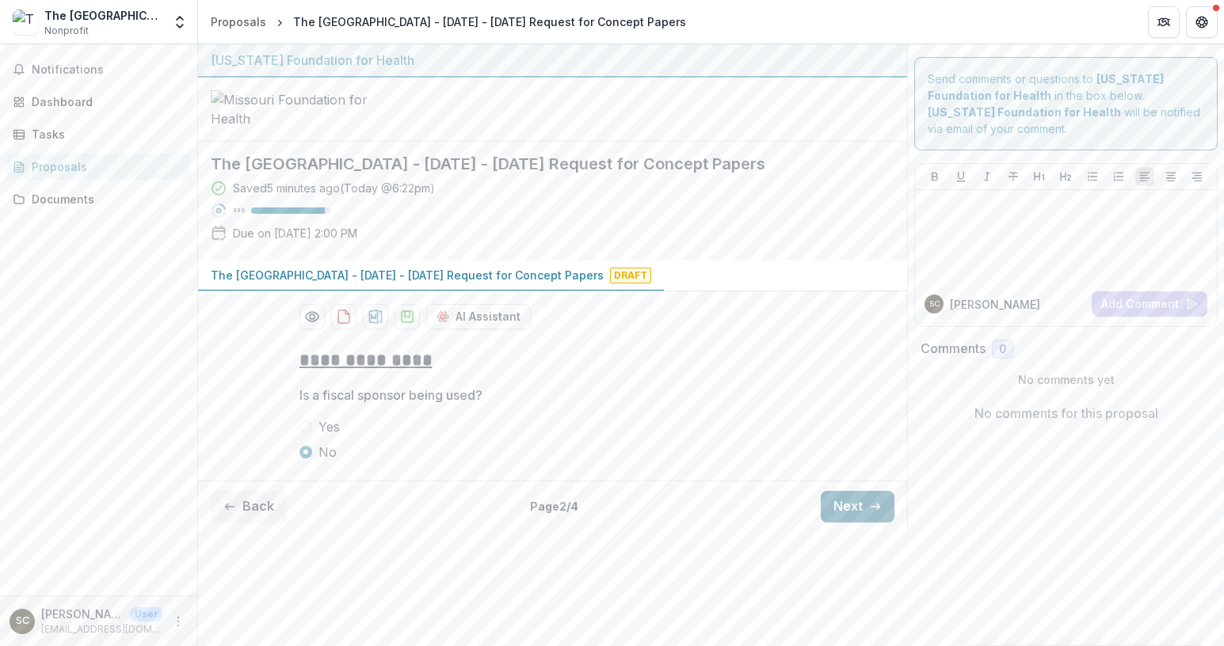
click at [843, 523] on button "Next" at bounding box center [858, 507] width 74 height 32
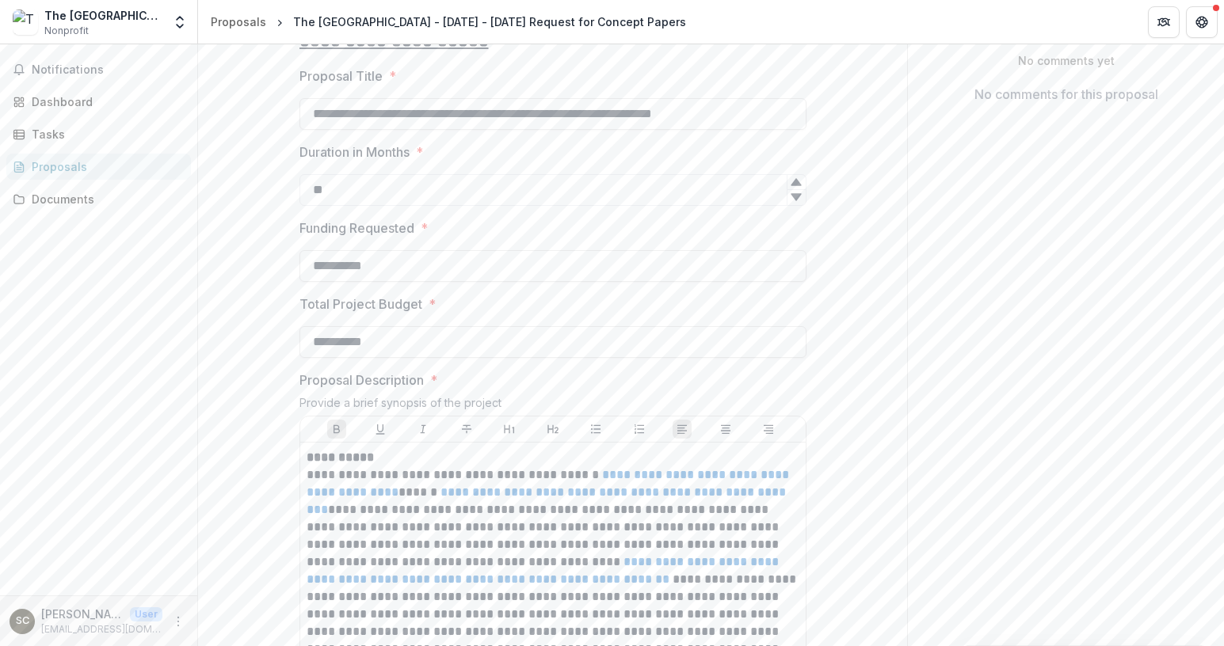
scroll to position [320, 0]
click at [532, 129] on input "**********" at bounding box center [552, 113] width 507 height 32
type input "**********"
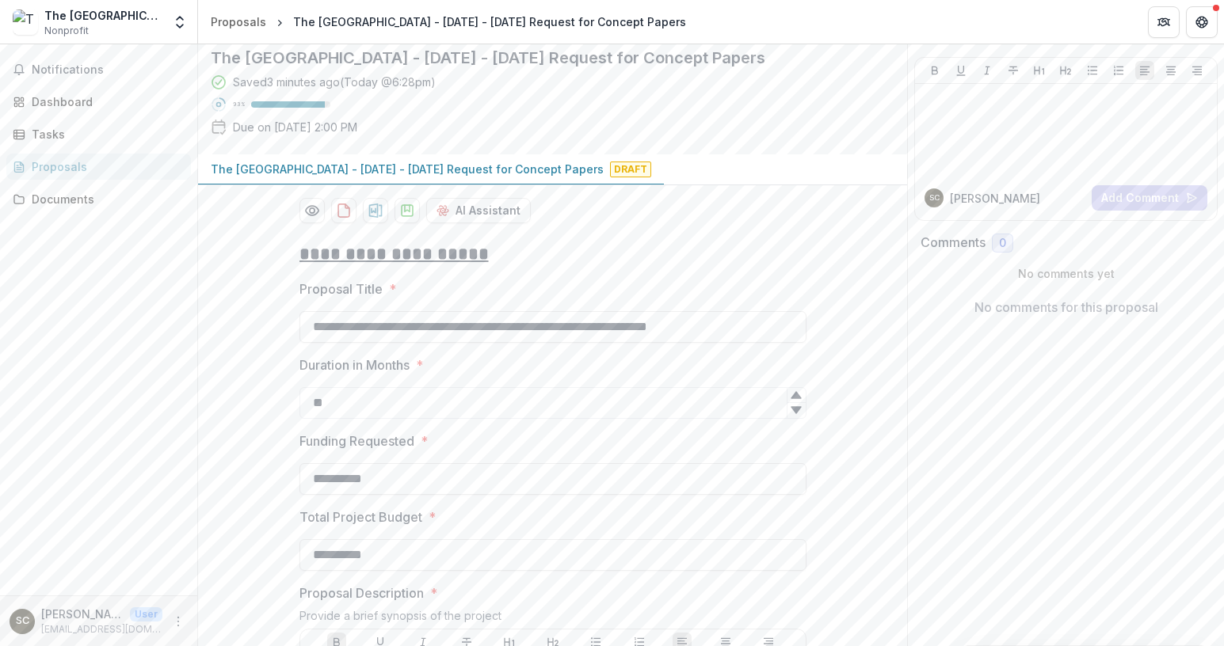
scroll to position [0, 0]
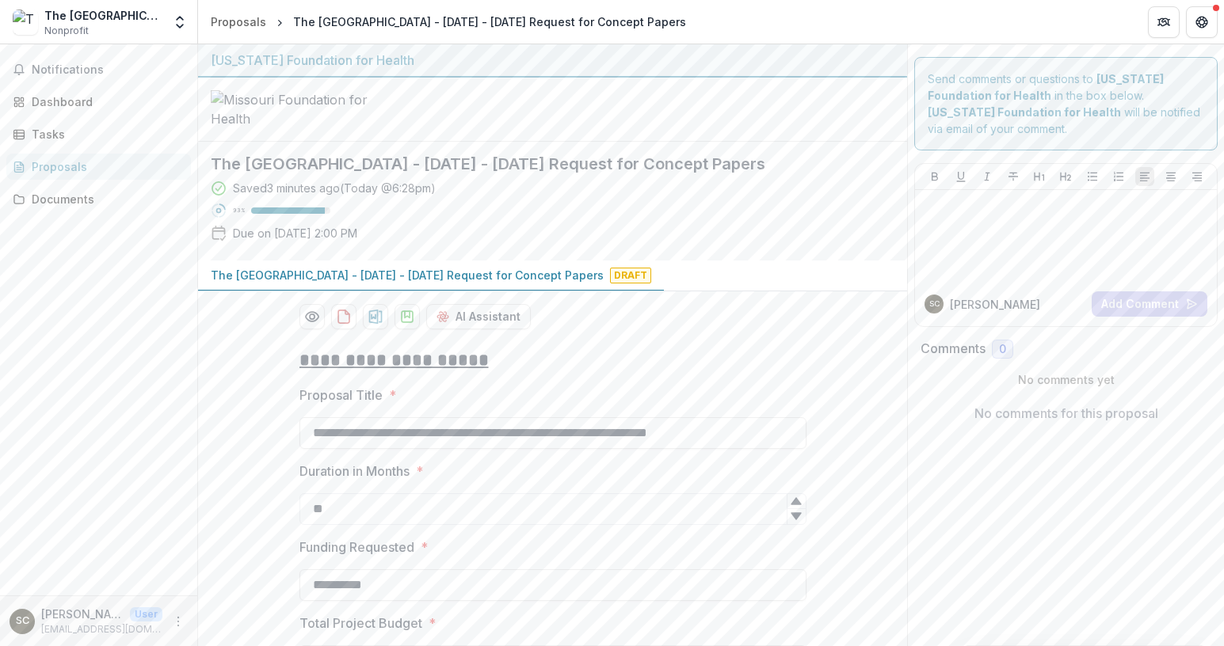
click at [510, 248] on div "Saved 3 minutes ago ( [DATE] @ 6:28pm ) 93 % Due on [DATE] 2:00 PM" at bounding box center [540, 214] width 658 height 68
click at [307, 325] on icon "Preview 355c069d-0bfa-4f25-b610-927c6dbcdab2-0.pdf" at bounding box center [312, 317] width 16 height 16
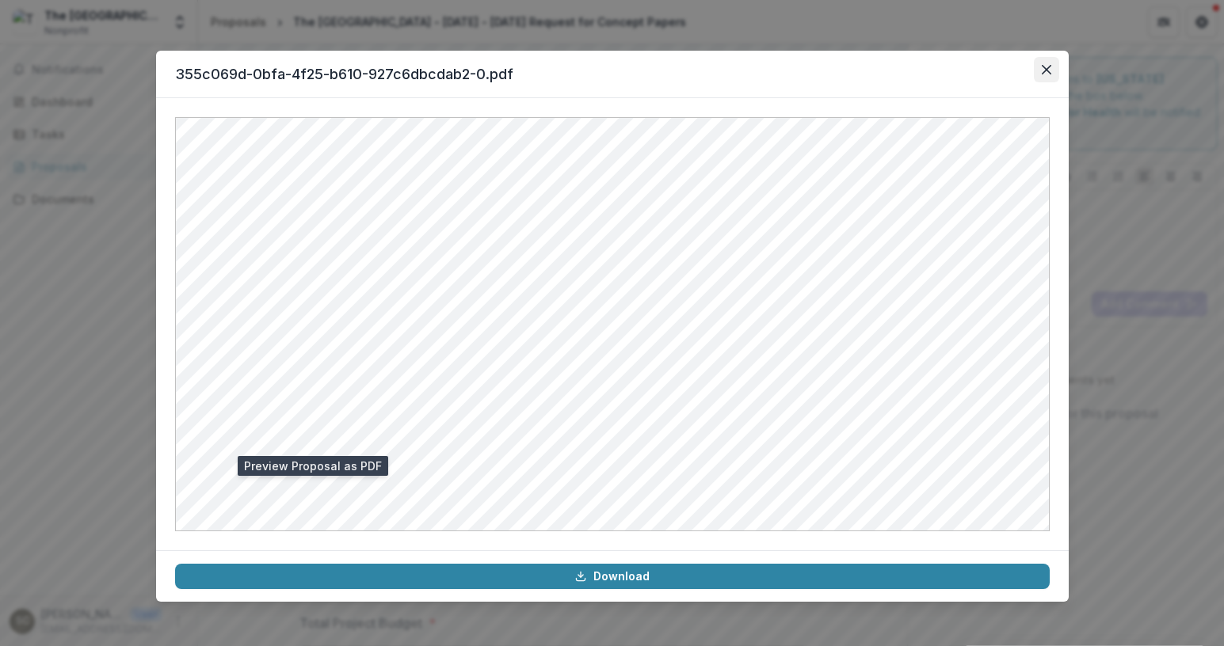
click at [1050, 69] on icon "Close" at bounding box center [1047, 70] width 10 height 10
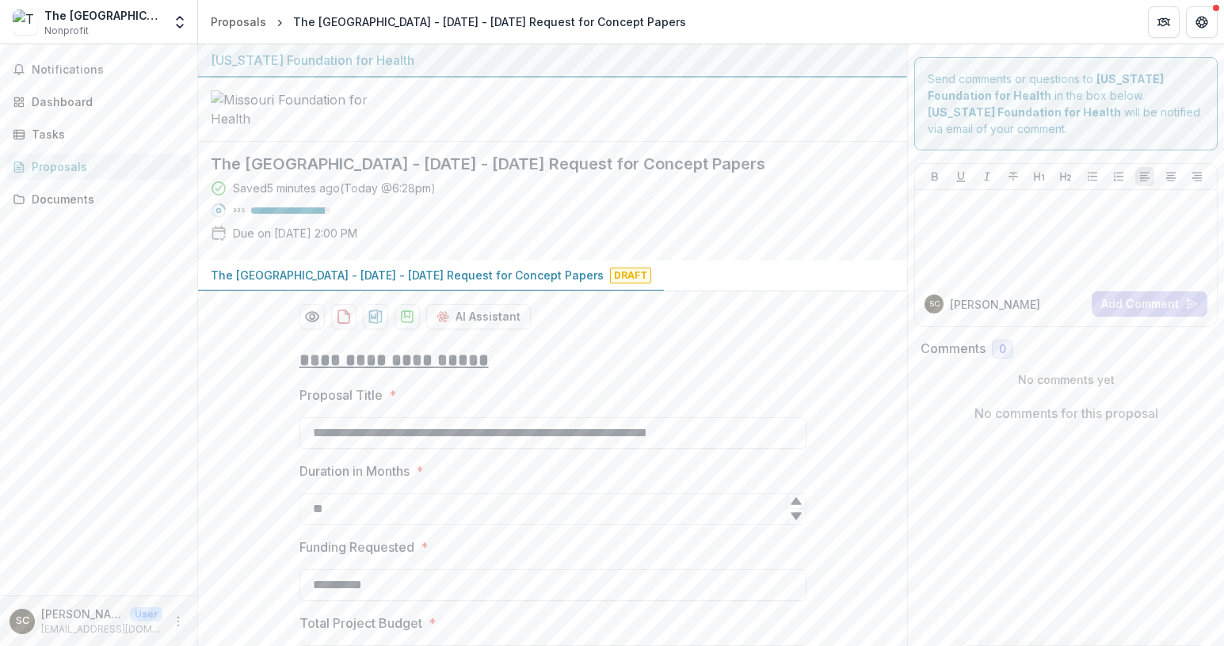
click at [730, 142] on div at bounding box center [552, 110] width 709 height 64
click at [177, 624] on icon "More" at bounding box center [178, 621] width 13 height 13
click at [253, 617] on button "Logout" at bounding box center [283, 614] width 170 height 26
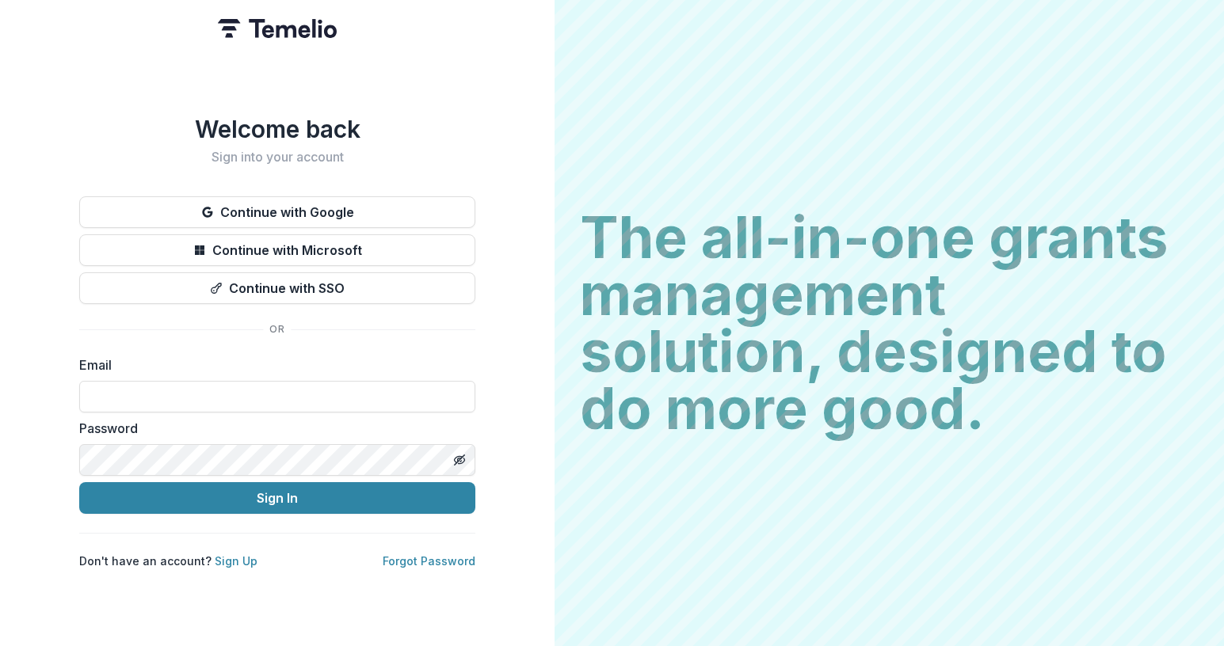
type input "**********"
